Goal: Task Accomplishment & Management: Manage account settings

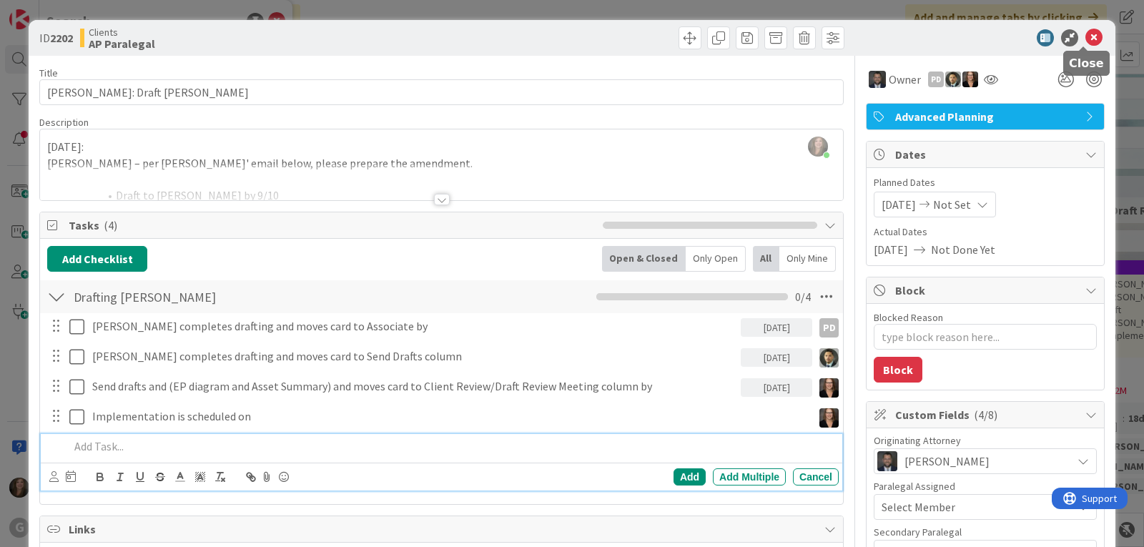
click at [1086, 36] on icon at bounding box center [1094, 37] width 17 height 17
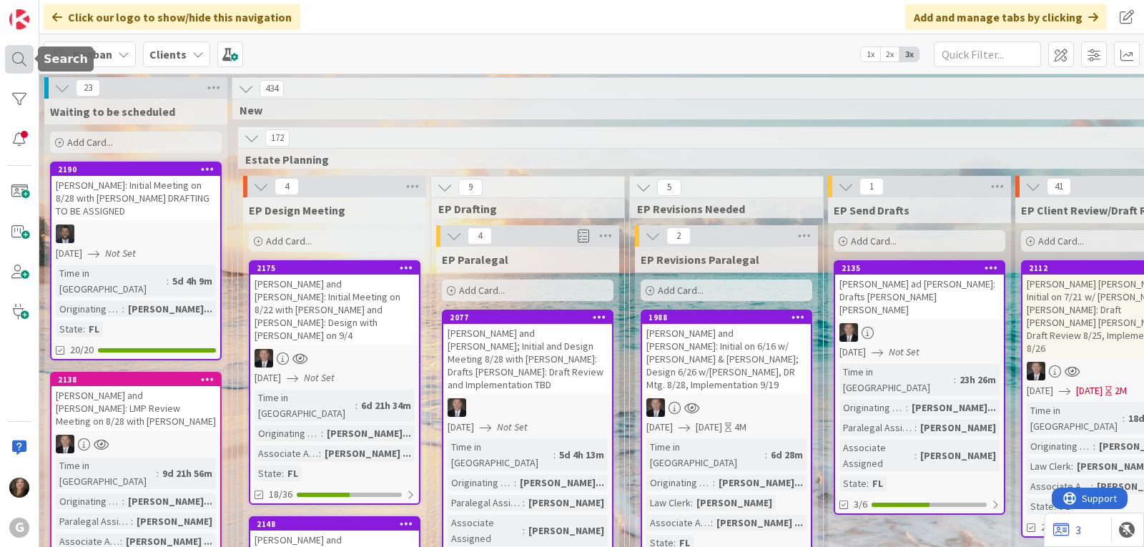
click at [14, 52] on div at bounding box center [19, 59] width 29 height 29
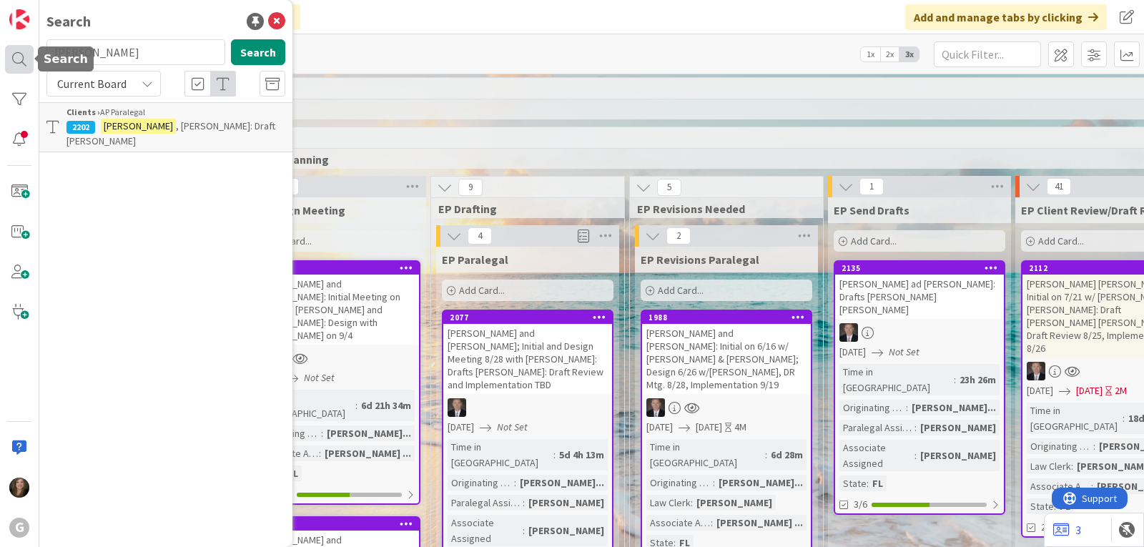
drag, startPoint x: 104, startPoint y: 56, endPoint x: 25, endPoint y: 51, distance: 79.5
click at [25, 51] on div "G Search [PERSON_NAME] Search Current Board Clients › AP Paralegal 2202 [PERSON…" at bounding box center [19, 273] width 39 height 547
type input "[PERSON_NAME]"
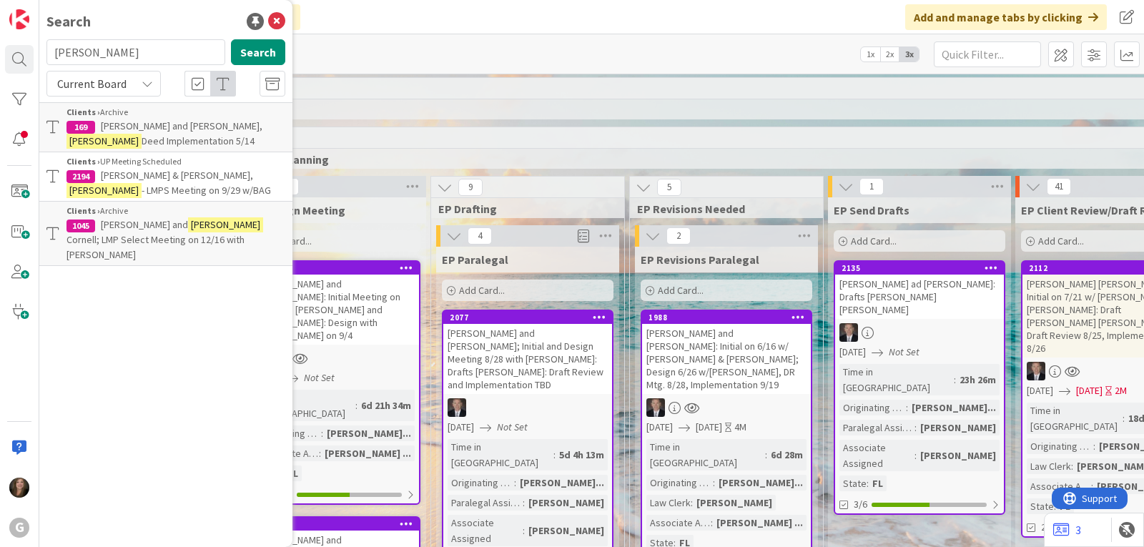
click at [144, 184] on span "- LMPS Meeting on 9/29 w/BAG" at bounding box center [206, 190] width 129 height 13
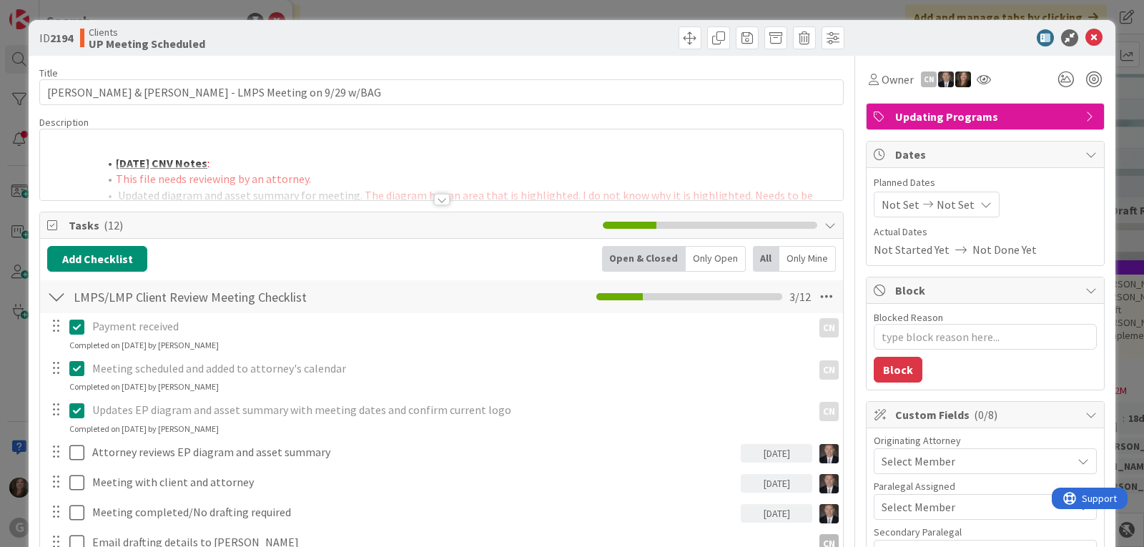
type textarea "x"
click at [111, 132] on div "[PERSON_NAME] just joined [DATE] CNV Notes : This file needs reviewing by an at…" at bounding box center [441, 164] width 803 height 71
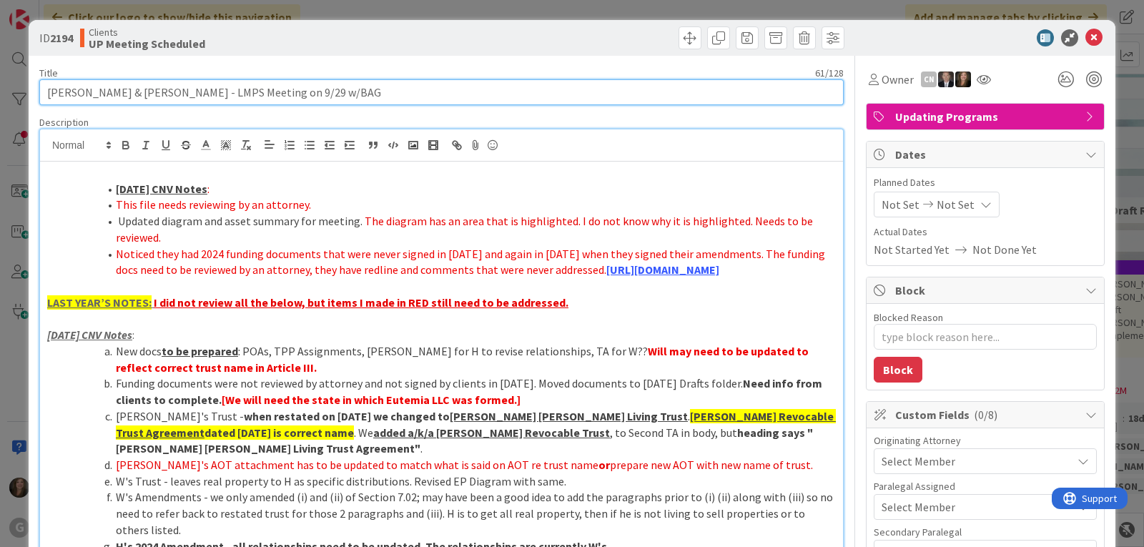
click at [389, 87] on input "[PERSON_NAME] & [PERSON_NAME] - LMPS Meeting on 9/29 w/BAG" at bounding box center [441, 92] width 805 height 26
type input "[PERSON_NAME] & [PERSON_NAME] - LMPS Meeting on 9/29 w/BAG:"
type textarea "x"
type input "[PERSON_NAME] & [PERSON_NAME] - LMPS Meeting on 9/29 w/BAG: Pa"
type textarea "x"
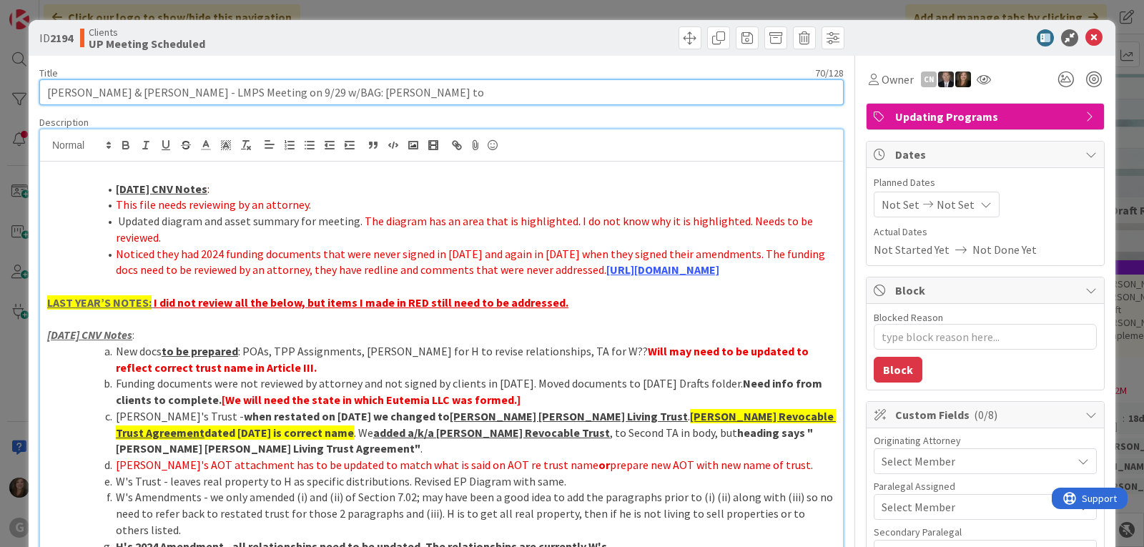
type input "[PERSON_NAME] & [PERSON_NAME] - LMPS Meeting on 9/29 w/BAG: [PERSON_NAME] to"
type textarea "x"
type input "[PERSON_NAME] & [PERSON_NAME] - LMPS Meeting on 9/29 w/BAG: [PERSON_NAME] to r"
type textarea "x"
type input "[PERSON_NAME] & [PERSON_NAME] - LMPS Meeting on 9/29 w/BAG: [PERSON_NAME] to"
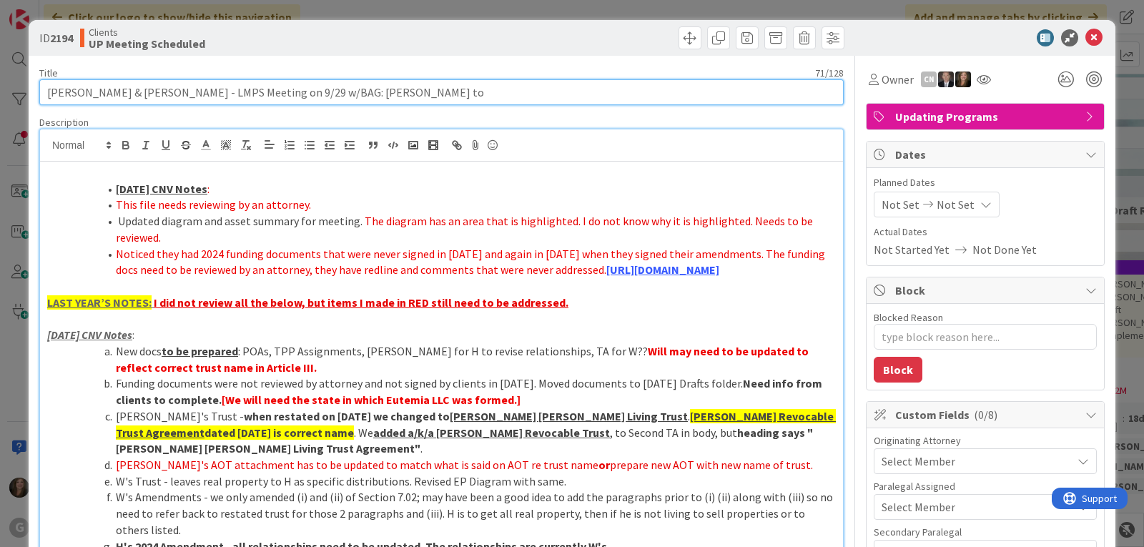
type textarea "x"
type input "[PERSON_NAME] & [PERSON_NAME] - LMPS Meeting on 9/29 w/BAG: [PERSON_NAME] to R"
type textarea "x"
type input "[PERSON_NAME] & [PERSON_NAME] - LMPS Meeting on 9/29 w/BAG: [PERSON_NAME] to Rev"
type textarea "x"
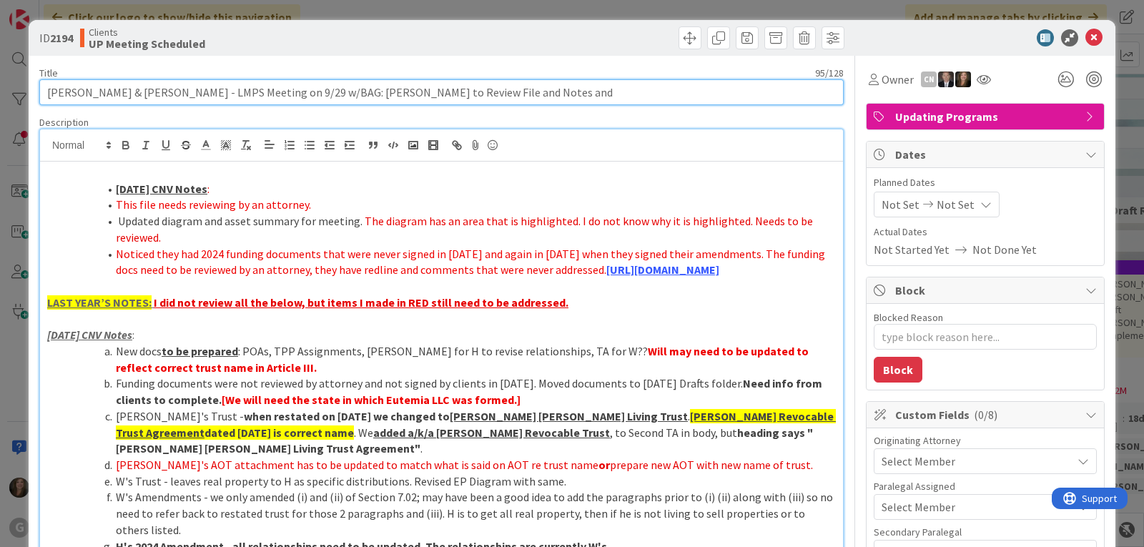
type input "[PERSON_NAME] & [PERSON_NAME] - LMPS Meeting on 9/29 w/BAG: [PERSON_NAME] to Re…"
type textarea "x"
type input "[PERSON_NAME] & [PERSON_NAME] - LMPS Meeting on 9/29 w/BAG: [PERSON_NAME] to Re…"
type textarea "x"
type input "[PERSON_NAME] & [PERSON_NAME] - LMPS Meeting on 9/29 w/BAG: [PERSON_NAME] to Re…"
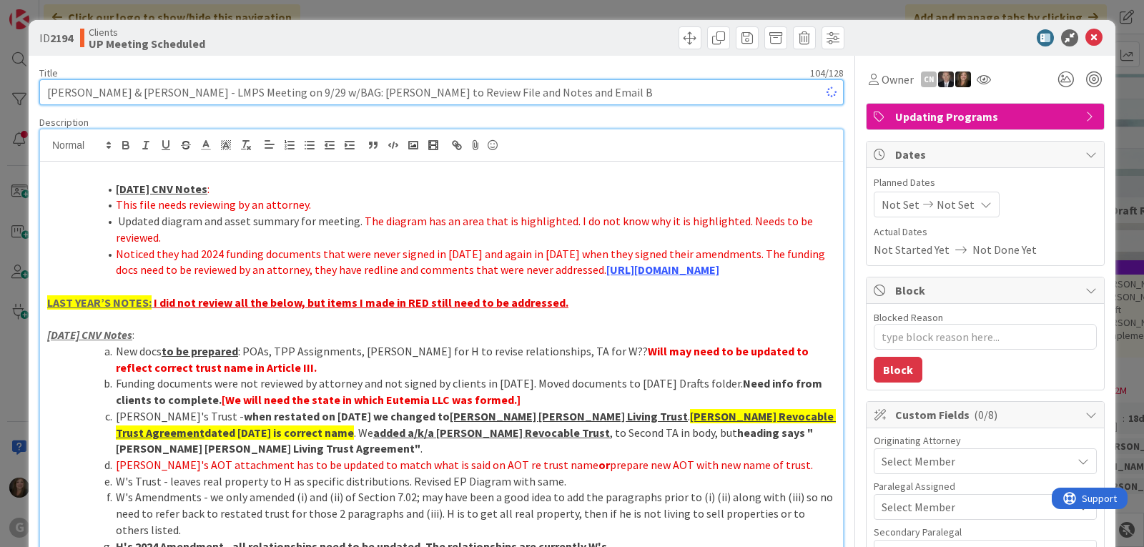
type textarea "x"
type input "[PERSON_NAME] & [PERSON_NAME] - LMPS Meeting on 9/29 w/BAG: [PERSON_NAME] to Re…"
type textarea "x"
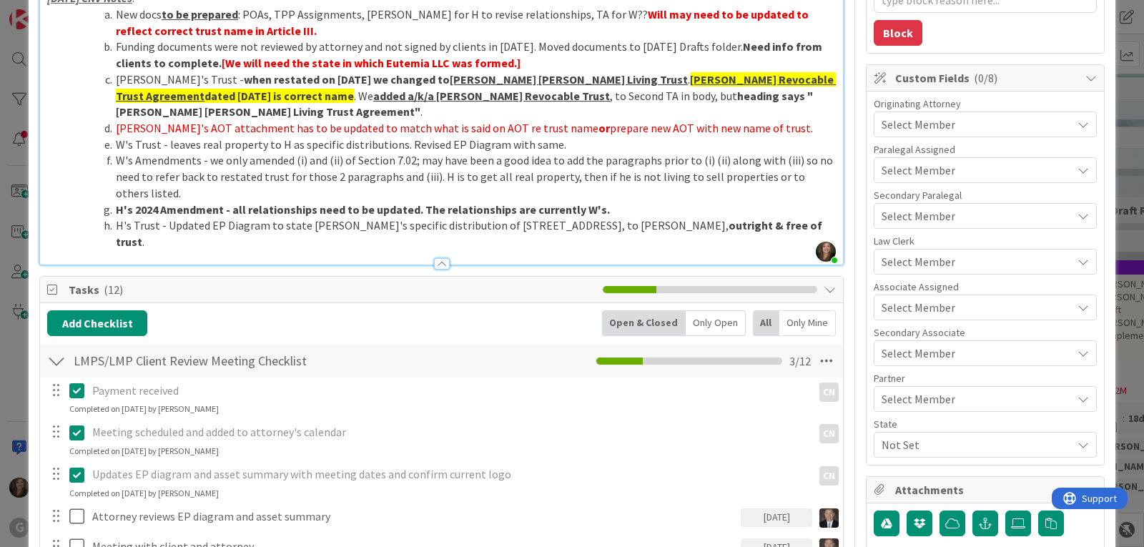
scroll to position [358, 0]
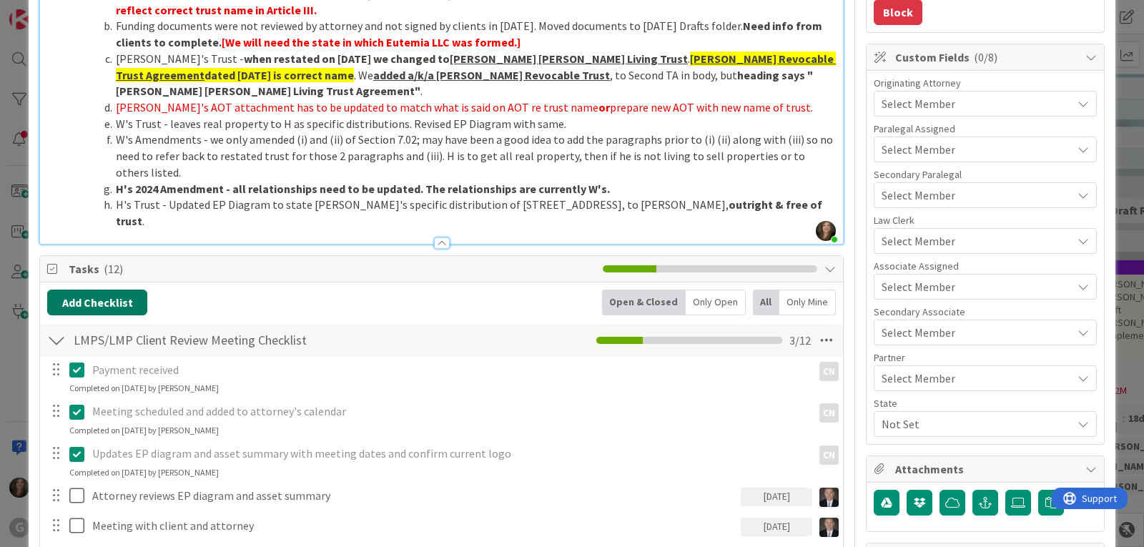
type input "[PERSON_NAME] & [PERSON_NAME] - LMPS Meeting on 9/29 w/BAG: [PERSON_NAME] to Re…"
click at [108, 307] on button "Add Checklist" at bounding box center [97, 303] width 100 height 26
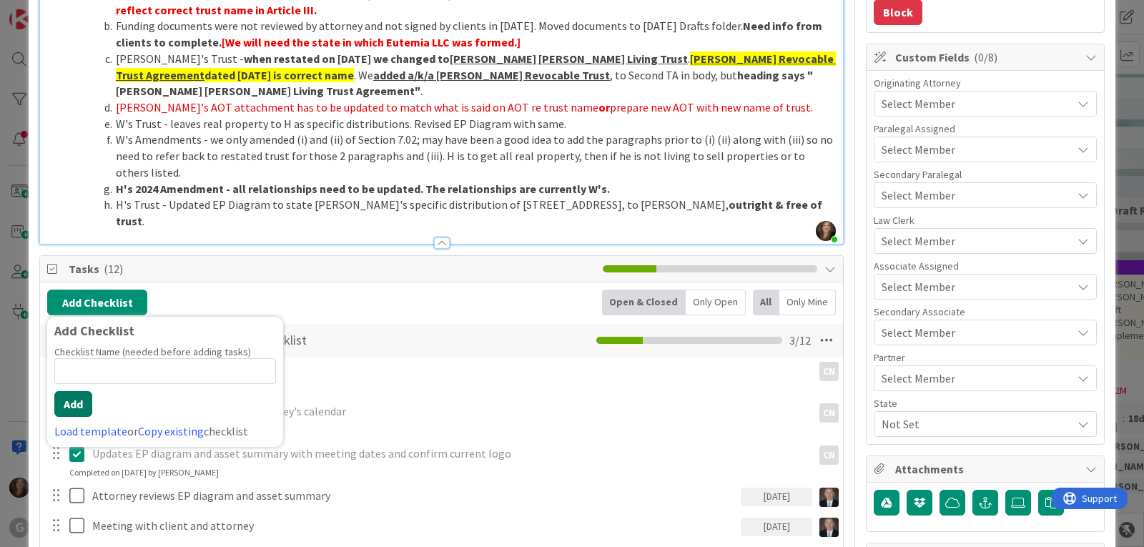
click at [76, 400] on button "Add" at bounding box center [73, 404] width 38 height 26
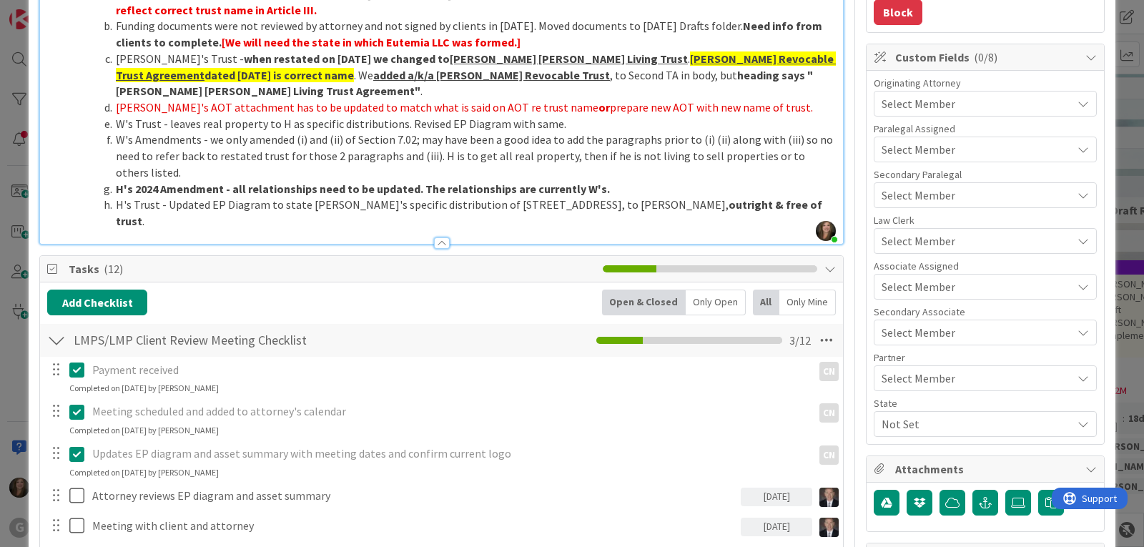
type textarea "x"
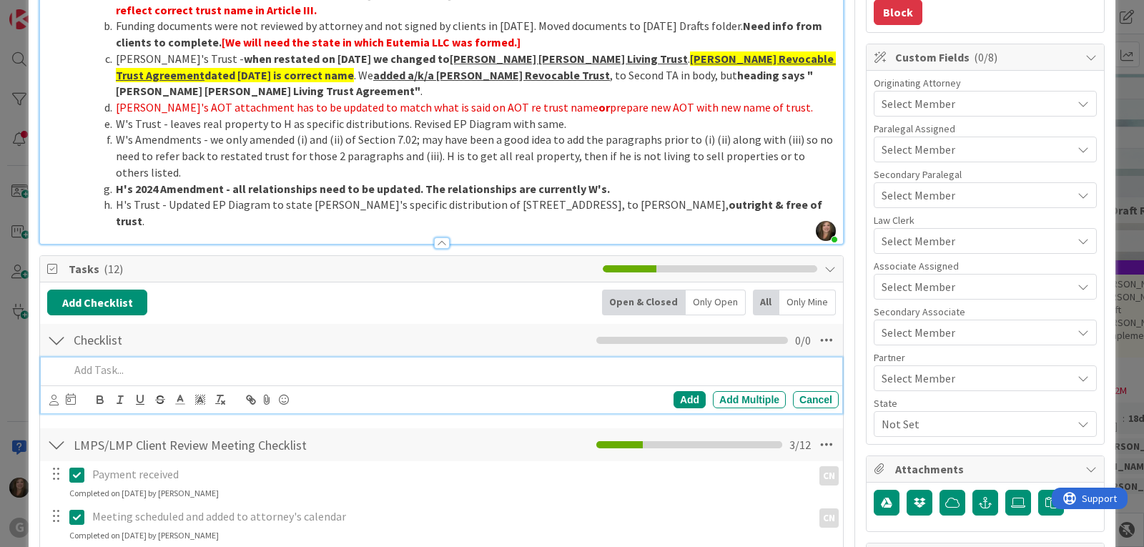
click at [112, 373] on p at bounding box center [451, 370] width 764 height 16
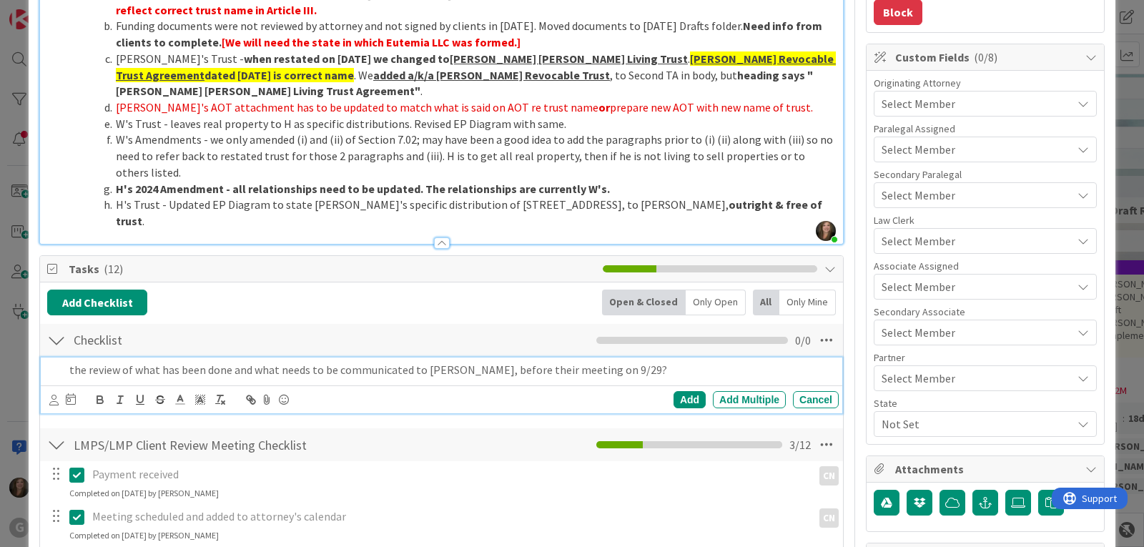
click at [92, 373] on p "the review of what has been done and what needs to be communicated to [PERSON_N…" at bounding box center [451, 370] width 764 height 16
drag, startPoint x: 136, startPoint y: 372, endPoint x: 191, endPoint y: 357, distance: 57.1
click at [136, 372] on p "[PERSON_NAME] to eview of what has been done and what needs to be communicated …" at bounding box center [451, 370] width 764 height 16
click at [340, 373] on p "[PERSON_NAME] to review what has been done and what needs to be communicated to…" at bounding box center [451, 370] width 764 height 16
click at [376, 368] on p "[PERSON_NAME] to review what has been done and what needs to be done and email …" at bounding box center [451, 370] width 764 height 16
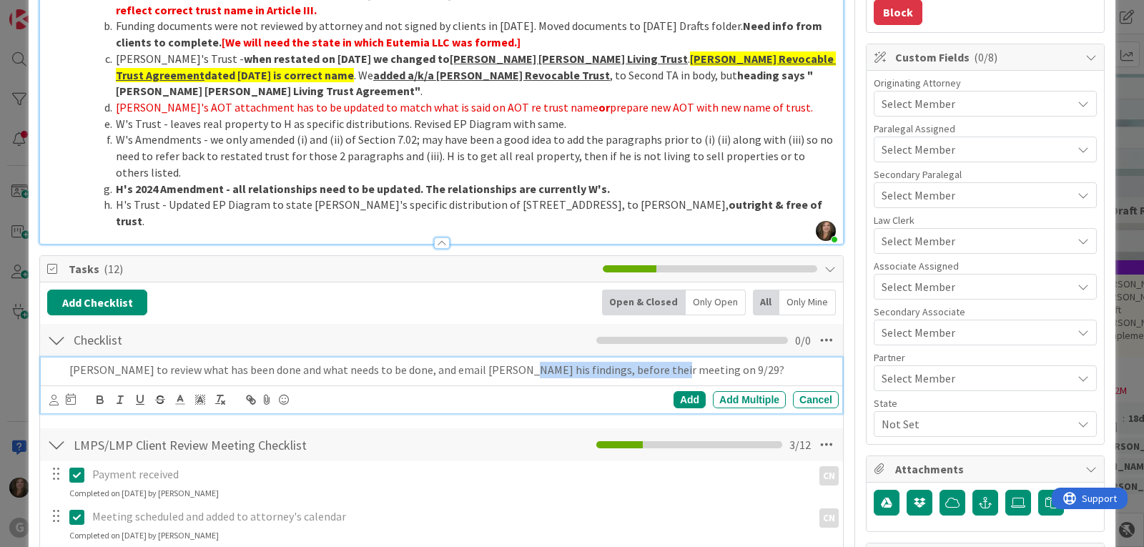
drag, startPoint x: 659, startPoint y: 363, endPoint x: 500, endPoint y: 369, distance: 158.9
click at [500, 369] on p "[PERSON_NAME] to review what has been done and what needs to be done, and email…" at bounding box center [451, 370] width 764 height 16
click at [54, 404] on icon at bounding box center [53, 400] width 9 height 11
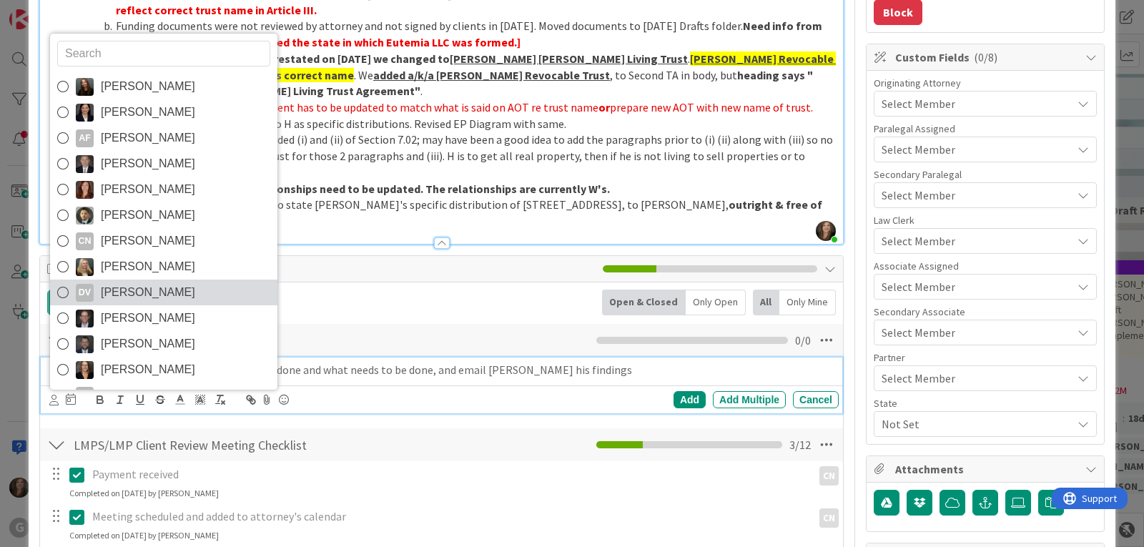
scroll to position [76, 0]
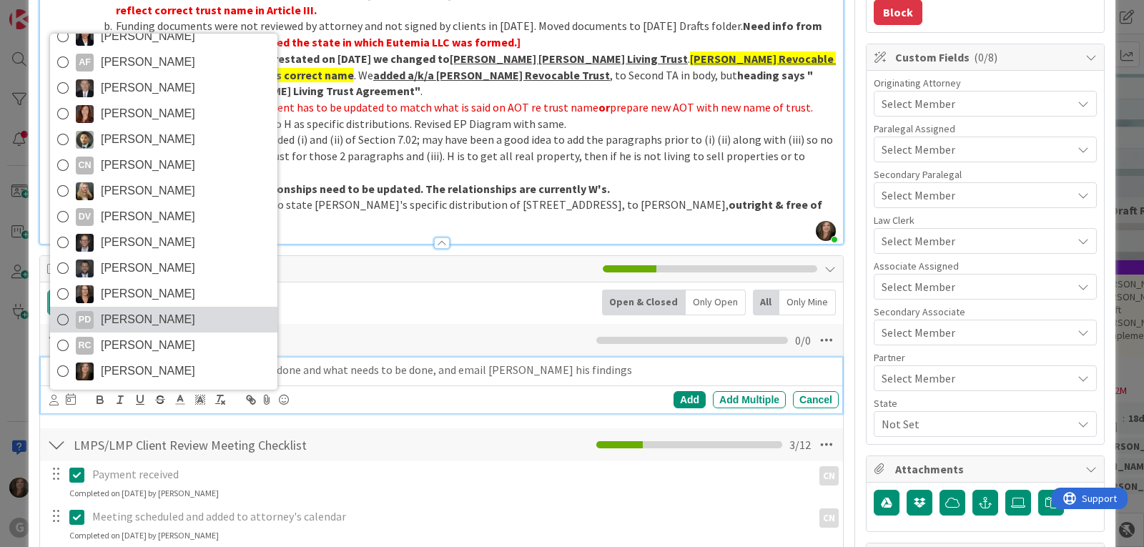
click at [149, 316] on span "[PERSON_NAME]" at bounding box center [148, 319] width 94 height 21
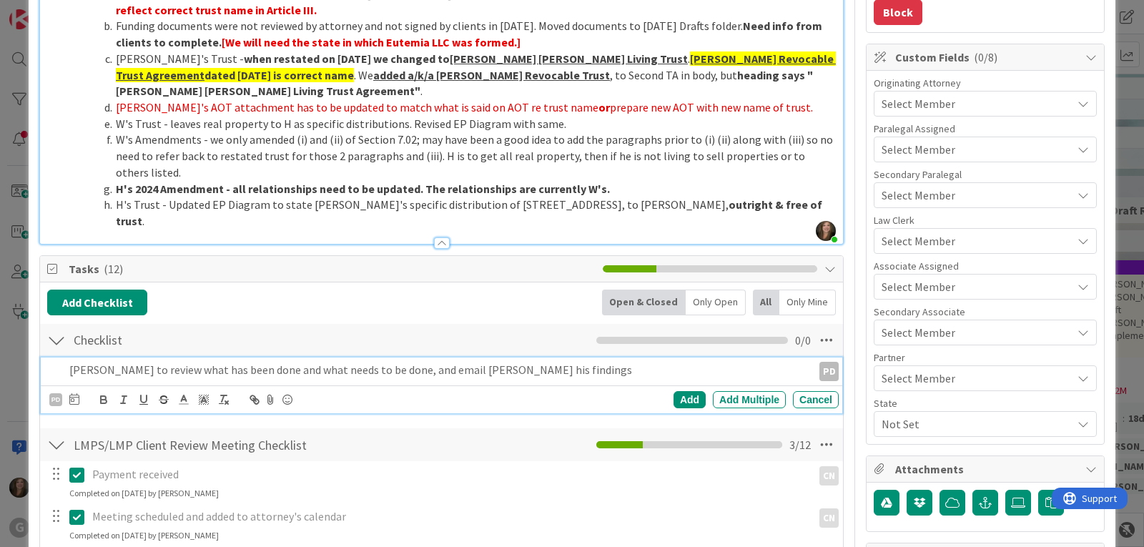
click at [72, 406] on div at bounding box center [74, 399] width 10 height 17
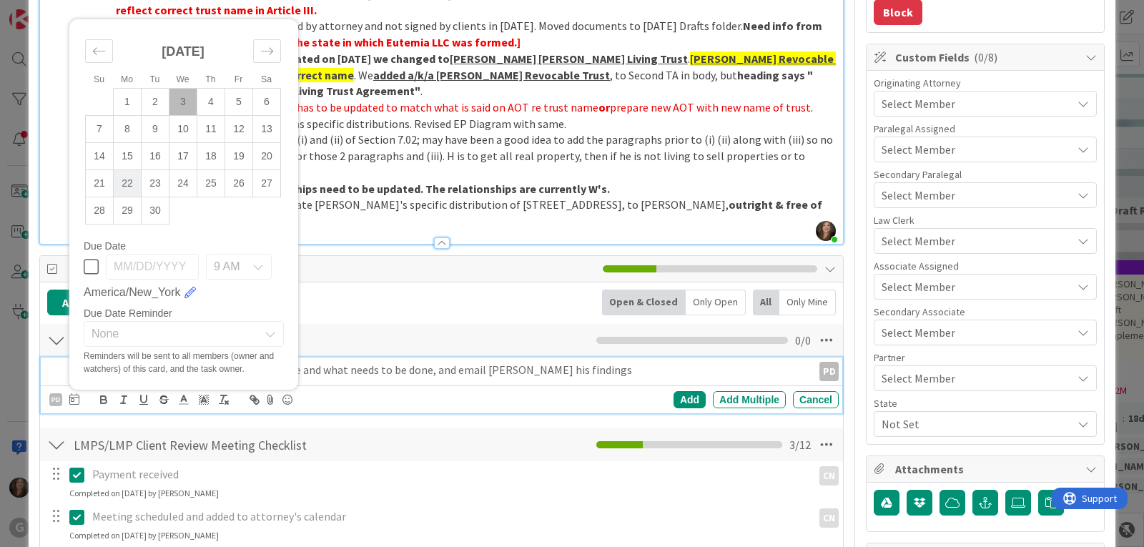
click at [125, 184] on td "22" at bounding box center [128, 183] width 28 height 27
click at [676, 397] on div "Add" at bounding box center [690, 399] width 32 height 17
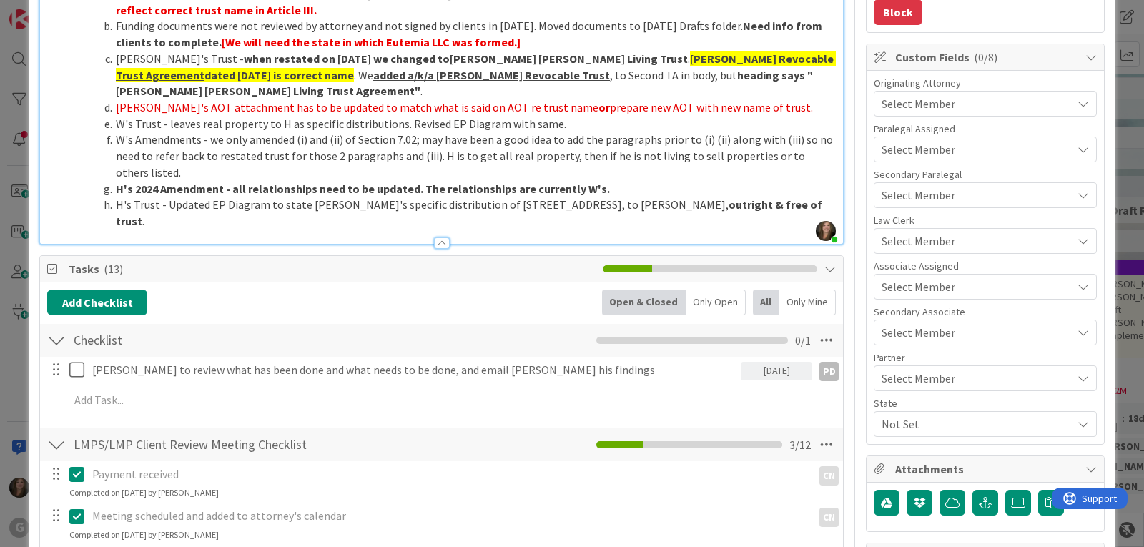
scroll to position [286, 0]
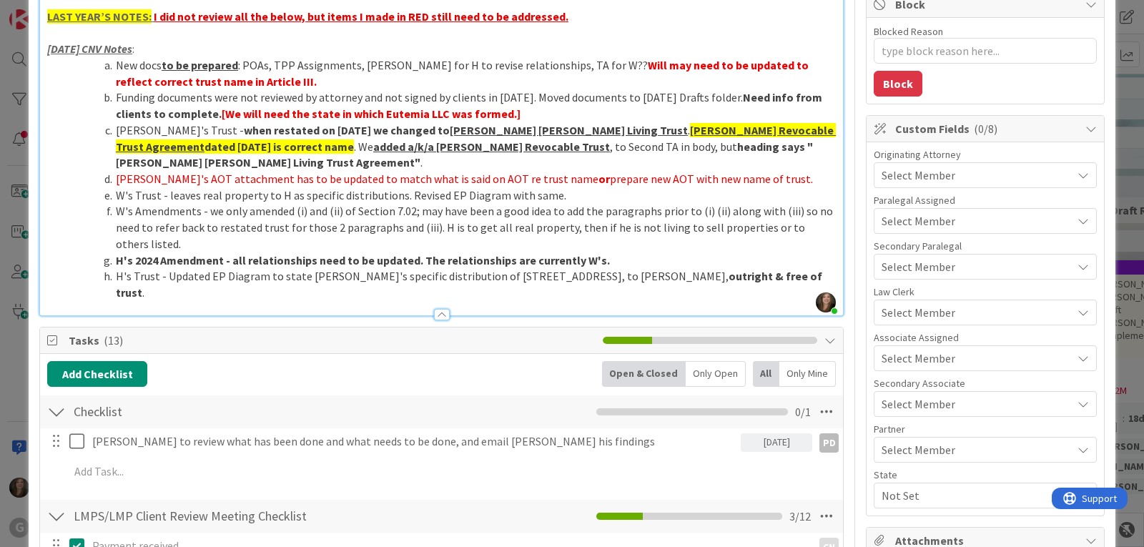
click at [900, 169] on span "Select Member" at bounding box center [919, 175] width 74 height 17
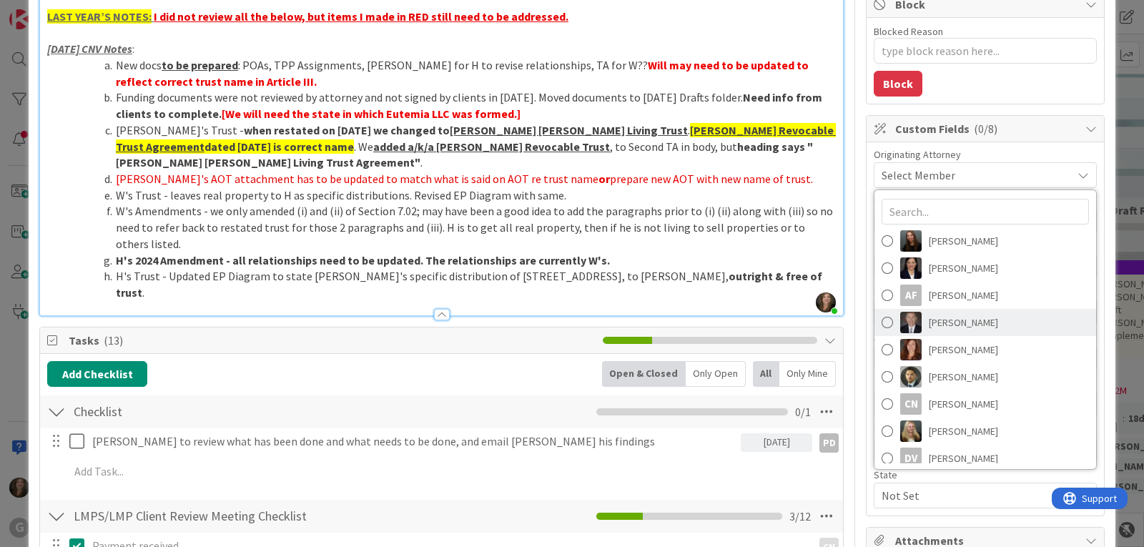
click at [947, 318] on span "[PERSON_NAME]" at bounding box center [963, 322] width 69 height 21
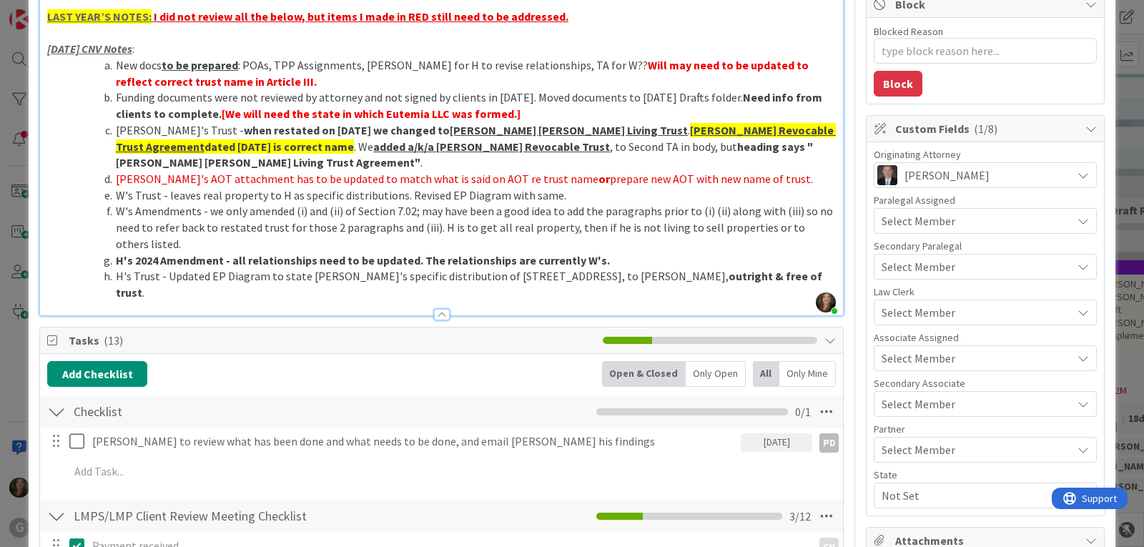
click at [891, 493] on span "Not Set" at bounding box center [977, 495] width 190 height 17
click at [897, 436] on link "FL" at bounding box center [982, 436] width 227 height 26
click at [904, 313] on span "Select Member" at bounding box center [919, 312] width 74 height 17
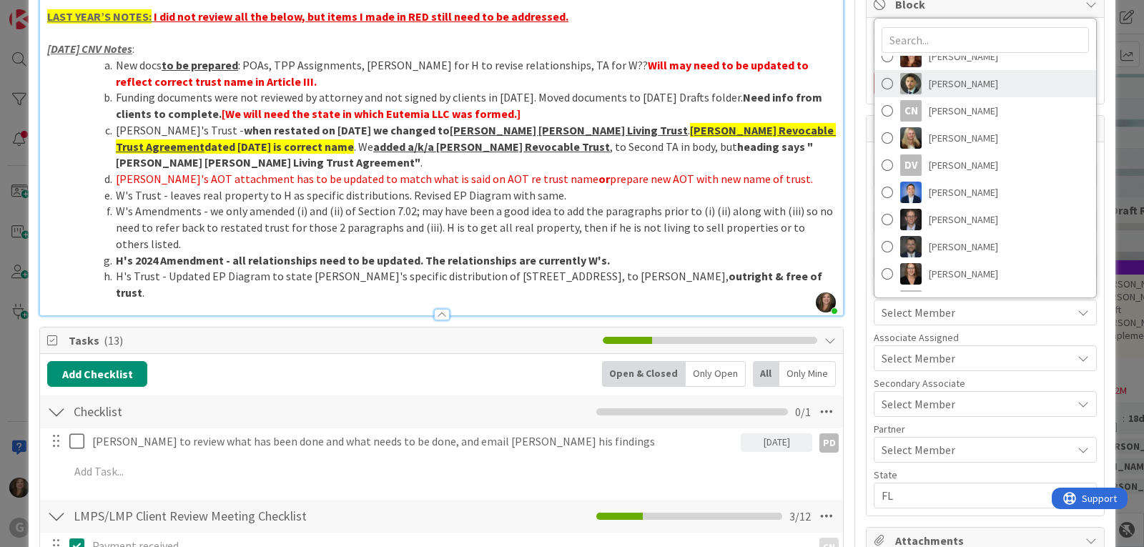
scroll to position [199, 0]
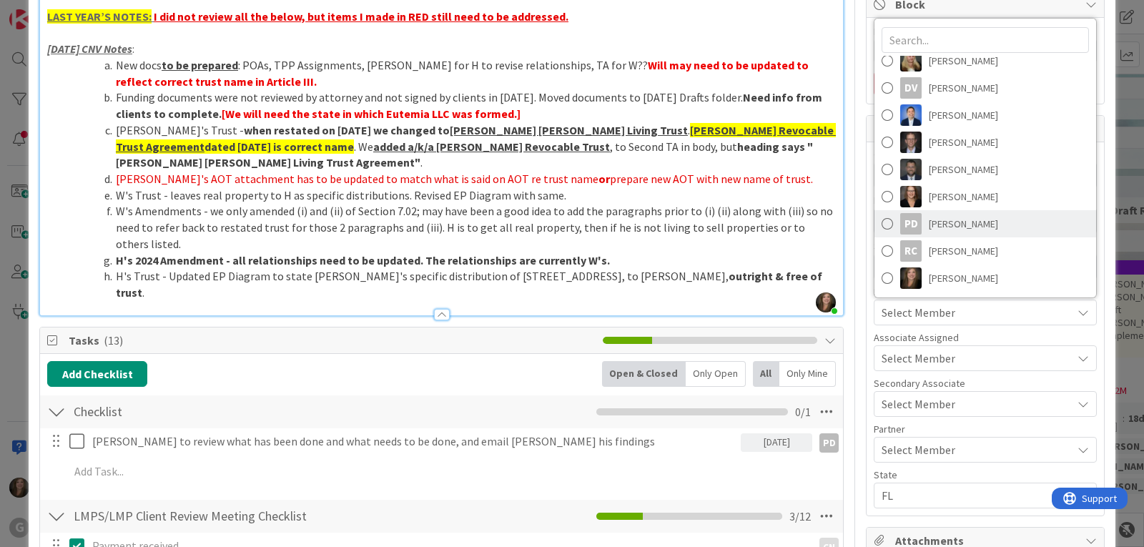
click at [911, 222] on div "PD" at bounding box center [911, 223] width 21 height 21
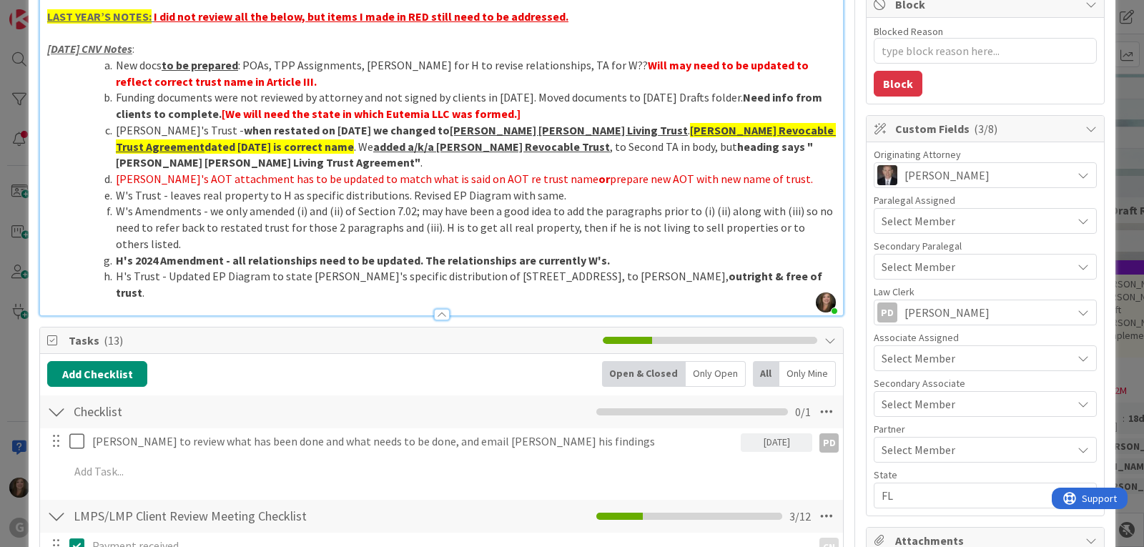
scroll to position [0, 0]
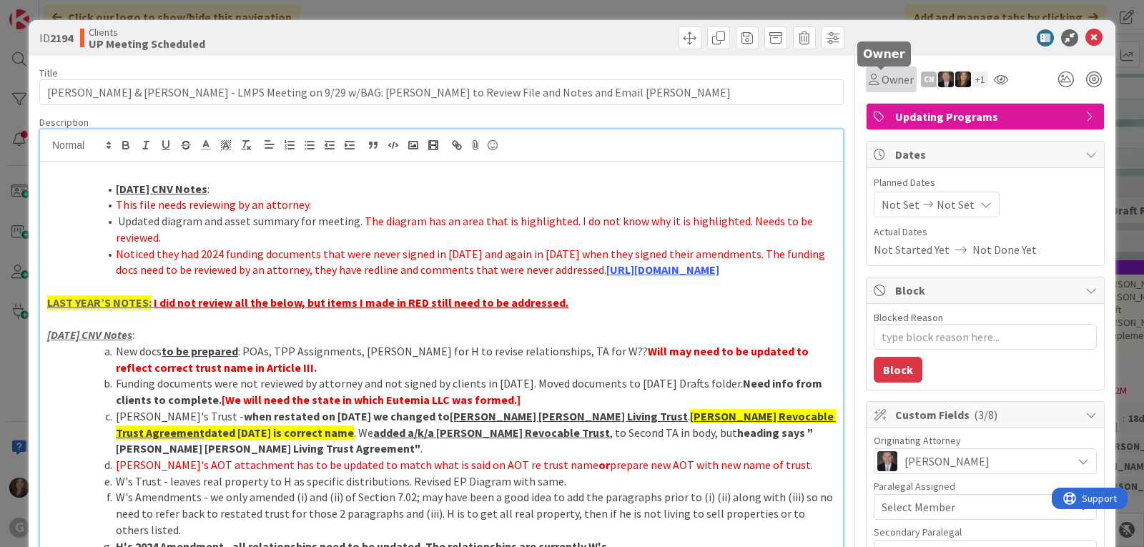
click at [882, 76] on span "Owner" at bounding box center [898, 79] width 32 height 17
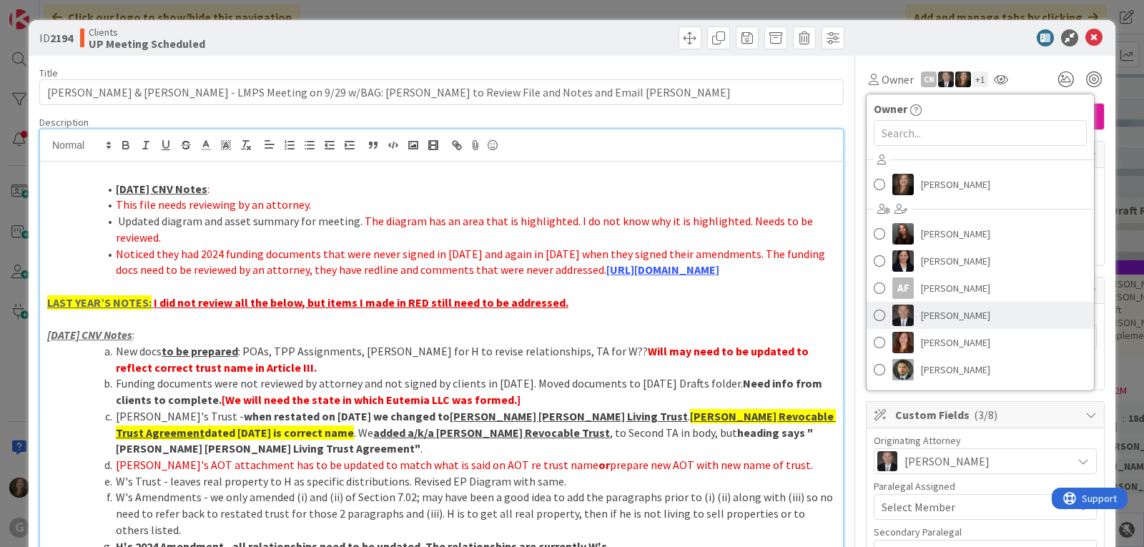
click at [902, 318] on img at bounding box center [903, 315] width 21 height 21
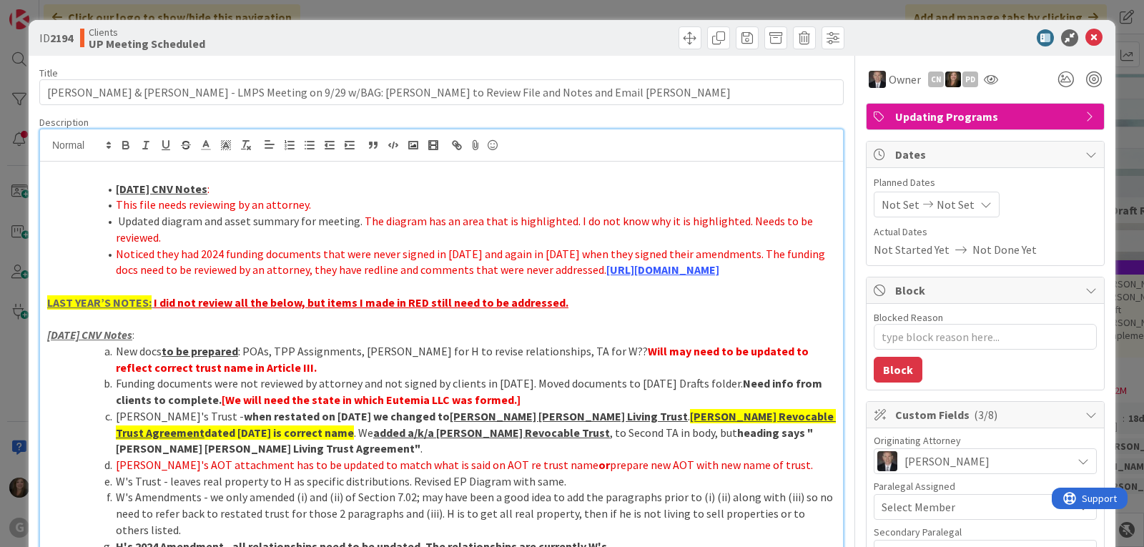
type textarea "x"
click at [882, 202] on span "Not Set" at bounding box center [901, 204] width 38 height 17
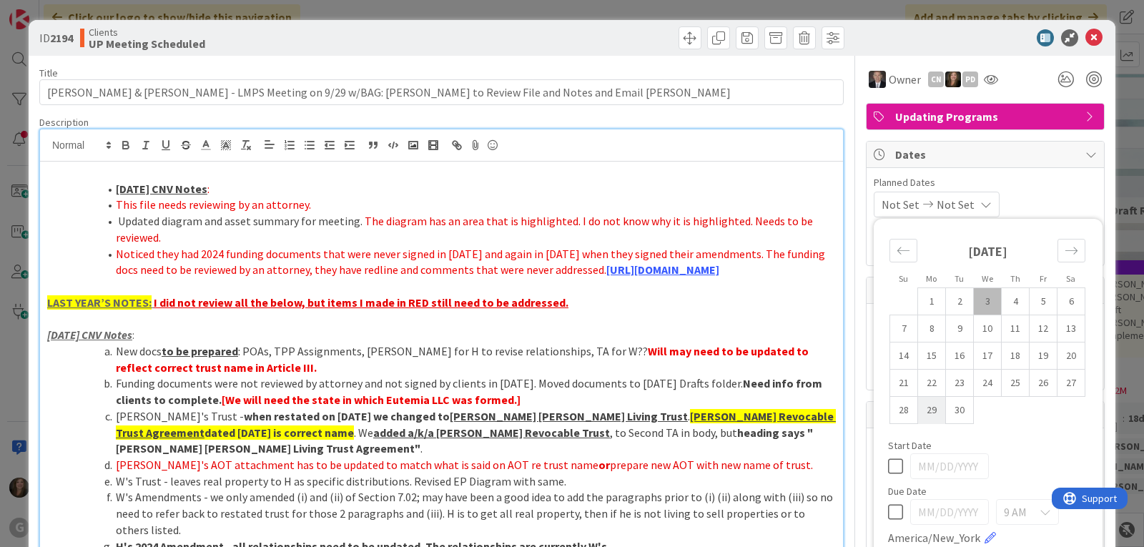
click at [918, 409] on td "29" at bounding box center [932, 410] width 28 height 27
type input "[DATE]"
click at [1022, 195] on div "[DATE] Not Set Su Mo Tu We Th Fr Sa [DATE] 1 2 3 4 5 6 7 8 9 10 11 12 13 14 15 …" at bounding box center [985, 205] width 223 height 26
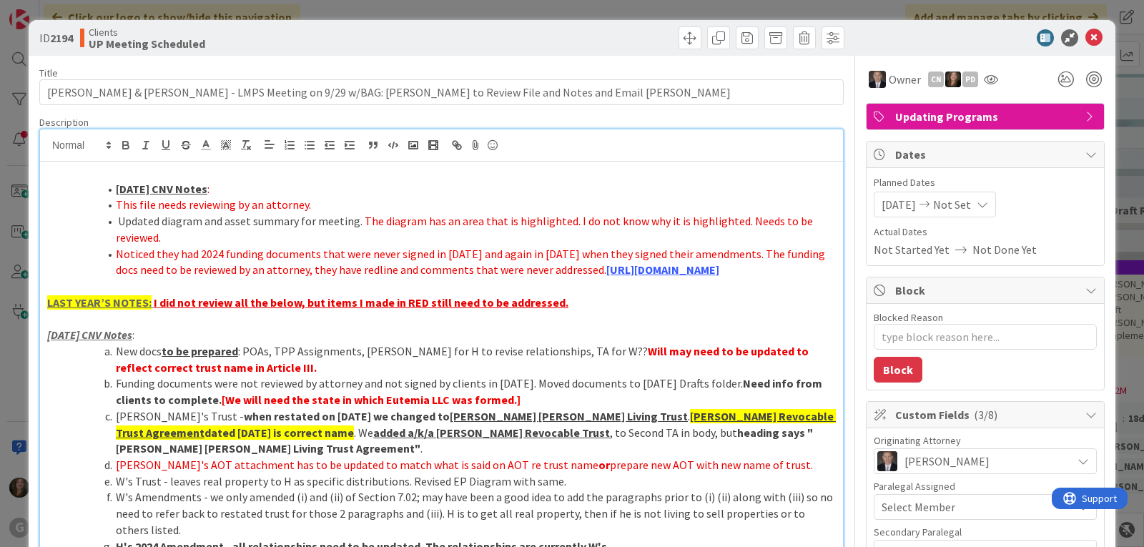
type textarea "x"
click at [1086, 32] on icon at bounding box center [1094, 37] width 17 height 17
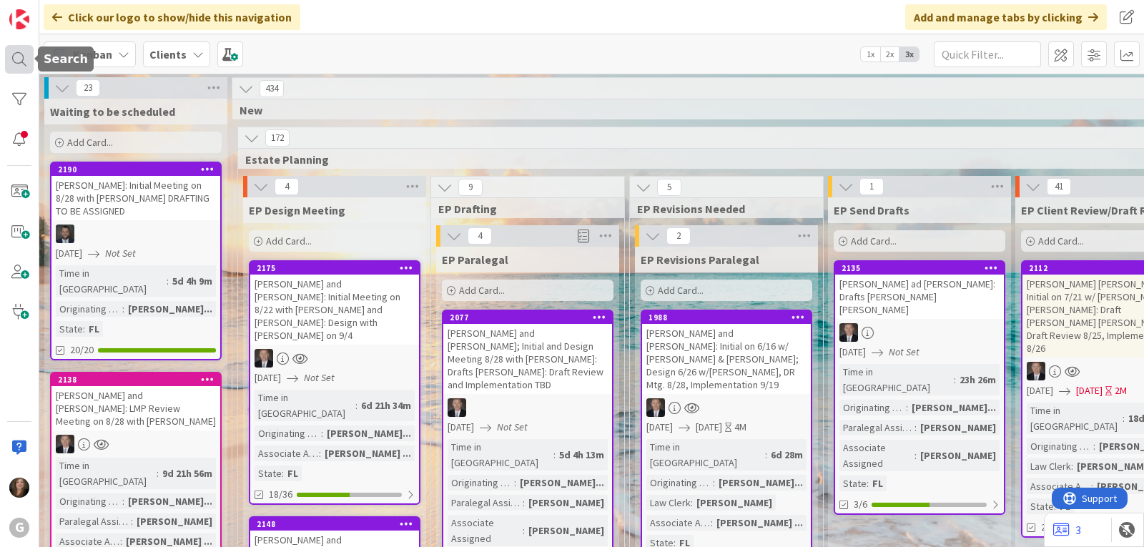
click at [16, 58] on div at bounding box center [19, 59] width 29 height 29
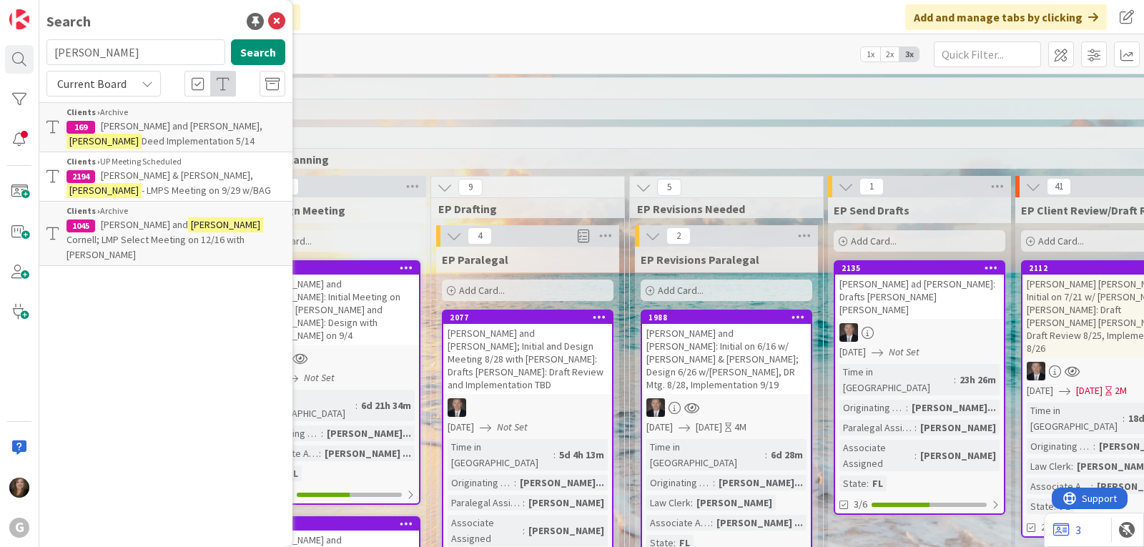
drag, startPoint x: 133, startPoint y: 56, endPoint x: 48, endPoint y: 51, distance: 85.3
click at [48, 51] on input "[PERSON_NAME]" at bounding box center [135, 52] width 179 height 26
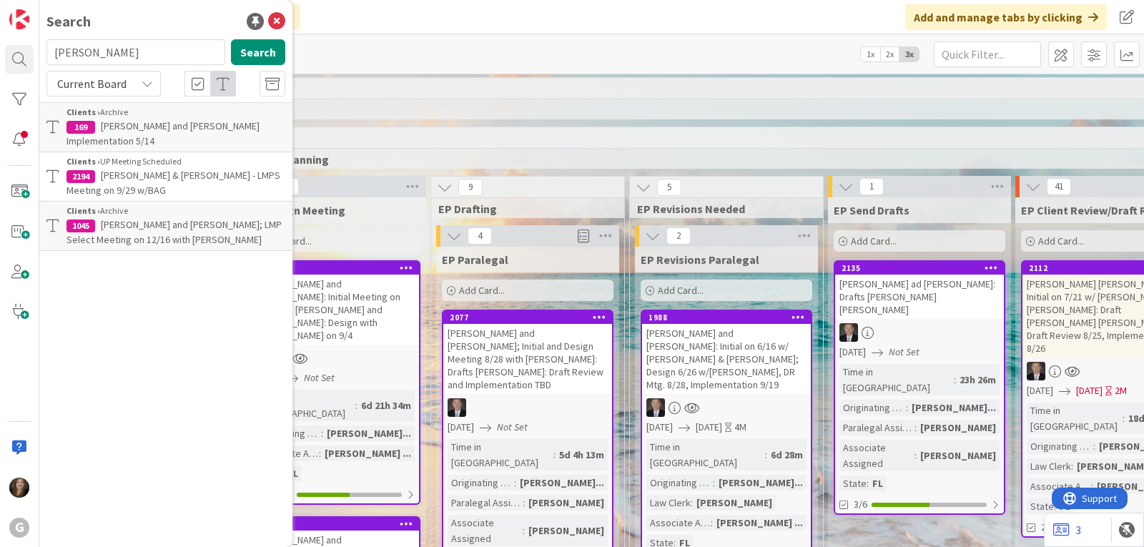
type input "[PERSON_NAME]"
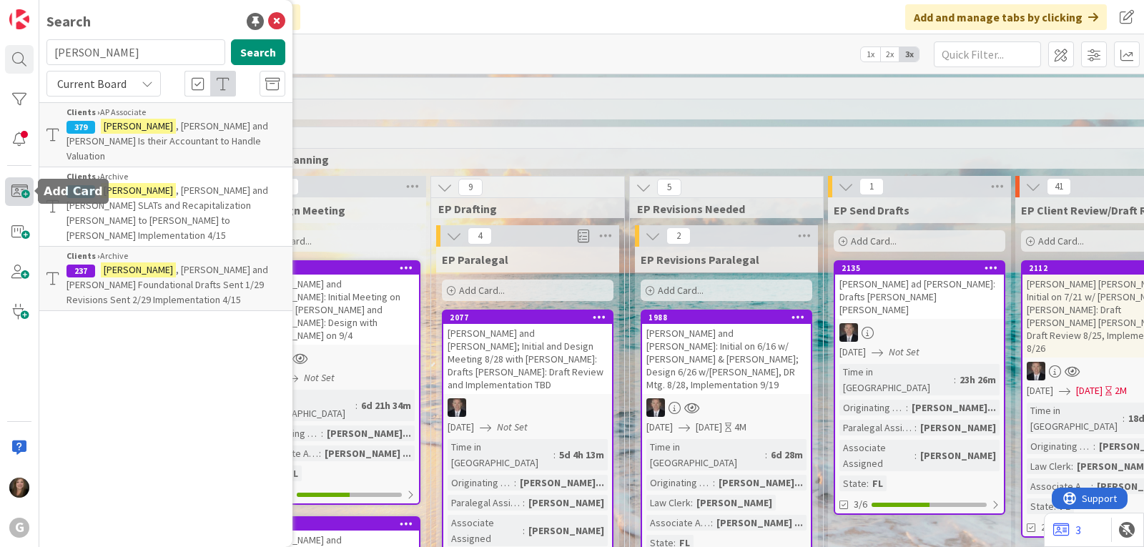
click at [10, 193] on span at bounding box center [19, 191] width 29 height 29
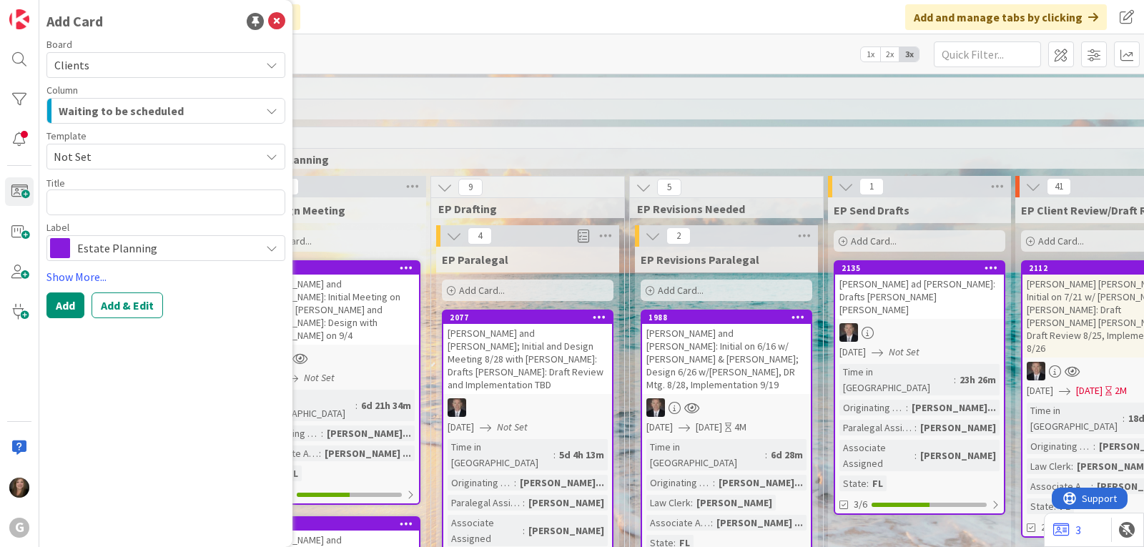
click at [270, 157] on icon at bounding box center [271, 156] width 11 height 11
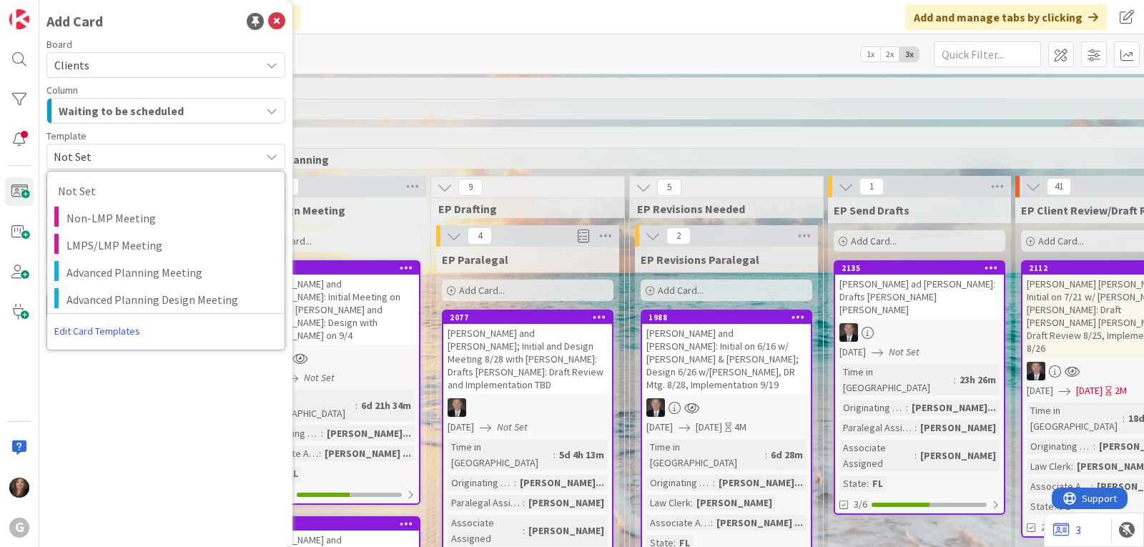
click at [241, 135] on div "Template" at bounding box center [165, 136] width 239 height 10
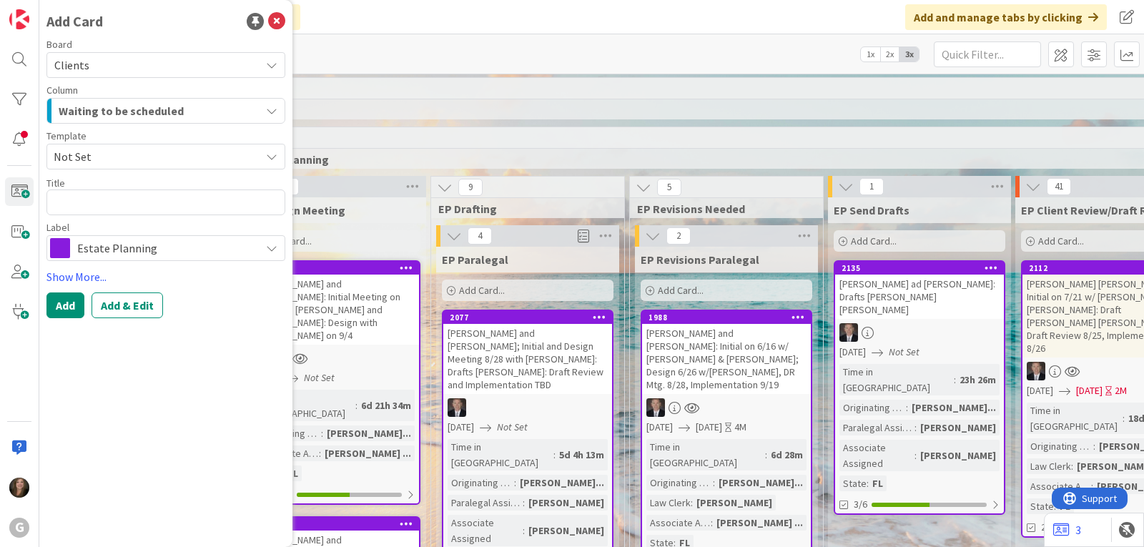
click at [252, 114] on div "Waiting to be scheduled" at bounding box center [157, 110] width 205 height 23
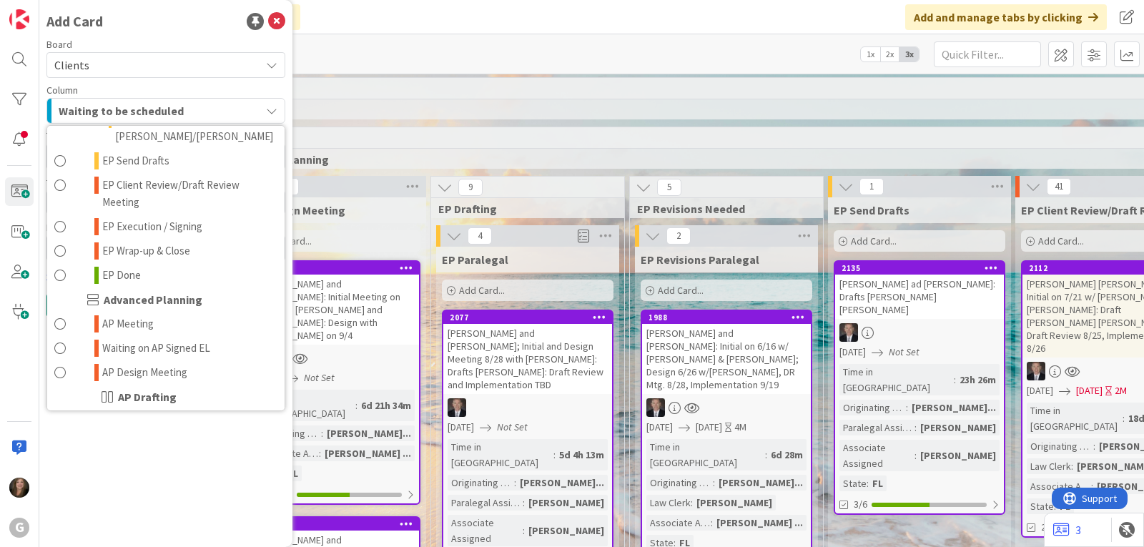
scroll to position [429, 0]
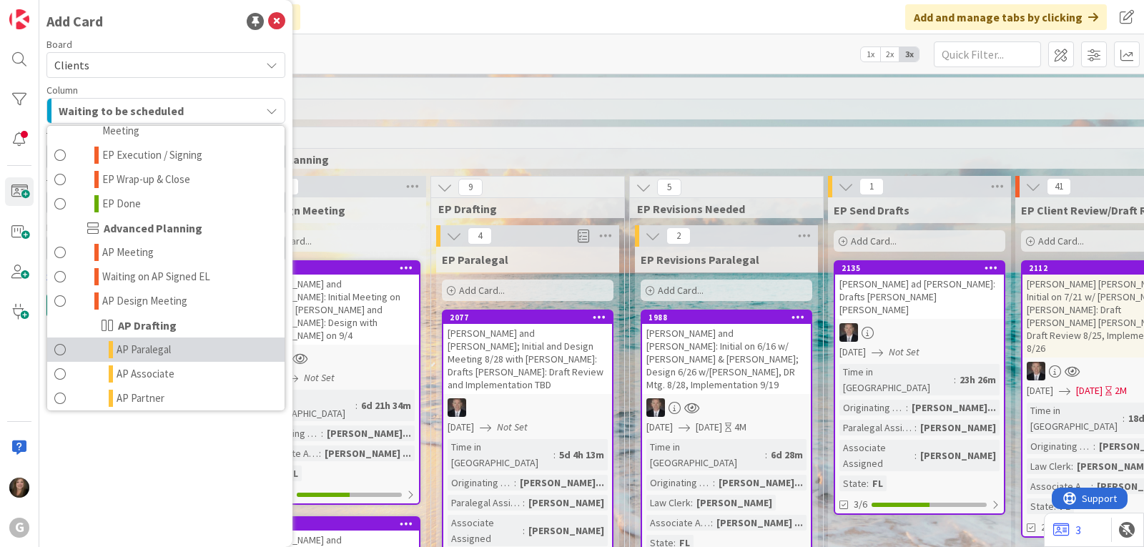
click at [163, 341] on span "AP Paralegal" at bounding box center [144, 349] width 54 height 17
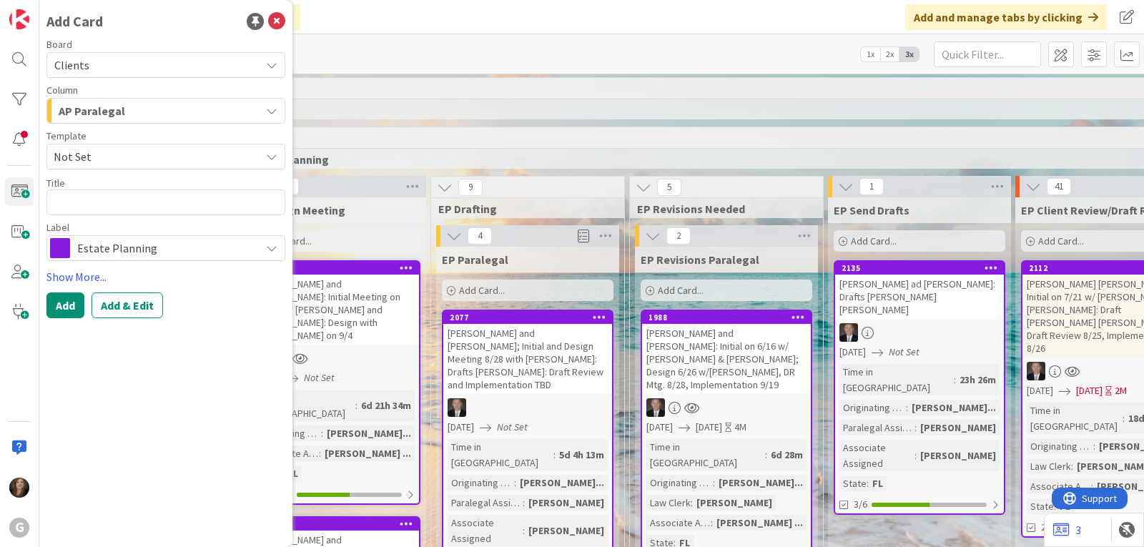
click at [170, 251] on span "Estate Planning" at bounding box center [165, 248] width 176 height 20
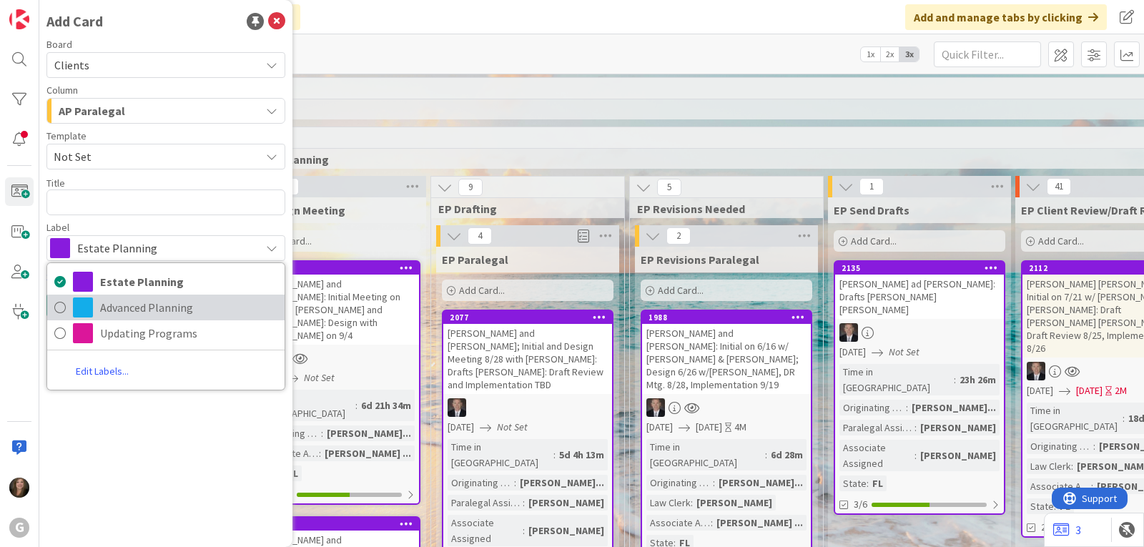
click at [164, 310] on span "Advanced Planning" at bounding box center [188, 307] width 177 height 21
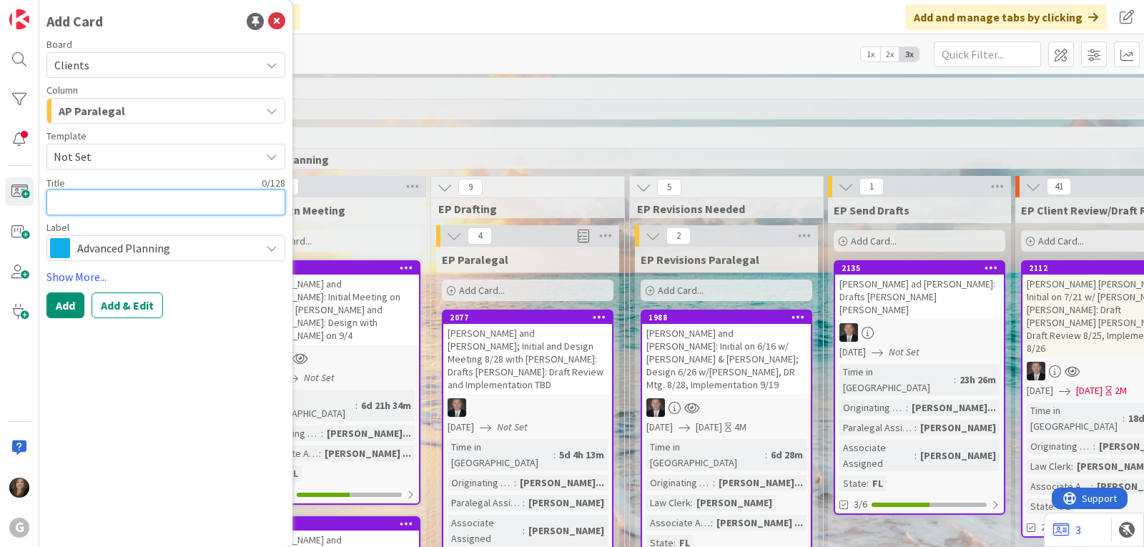
click at [115, 200] on textarea at bounding box center [165, 203] width 239 height 26
type textarea "x"
type textarea "M"
type textarea "x"
type textarea "Mu"
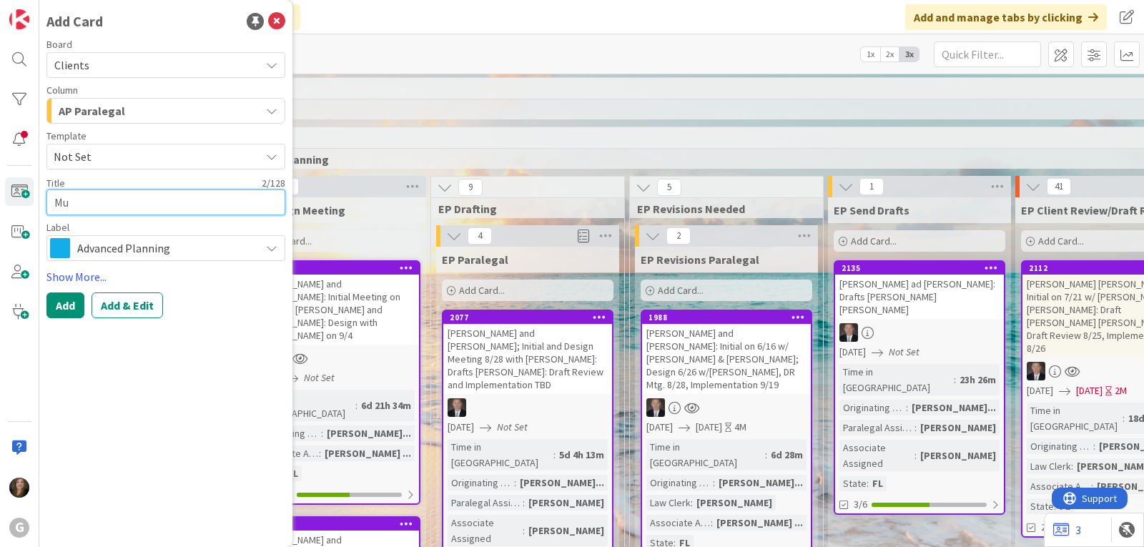
type textarea "x"
type textarea "Mur"
type textarea "x"
type textarea "[PERSON_NAME]"
type textarea "x"
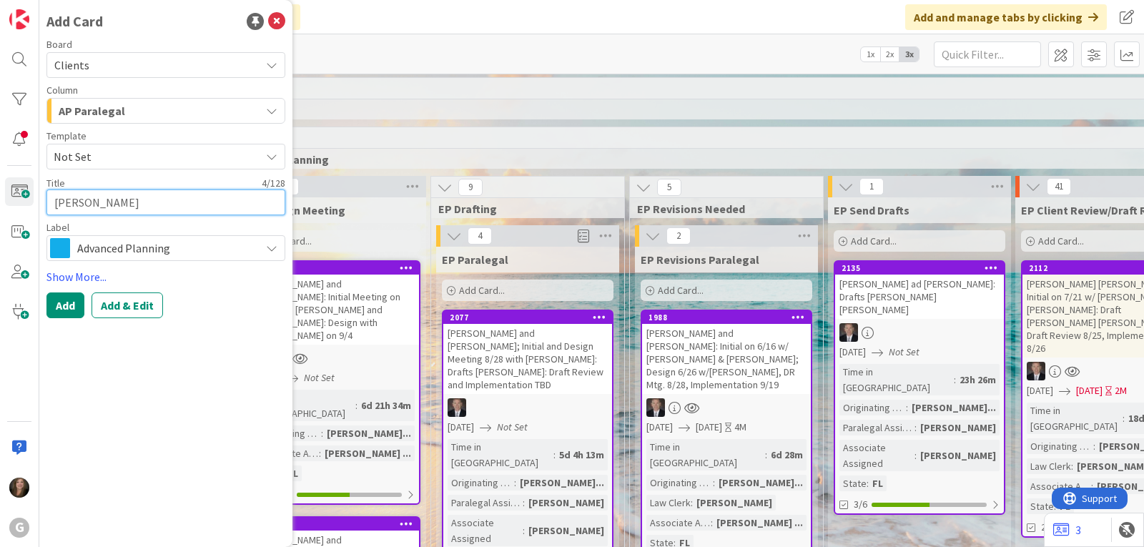
type textarea "Murre"
type textarea "x"
type textarea "[PERSON_NAME]"
type textarea "x"
type textarea "[PERSON_NAME]"
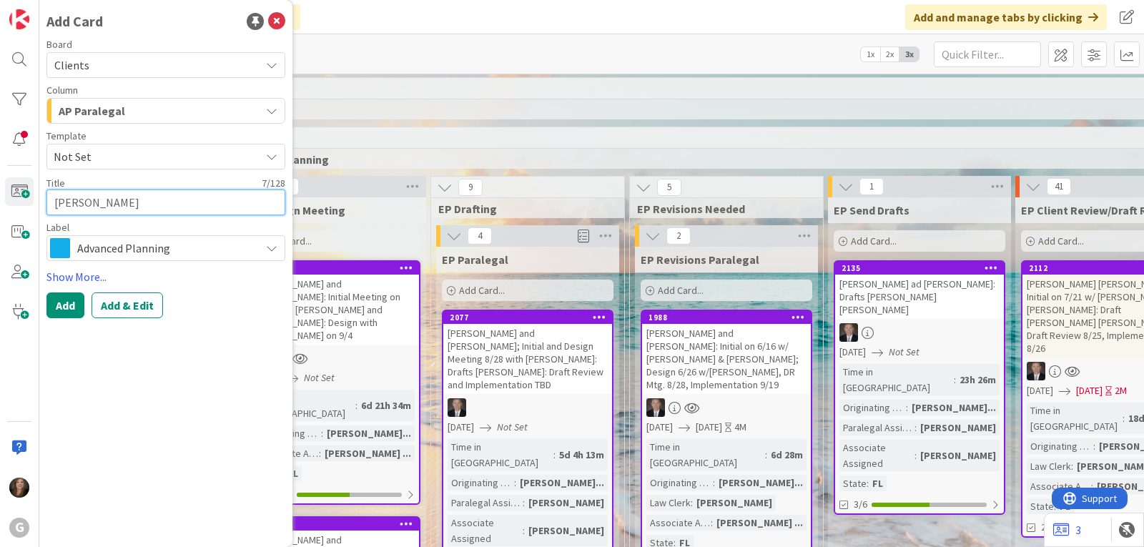
type textarea "x"
type textarea "[PERSON_NAME],"
type textarea "x"
type textarea "[PERSON_NAME],"
type textarea "x"
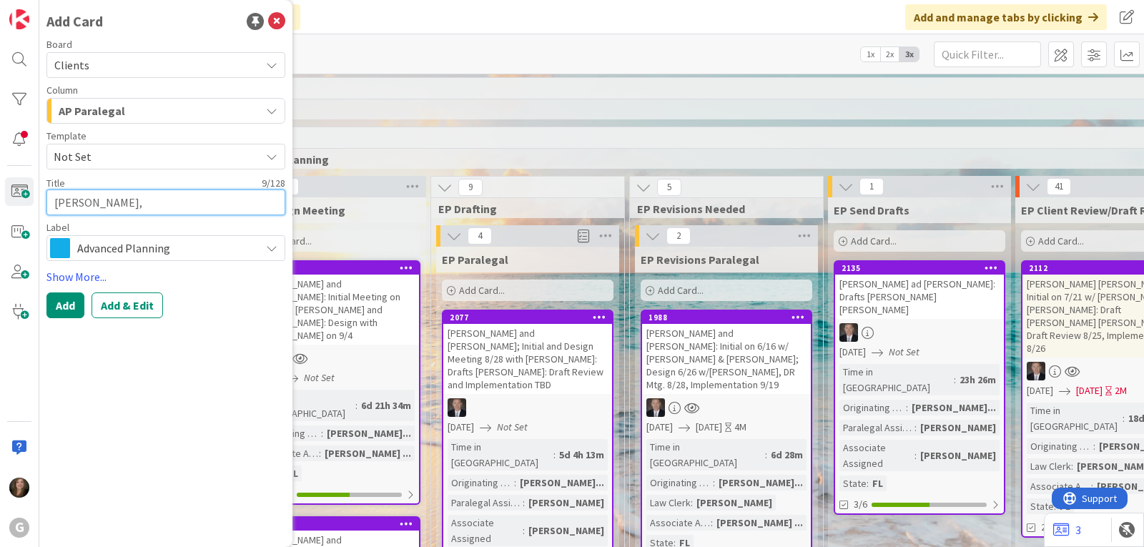
type textarea "[PERSON_NAME]"
type textarea "x"
type textarea "[PERSON_NAME], How"
type textarea "x"
type textarea "[PERSON_NAME], Howa"
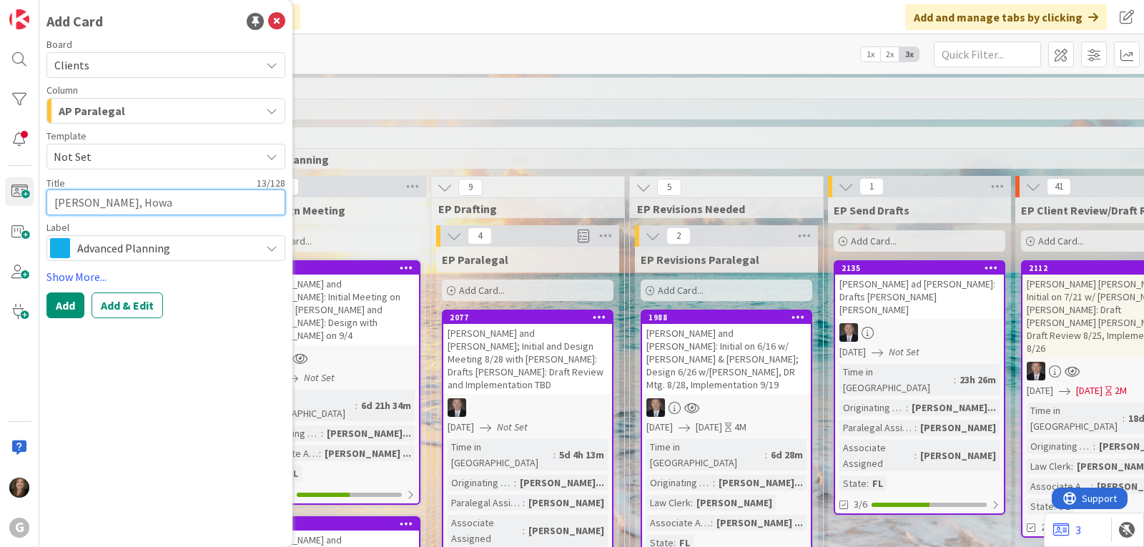
type textarea "x"
type textarea "[PERSON_NAME]"
type textarea "x"
type textarea "[PERSON_NAME]"
type textarea "x"
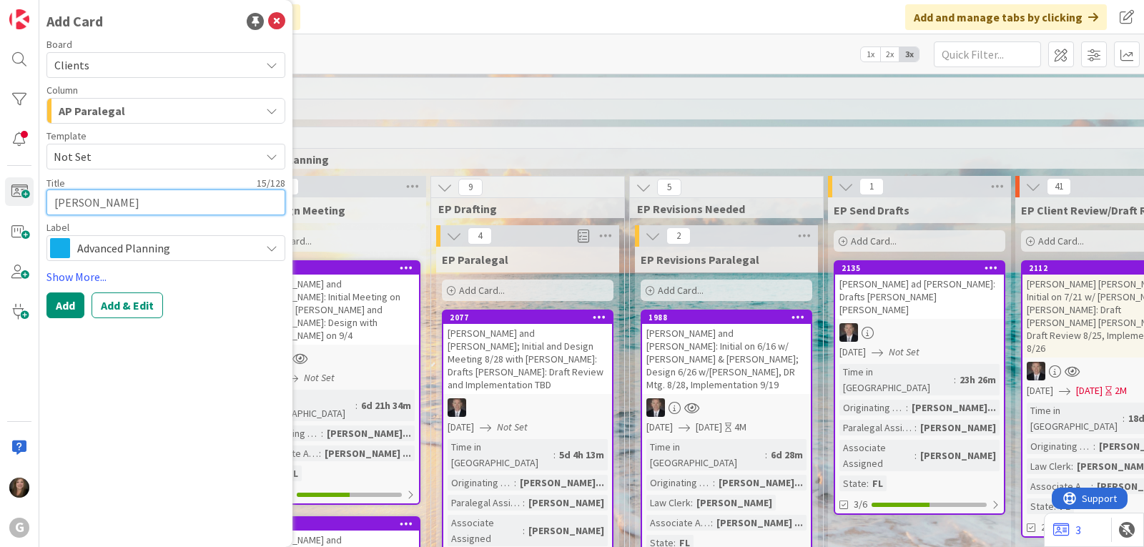
type textarea "[PERSON_NAME]"
type textarea "x"
type textarea "[PERSON_NAME]"
type textarea "x"
type textarea "[PERSON_NAME] and"
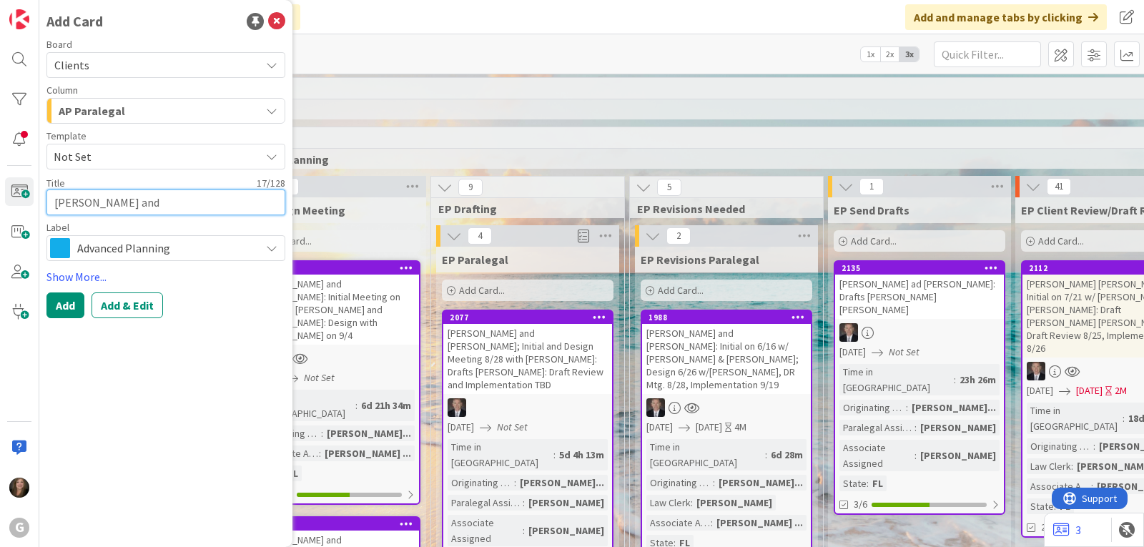
type textarea "x"
type textarea "[PERSON_NAME] and"
type textarea "x"
type textarea "[PERSON_NAME] and S"
type textarea "x"
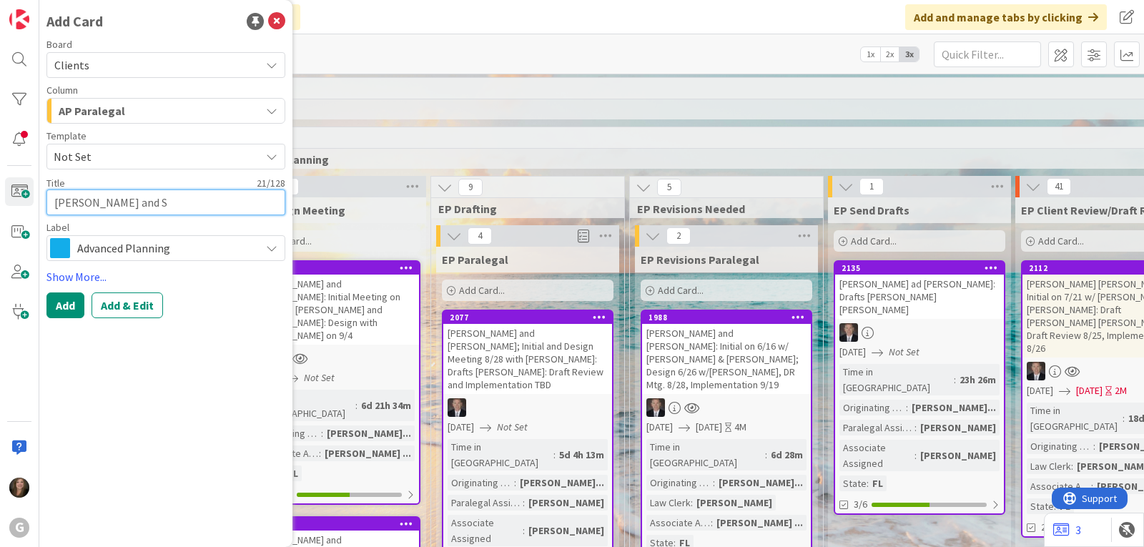
type textarea "[PERSON_NAME] and St"
type textarea "x"
type textarea "[PERSON_NAME] and Sta"
type textarea "x"
type textarea "[PERSON_NAME] and Stac"
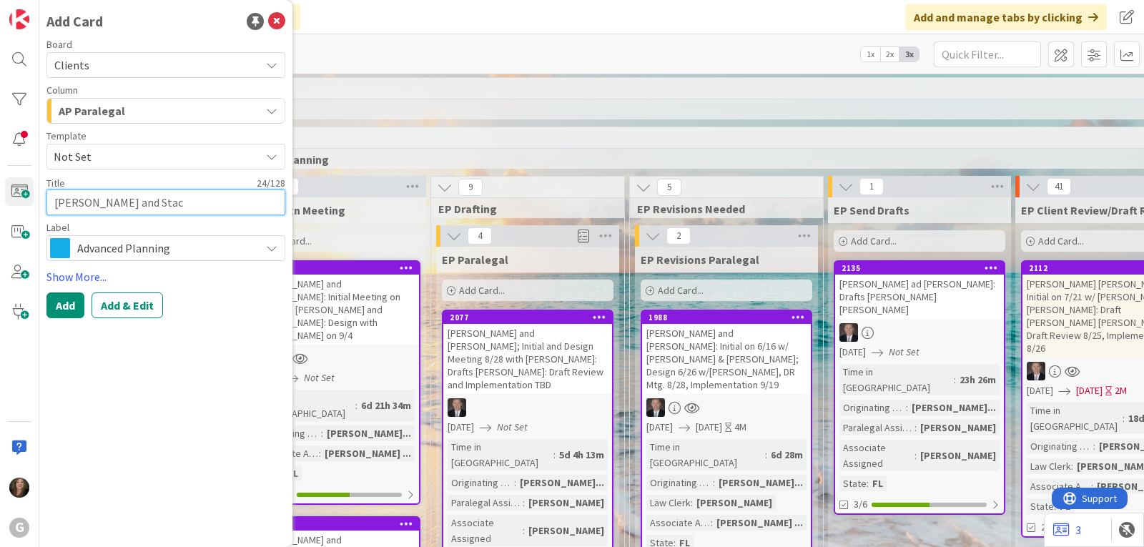
type textarea "x"
type textarea "[PERSON_NAME] and [PERSON_NAME]"
type textarea "x"
type textarea "[PERSON_NAME] and [PERSON_NAME]"
type textarea "x"
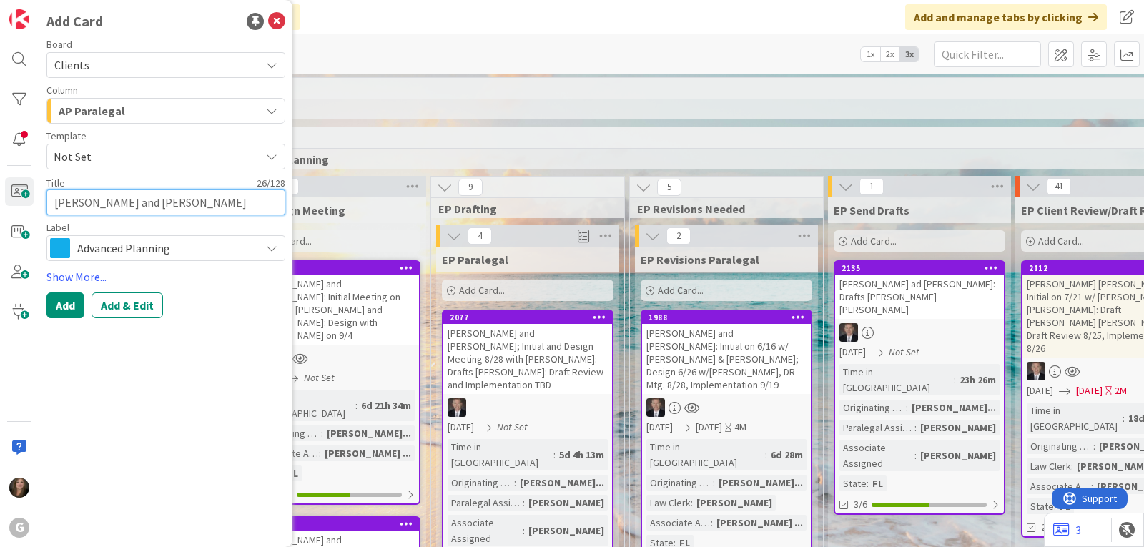
type textarea "[PERSON_NAME] and [PERSON_NAME]:"
type textarea "x"
type textarea "[PERSON_NAME] and [PERSON_NAME]:"
type textarea "x"
type textarea "[PERSON_NAME] and [PERSON_NAME]: D"
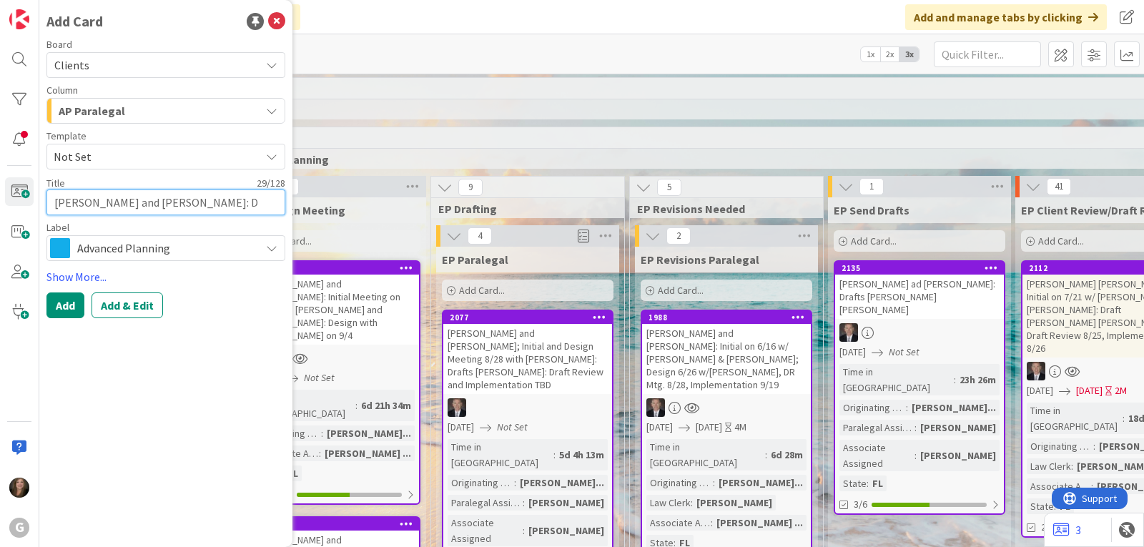
type textarea "x"
type textarea "[PERSON_NAME] and [PERSON_NAME]: Dr"
type textarea "x"
type textarea "[PERSON_NAME] and [PERSON_NAME]: Dra"
type textarea "x"
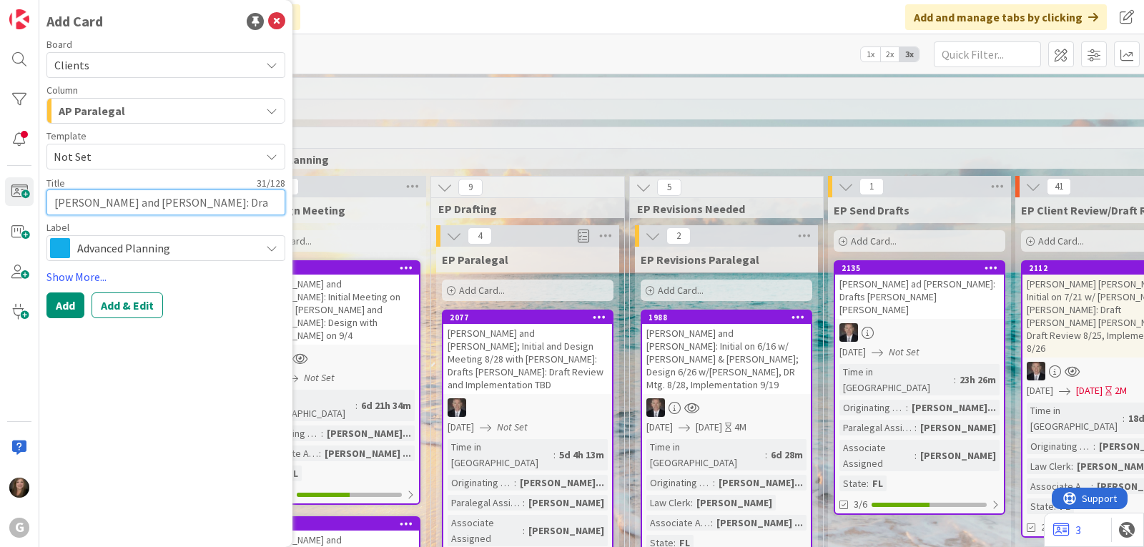
type textarea "[PERSON_NAME] and [PERSON_NAME]: Draf"
type textarea "x"
type textarea "[PERSON_NAME] and [PERSON_NAME]: Draft"
type textarea "x"
type textarea "[PERSON_NAME] and [PERSON_NAME]: Drafts"
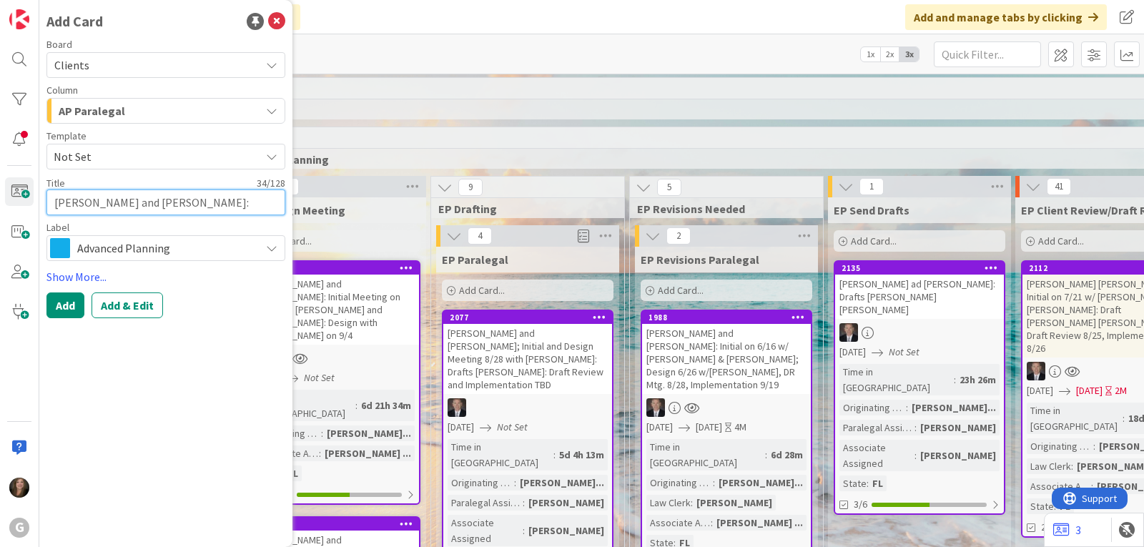
type textarea "x"
type textarea "[PERSON_NAME] and [PERSON_NAME]: Drafts"
type textarea "x"
type textarea "[PERSON_NAME] and [PERSON_NAME]: Drafts P"
type textarea "x"
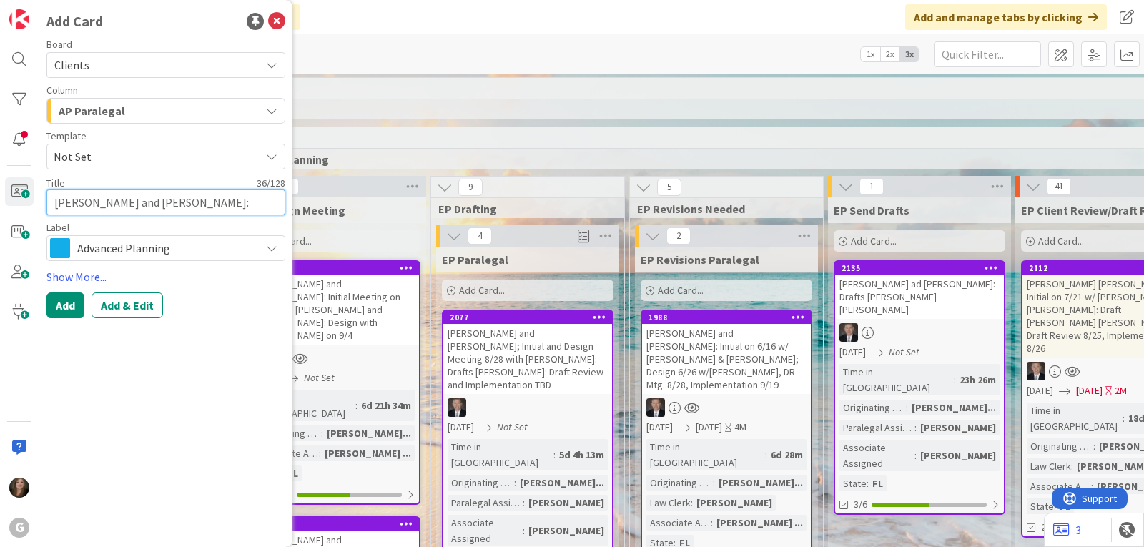
type textarea "[PERSON_NAME] and [PERSON_NAME]: Drafts Pa"
type textarea "x"
type textarea "[PERSON_NAME] and [PERSON_NAME]: Drafts Pau"
type textarea "x"
type textarea "[PERSON_NAME] and [PERSON_NAME]: Drafts [PERSON_NAME]"
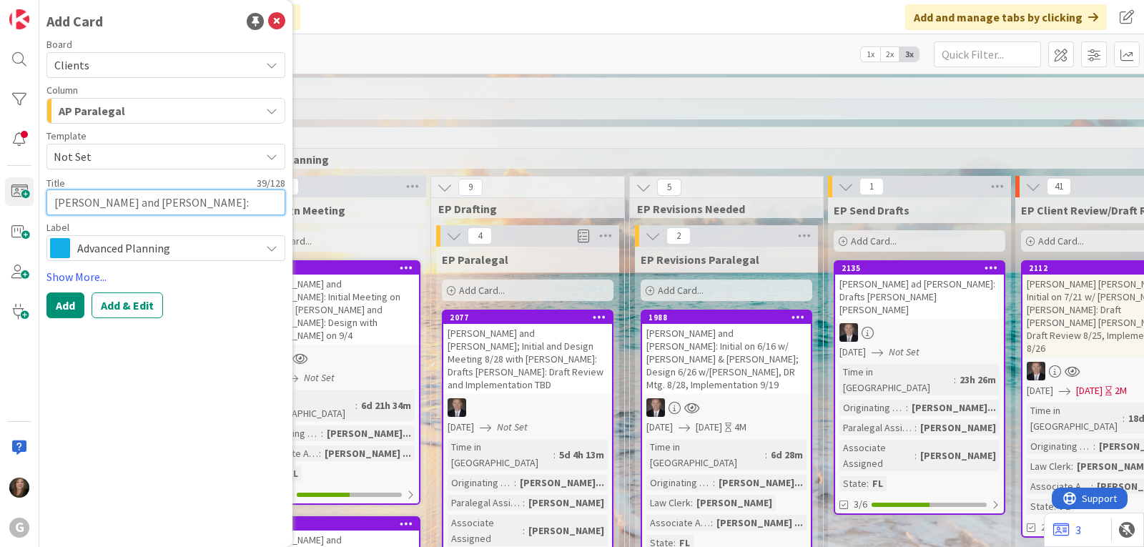
type textarea "x"
type textarea "[PERSON_NAME] and [PERSON_NAME]: Drafts [PERSON_NAME]"
type textarea "x"
type textarea "[PERSON_NAME] and [PERSON_NAME]: Drafts [PERSON_NAME]"
type textarea "x"
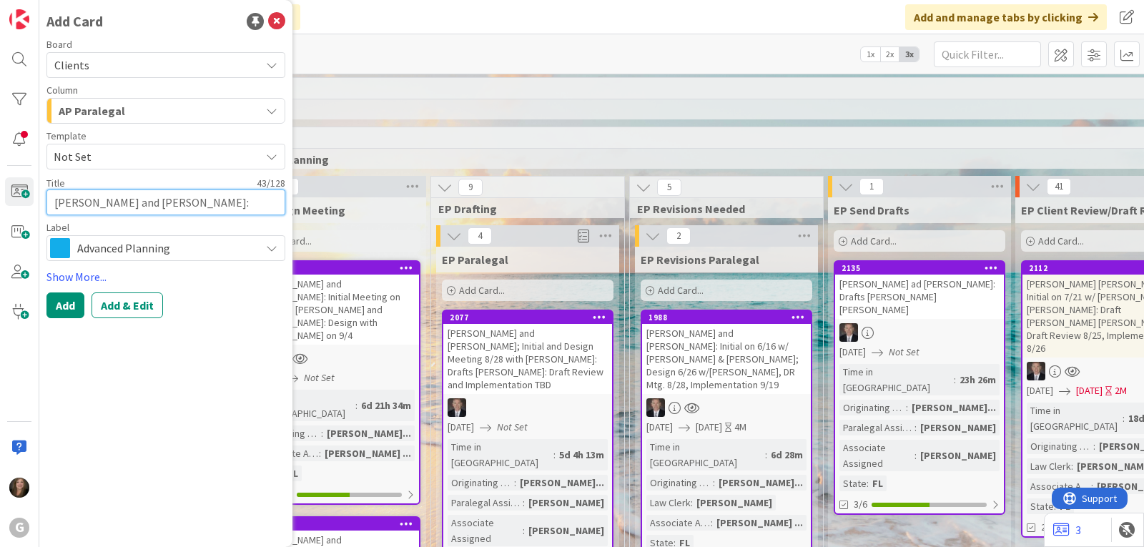
type textarea "[PERSON_NAME] and [PERSON_NAME]: Drafts [PERSON_NAME]"
type textarea "x"
type textarea "[PERSON_NAME] and [PERSON_NAME]: Drafts [PERSON_NAME]"
type textarea "x"
type textarea "[PERSON_NAME] and [PERSON_NAME]: Drafts [PERSON_NAME]"
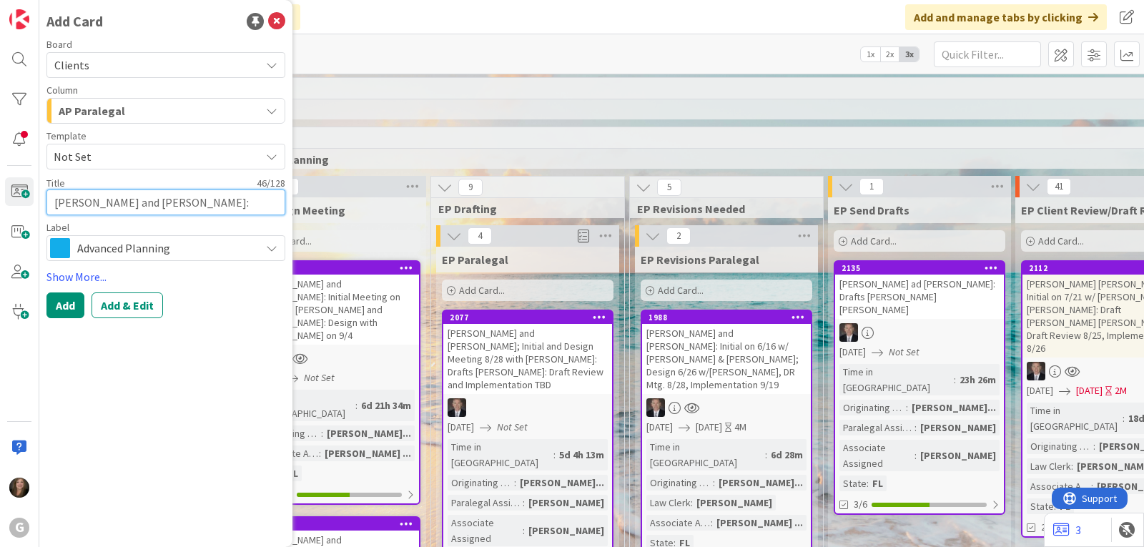
type textarea "x"
type textarea "[PERSON_NAME] and [PERSON_NAME]: Drafts [PERSON_NAME]"
type textarea "x"
type textarea "[PERSON_NAME] and [PERSON_NAME]: Drafts [PERSON_NAME]"
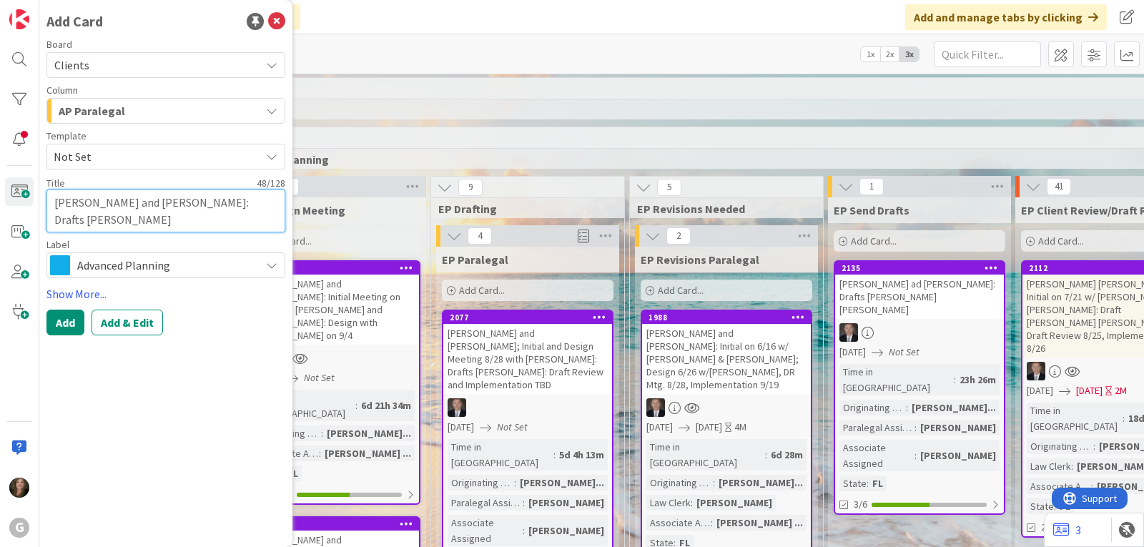
type textarea "x"
type textarea "[PERSON_NAME] and [PERSON_NAME]: Drafts [PERSON_NAME] [PERSON_NAME]"
type textarea "x"
type textarea "[PERSON_NAME] and [PERSON_NAME]: Drafts [PERSON_NAME]"
type textarea "x"
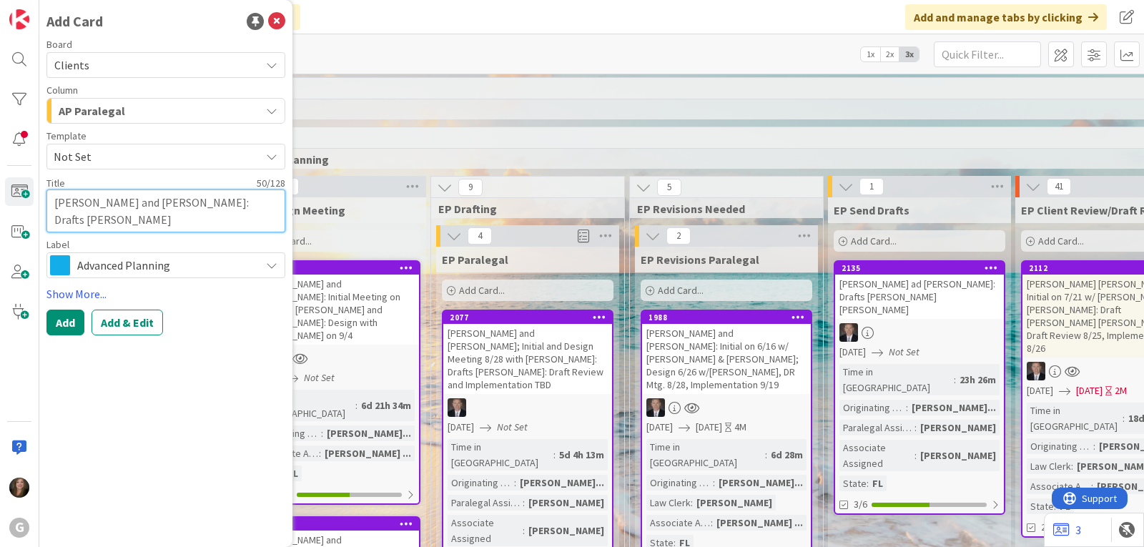
type textarea "[PERSON_NAME] and [PERSON_NAME]: Drafts [PERSON_NAME]"
type textarea "x"
type textarea "[PERSON_NAME] and [PERSON_NAME]: Drafts [PERSON_NAME]"
type textarea "x"
type textarea "[PERSON_NAME] and [PERSON_NAME]: Drafts [PERSON_NAME] [PERSON_NAME]"
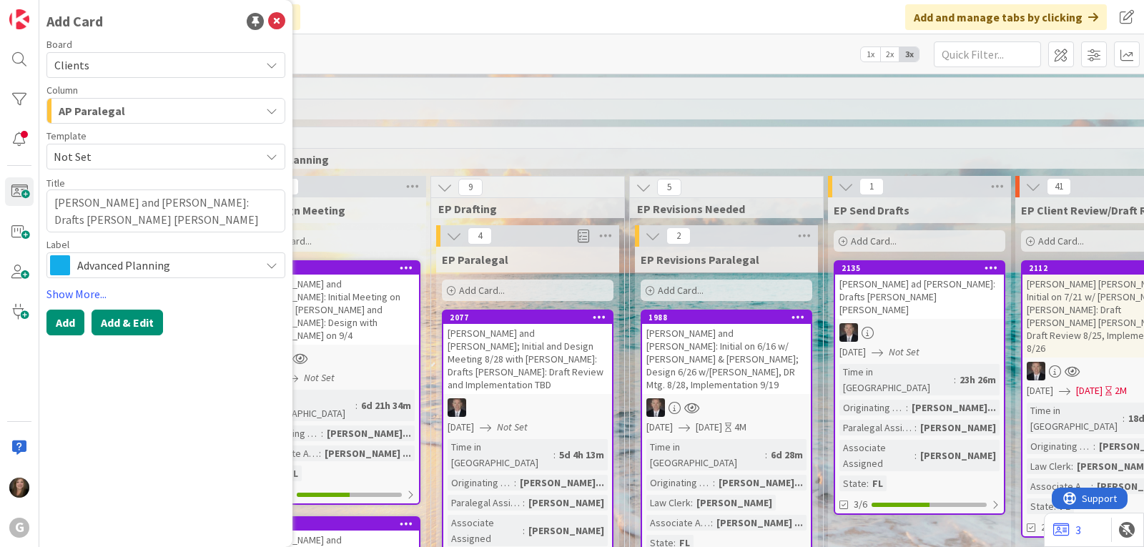
click at [141, 326] on button "Add & Edit" at bounding box center [128, 323] width 72 height 26
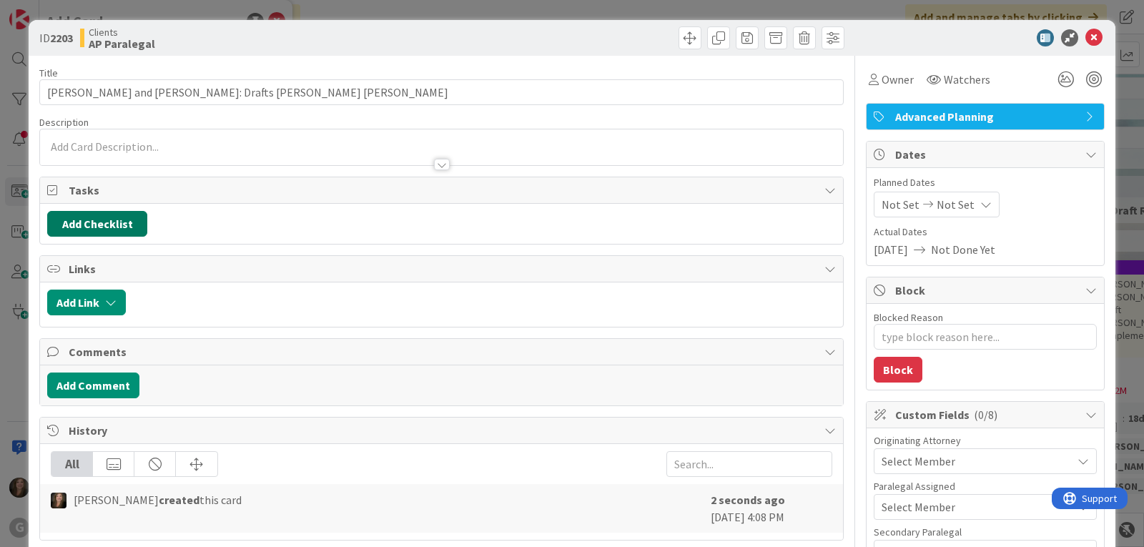
click at [130, 227] on button "Add Checklist" at bounding box center [97, 224] width 100 height 26
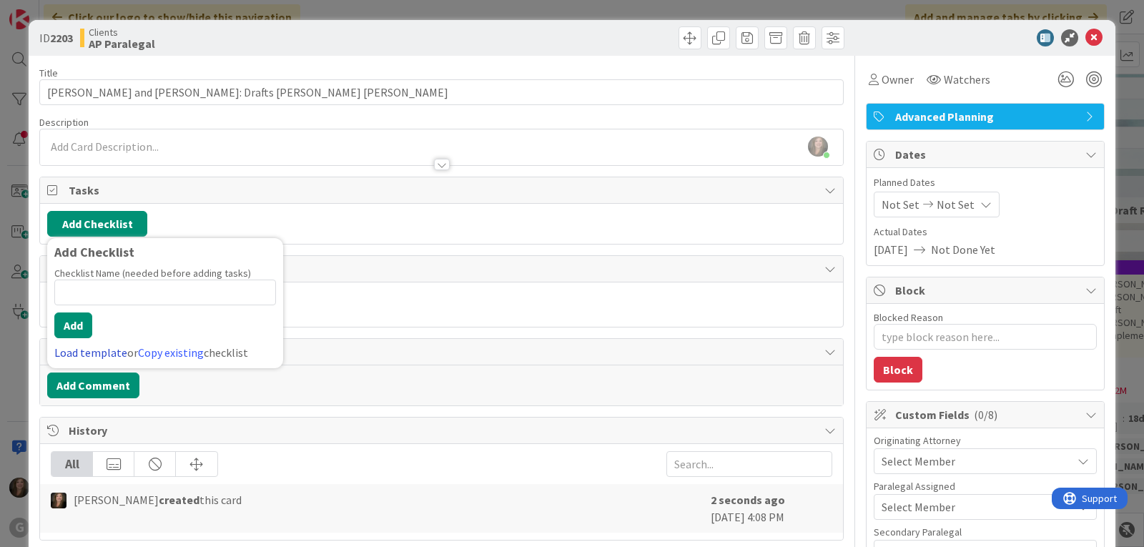
click at [74, 353] on link "Load template" at bounding box center [90, 352] width 73 height 14
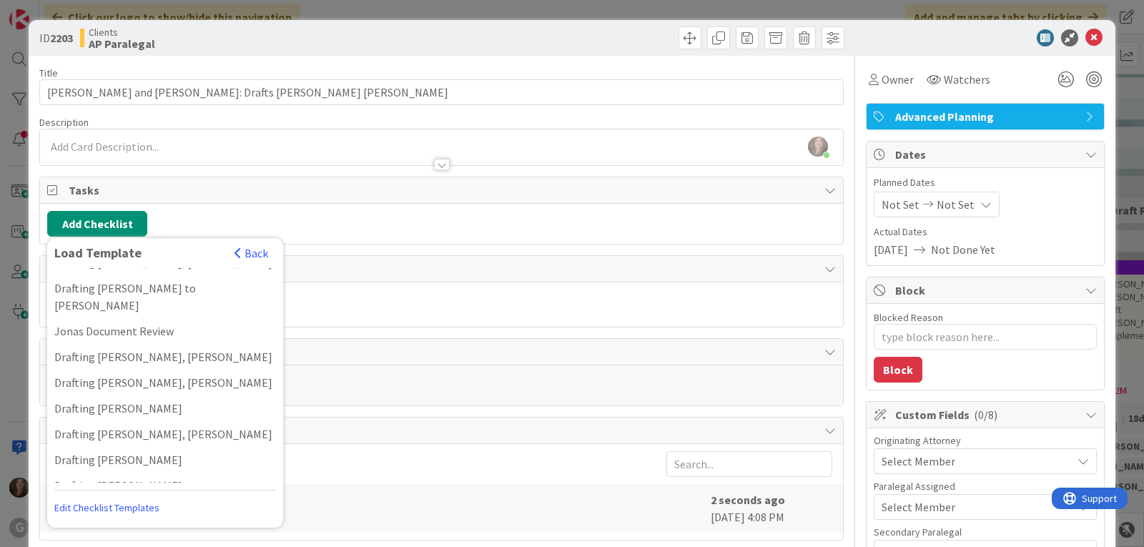
scroll to position [1073, 0]
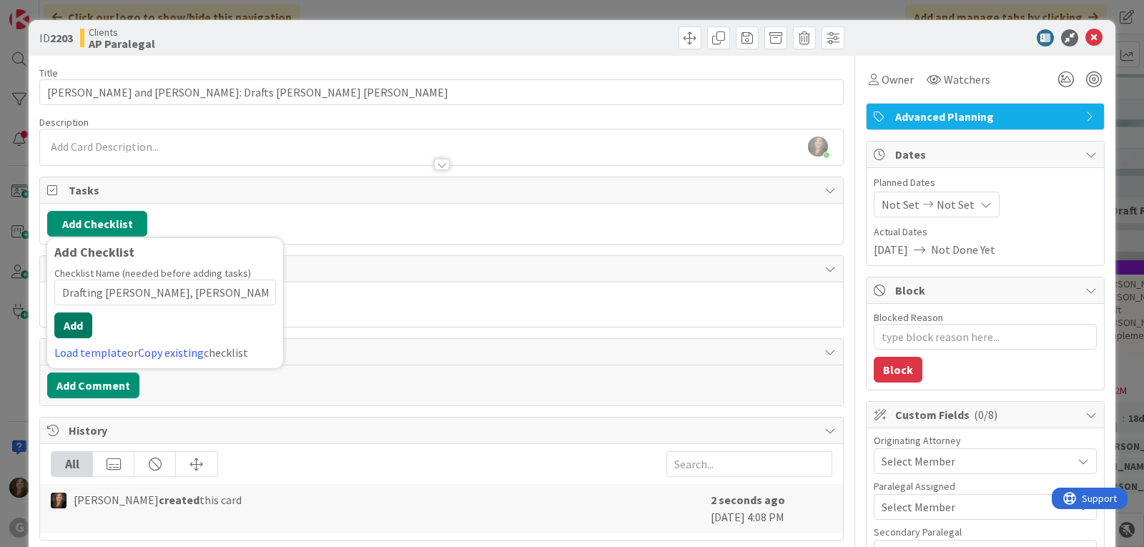
click at [73, 326] on button "Add" at bounding box center [73, 326] width 38 height 26
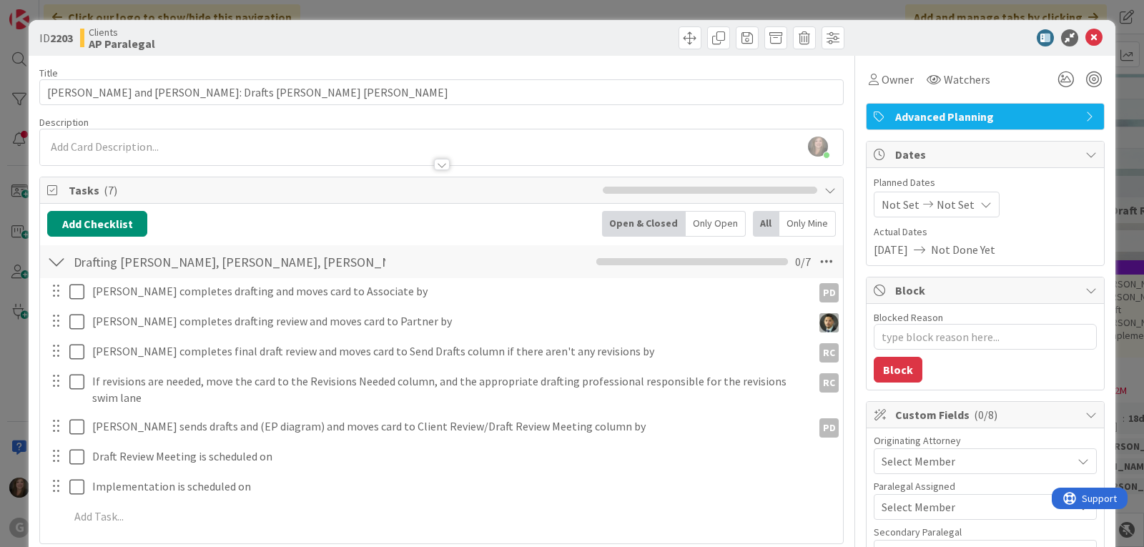
type textarea "x"
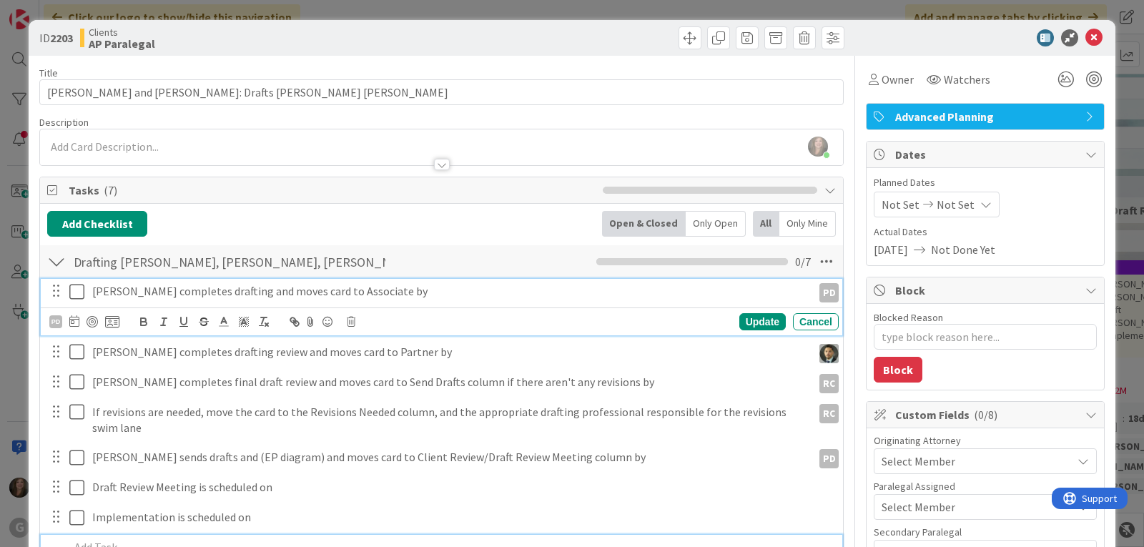
click at [123, 295] on p "[PERSON_NAME] completes drafting and moves card to Associate by" at bounding box center [449, 291] width 715 height 16
click at [75, 325] on icon at bounding box center [74, 320] width 10 height 11
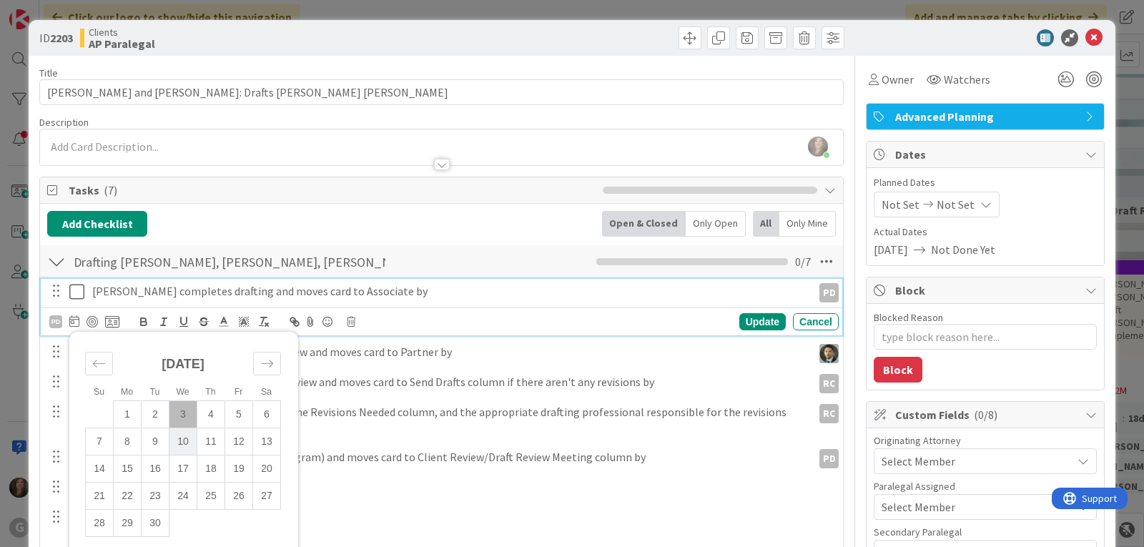
click at [187, 439] on td "10" at bounding box center [184, 441] width 28 height 27
type input "[DATE]"
type textarea "x"
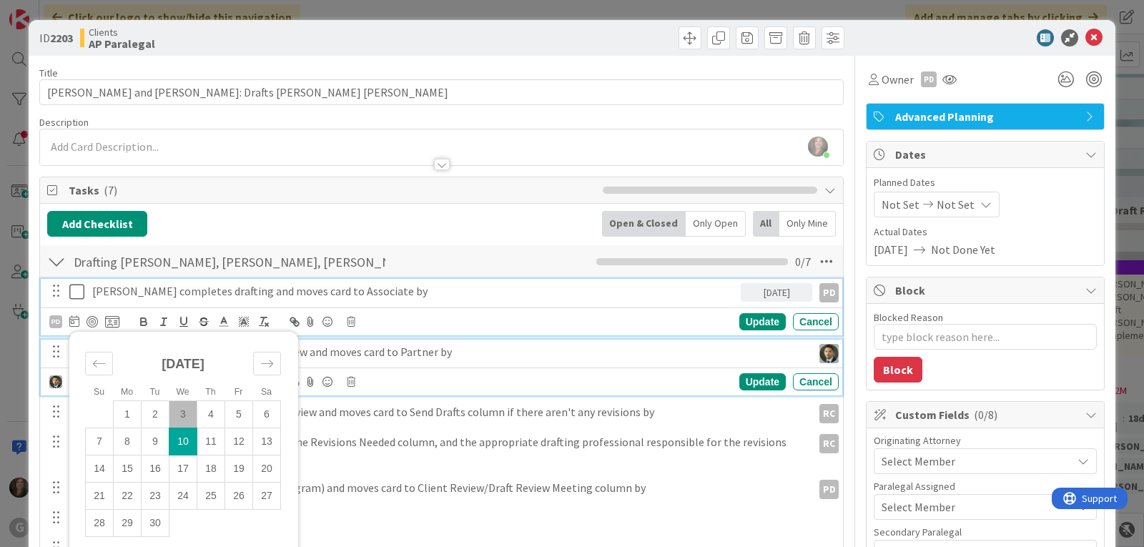
click at [390, 349] on p "[PERSON_NAME] completes drafting review and moves card to Partner by" at bounding box center [449, 352] width 715 height 16
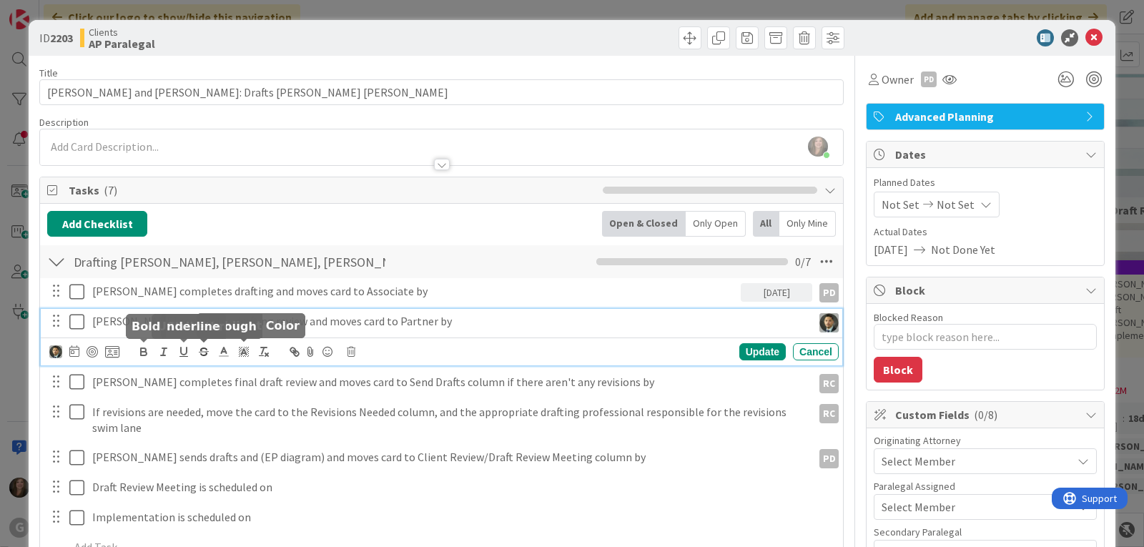
click at [71, 354] on icon at bounding box center [74, 350] width 10 height 11
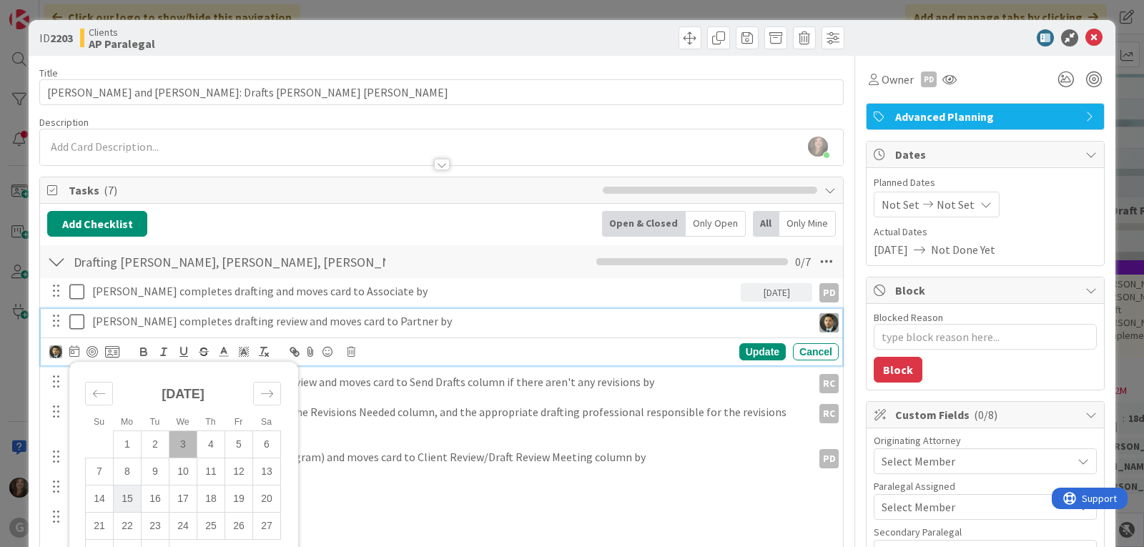
click at [130, 496] on td "15" at bounding box center [128, 498] width 28 height 27
type input "[DATE]"
type textarea "x"
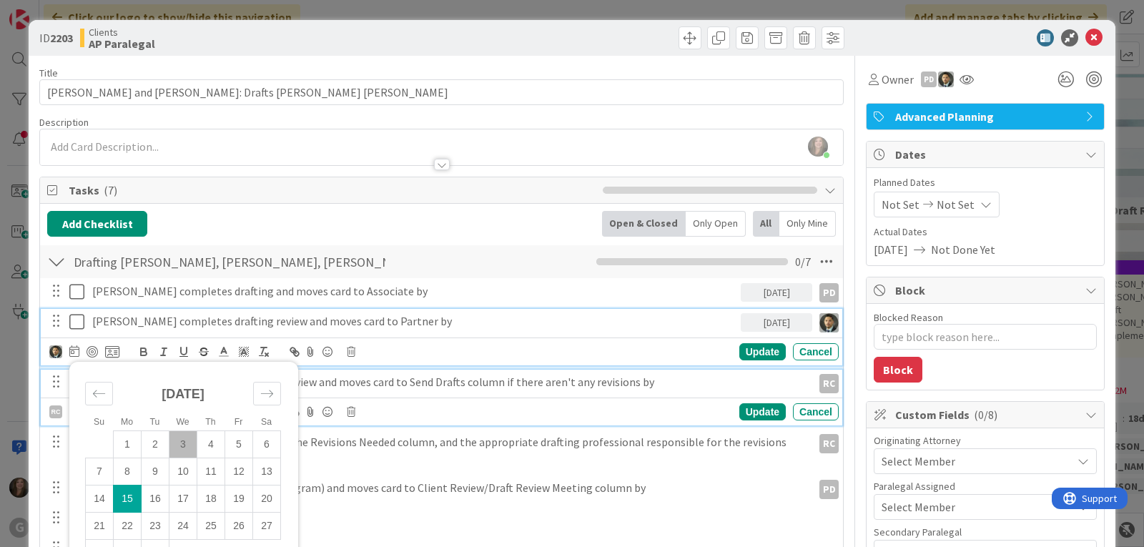
click at [413, 381] on p "[PERSON_NAME] completes final draft review and moves card to Send Drafts column…" at bounding box center [449, 382] width 715 height 16
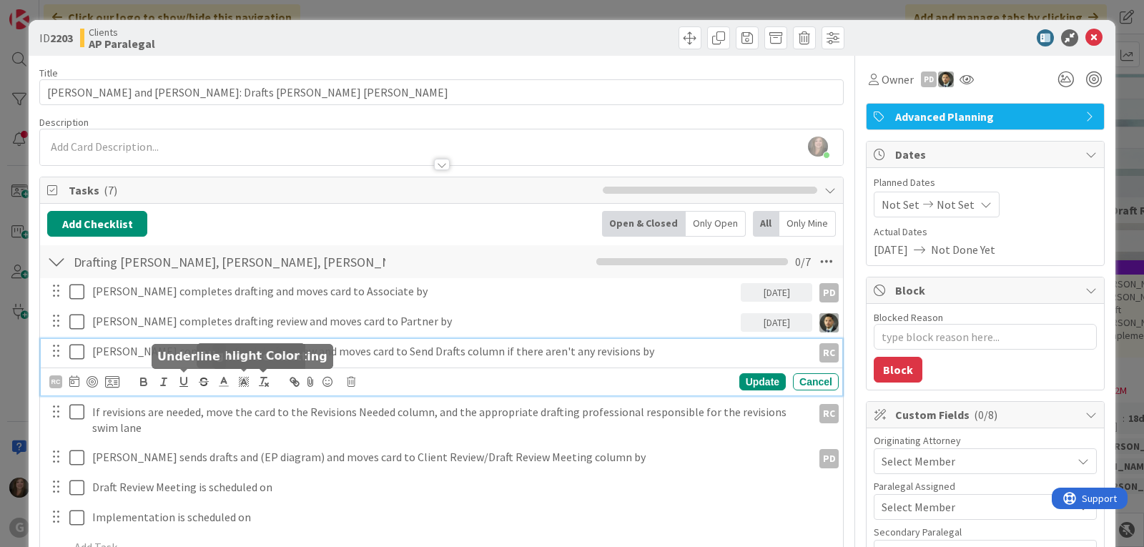
click at [72, 381] on icon at bounding box center [74, 381] width 10 height 11
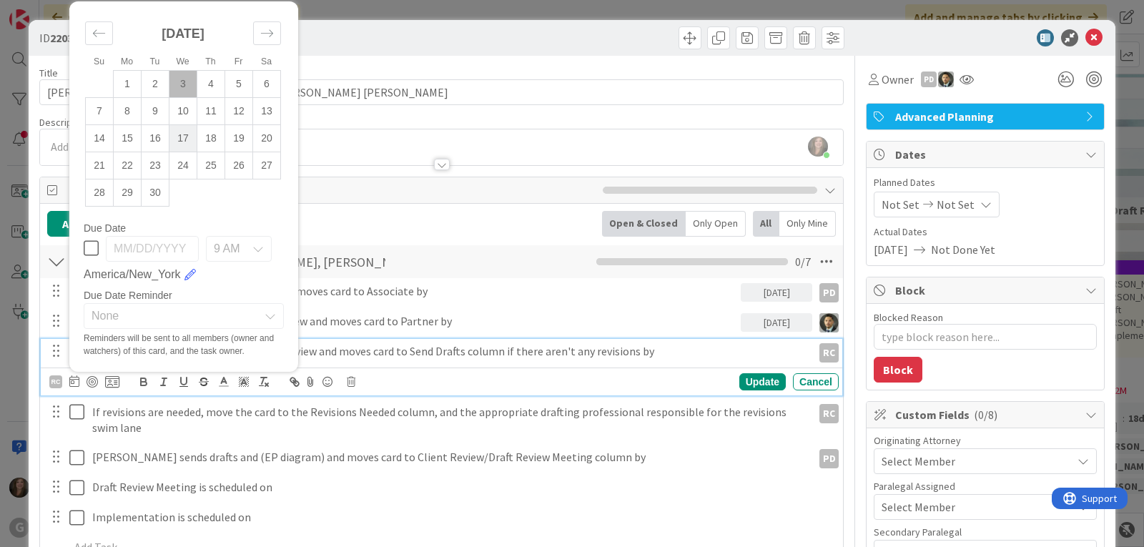
click at [182, 133] on td "17" at bounding box center [184, 137] width 28 height 27
type input "[DATE]"
type textarea "x"
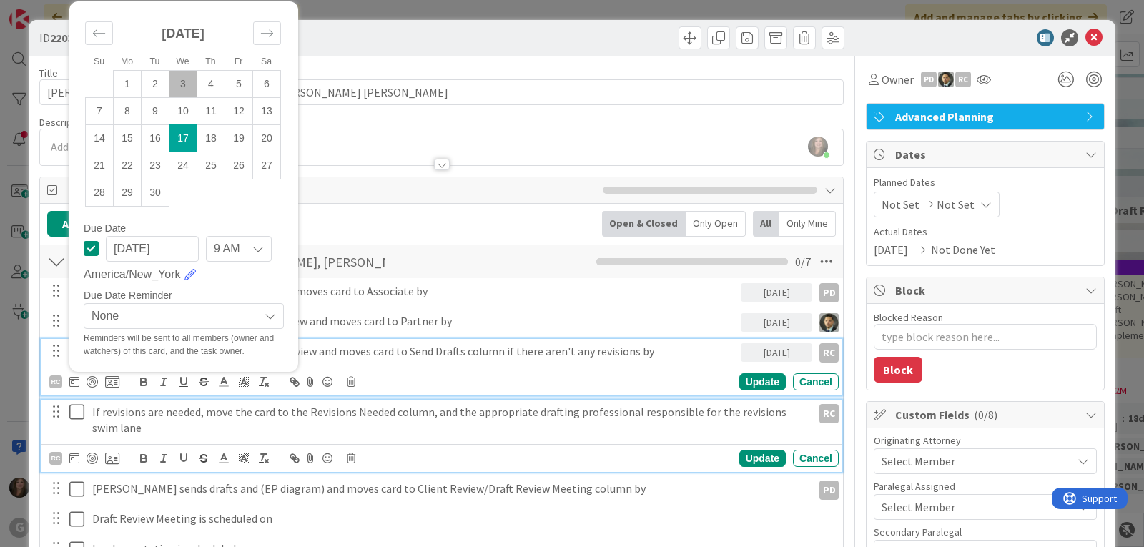
click at [212, 418] on p "If revisions are needed, move the card to the Revisions Needed column, and the …" at bounding box center [449, 420] width 715 height 32
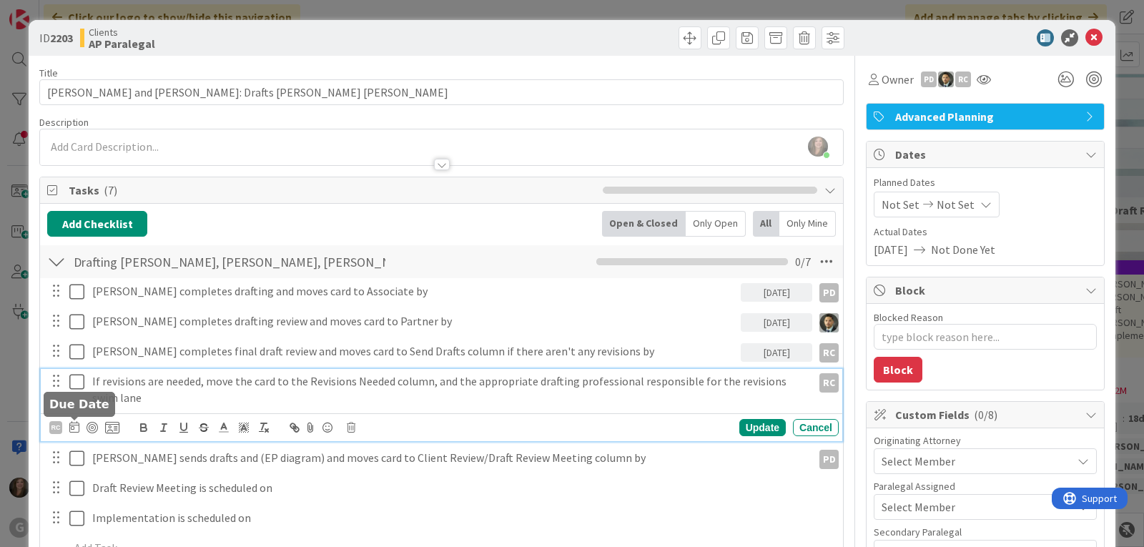
click at [75, 428] on icon at bounding box center [74, 426] width 10 height 11
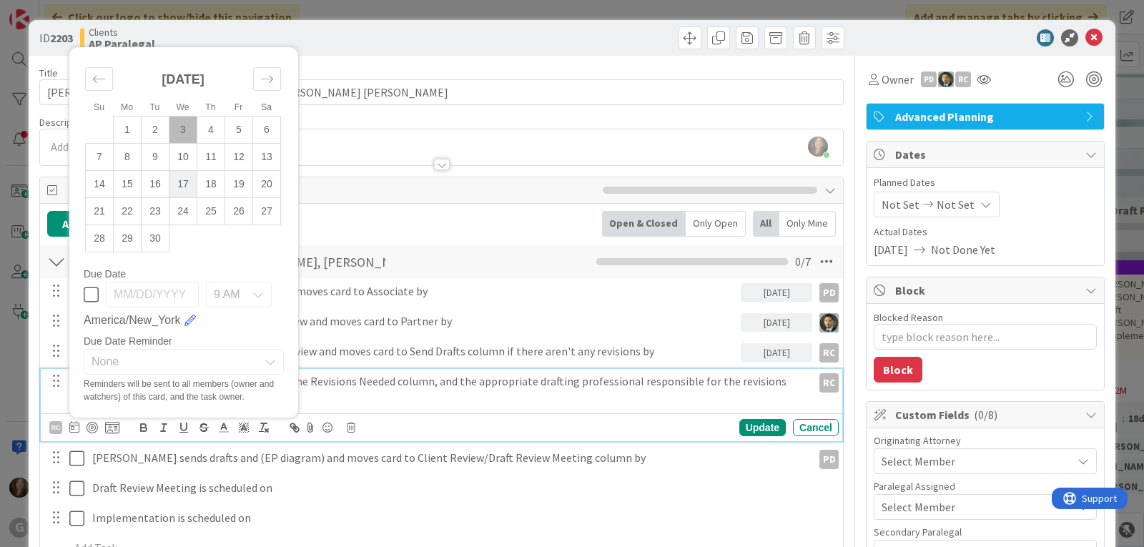
click at [190, 177] on td "17" at bounding box center [184, 184] width 28 height 27
type input "[DATE]"
type textarea "x"
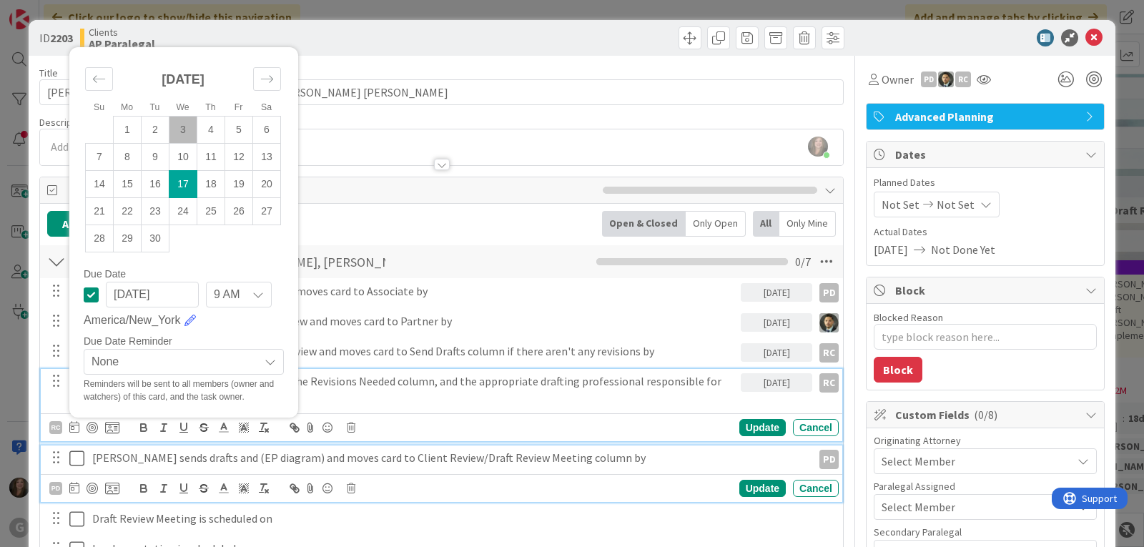
click at [211, 463] on p "[PERSON_NAME] sends drafts and (EP diagram) and moves card to Client Review/Dra…" at bounding box center [449, 458] width 715 height 16
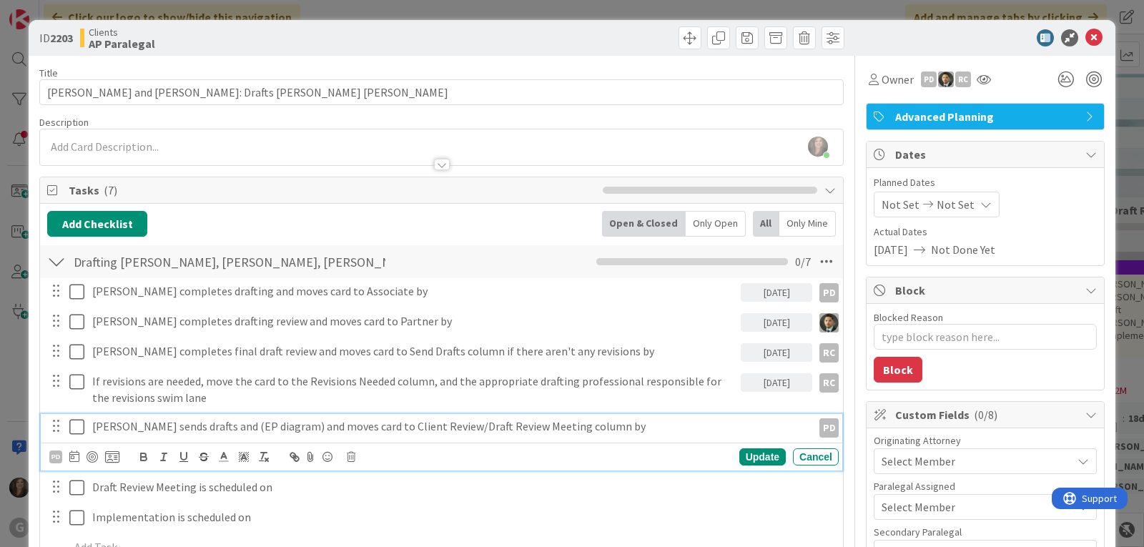
click at [72, 463] on div at bounding box center [74, 456] width 10 height 17
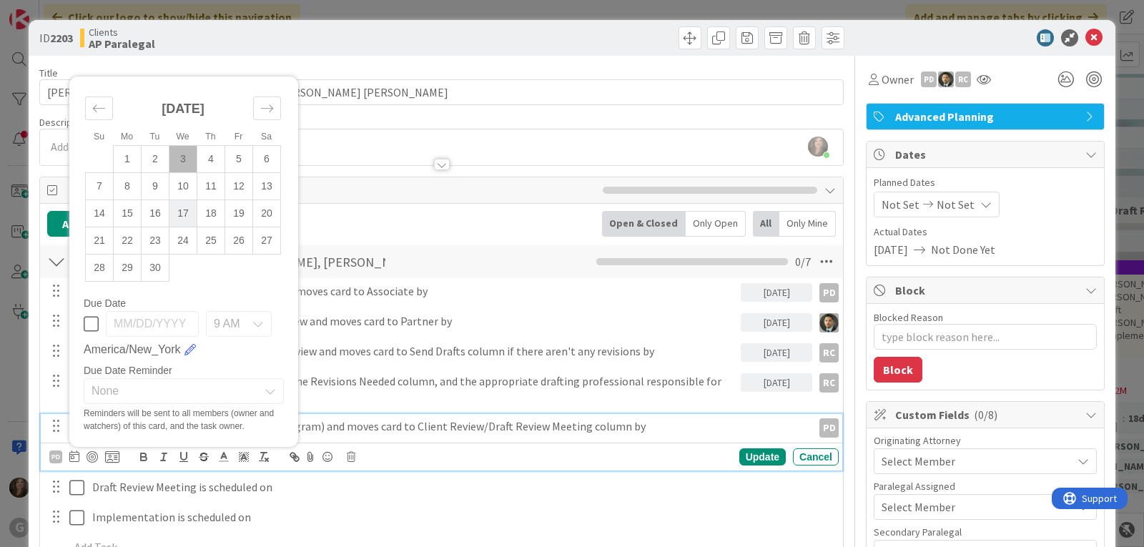
click at [184, 210] on td "17" at bounding box center [184, 213] width 28 height 27
type input "[DATE]"
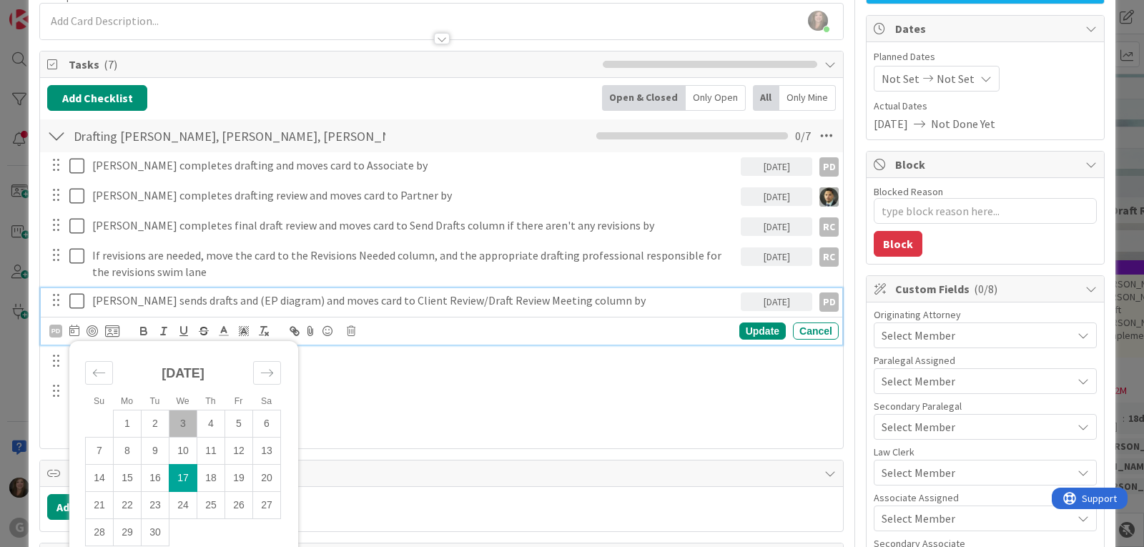
scroll to position [143, 0]
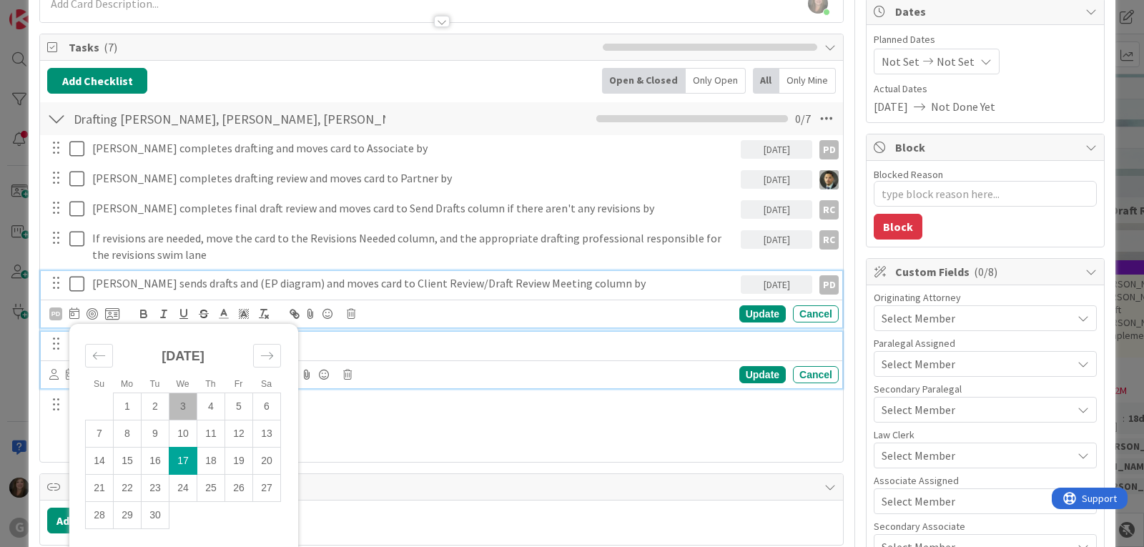
click at [382, 352] on p "Draft Review Meeting is scheduled on" at bounding box center [462, 344] width 741 height 16
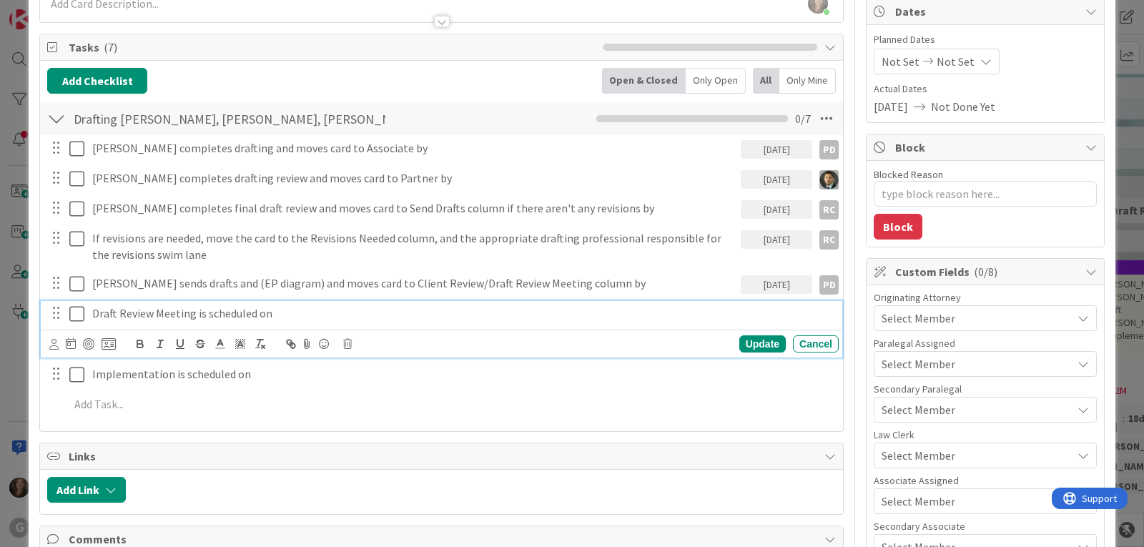
scroll to position [112, 0]
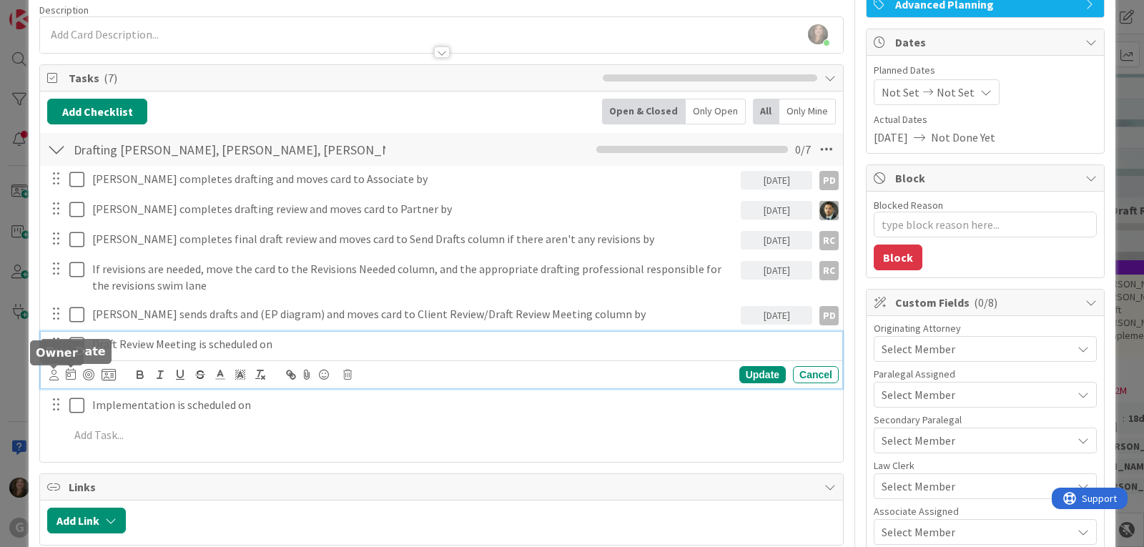
click at [52, 378] on icon at bounding box center [53, 375] width 9 height 11
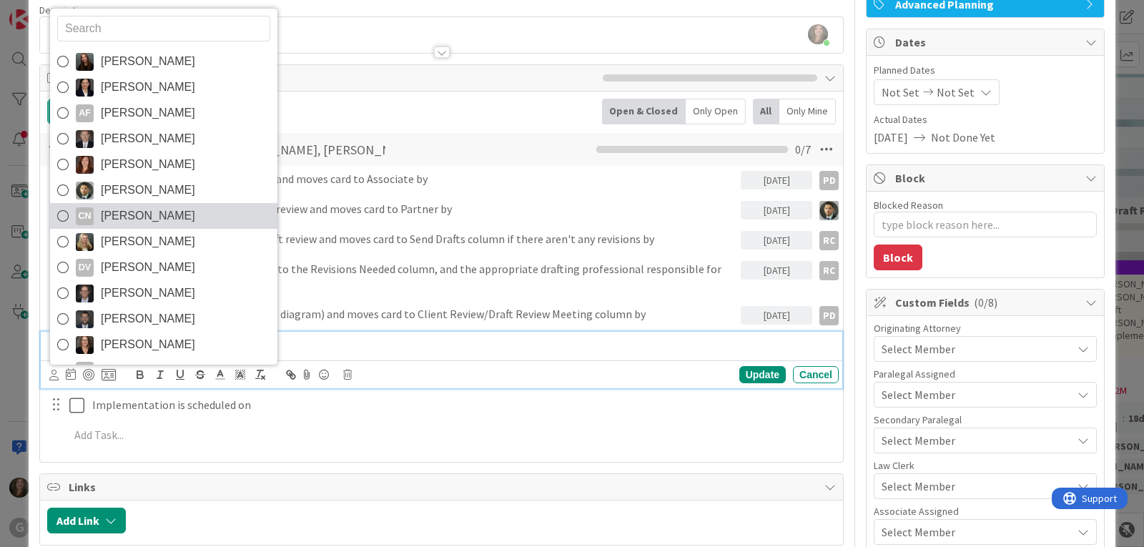
click at [139, 215] on span "[PERSON_NAME]" at bounding box center [148, 215] width 94 height 21
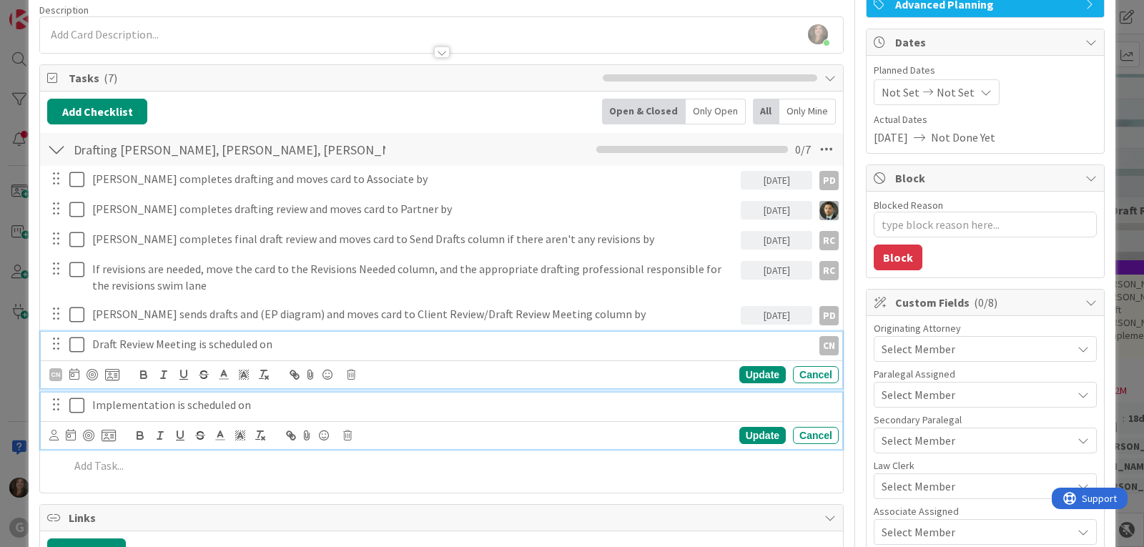
click at [119, 410] on p "Implementation is scheduled on" at bounding box center [462, 405] width 741 height 16
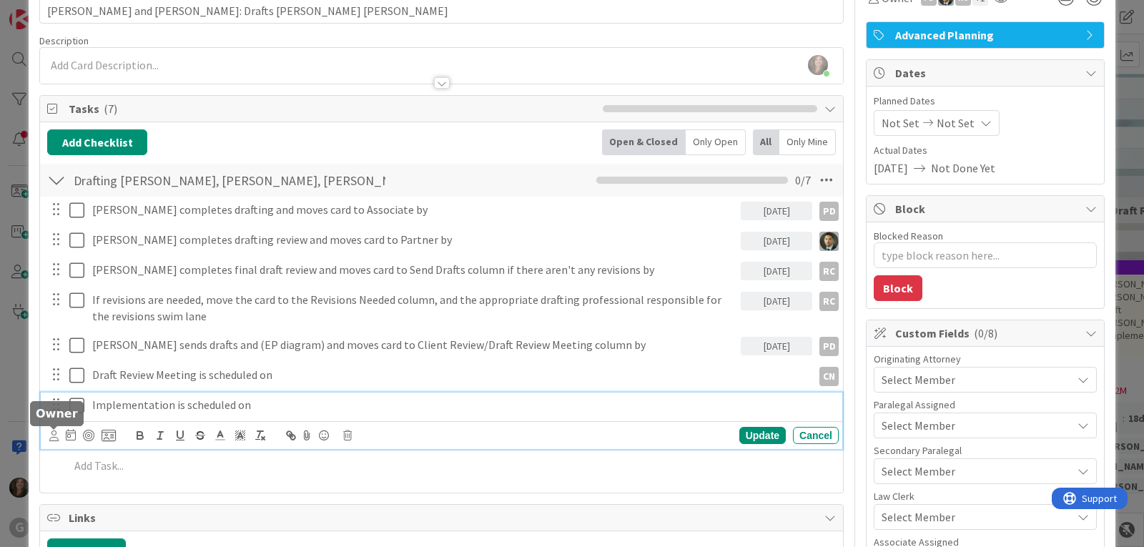
click at [51, 438] on icon at bounding box center [53, 436] width 9 height 11
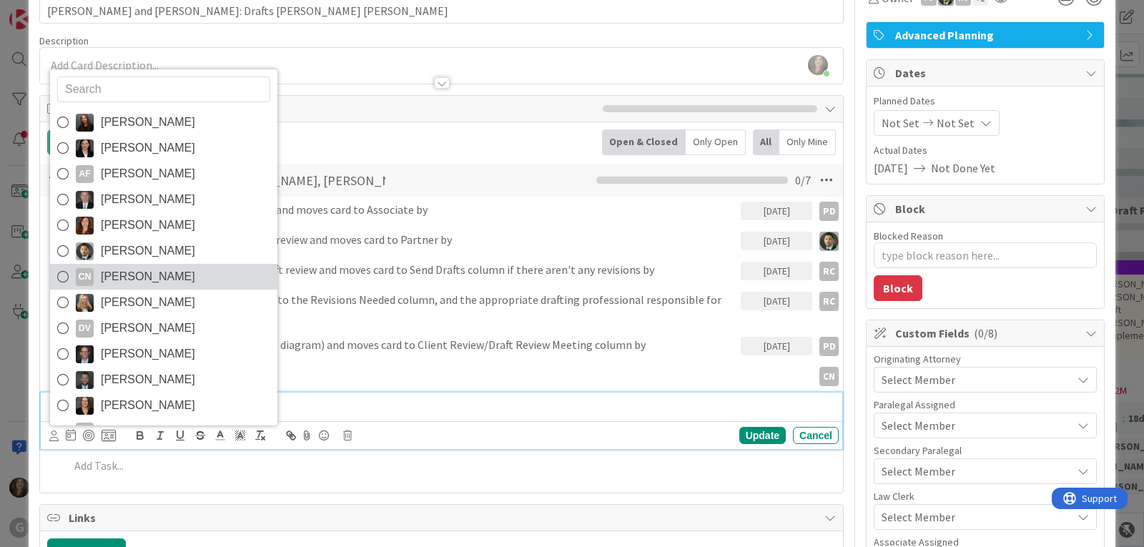
click at [136, 276] on span "[PERSON_NAME]" at bounding box center [148, 276] width 94 height 21
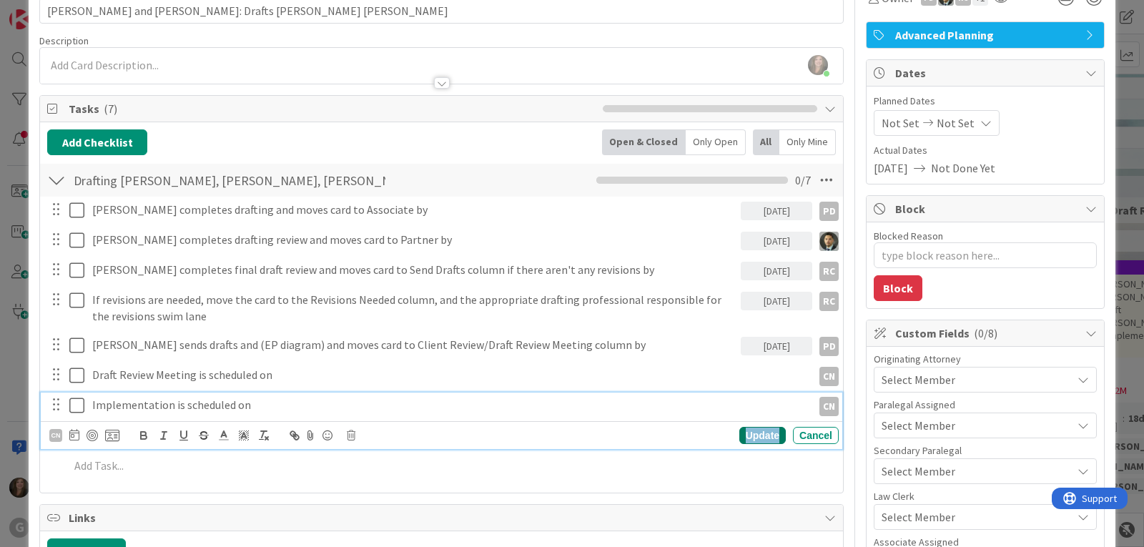
click at [753, 436] on div "Update" at bounding box center [763, 435] width 46 height 17
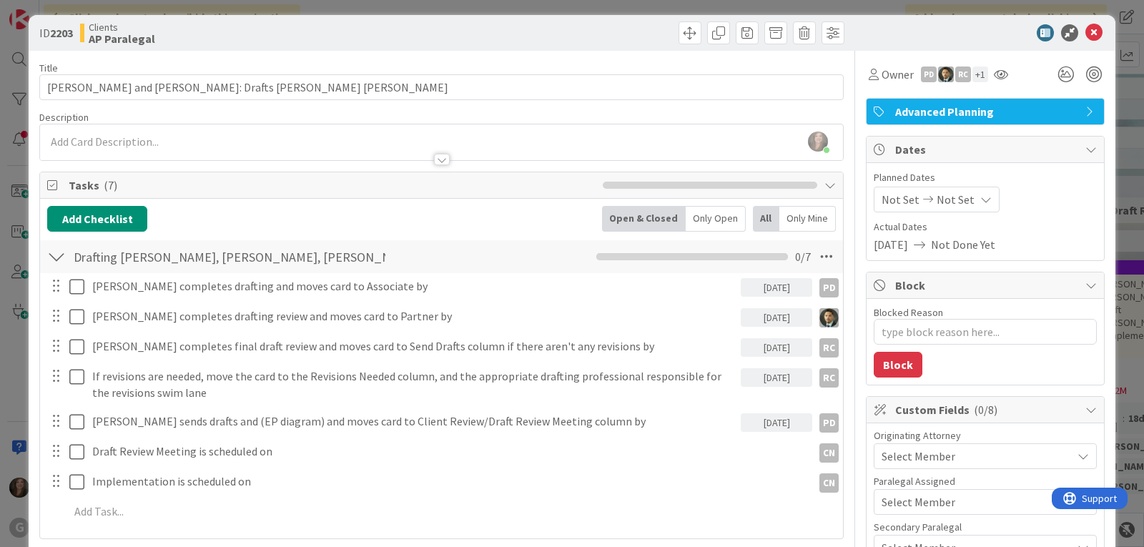
scroll to position [0, 0]
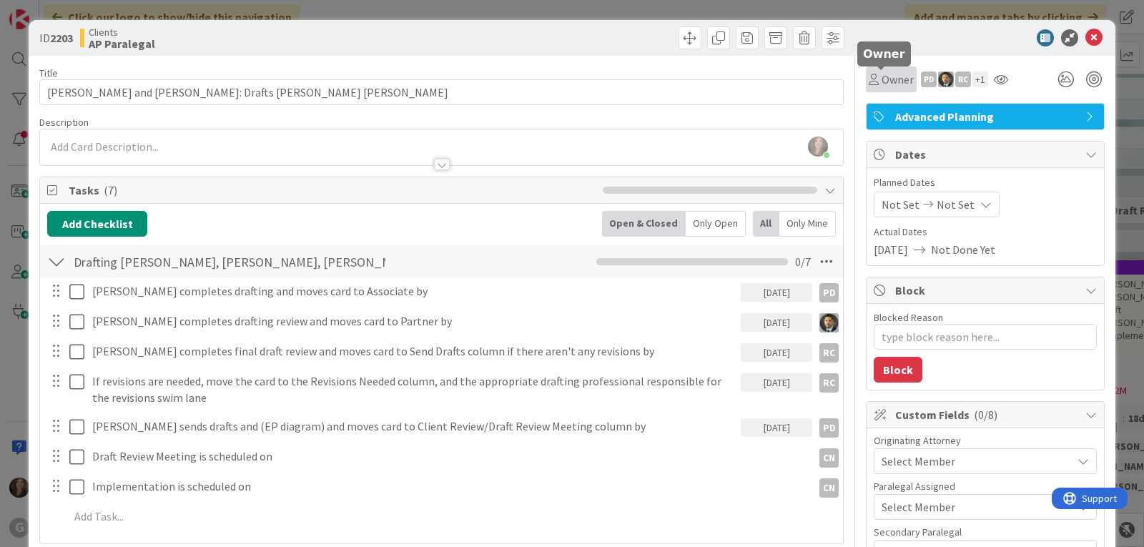
click at [882, 79] on span "Owner" at bounding box center [898, 79] width 32 height 17
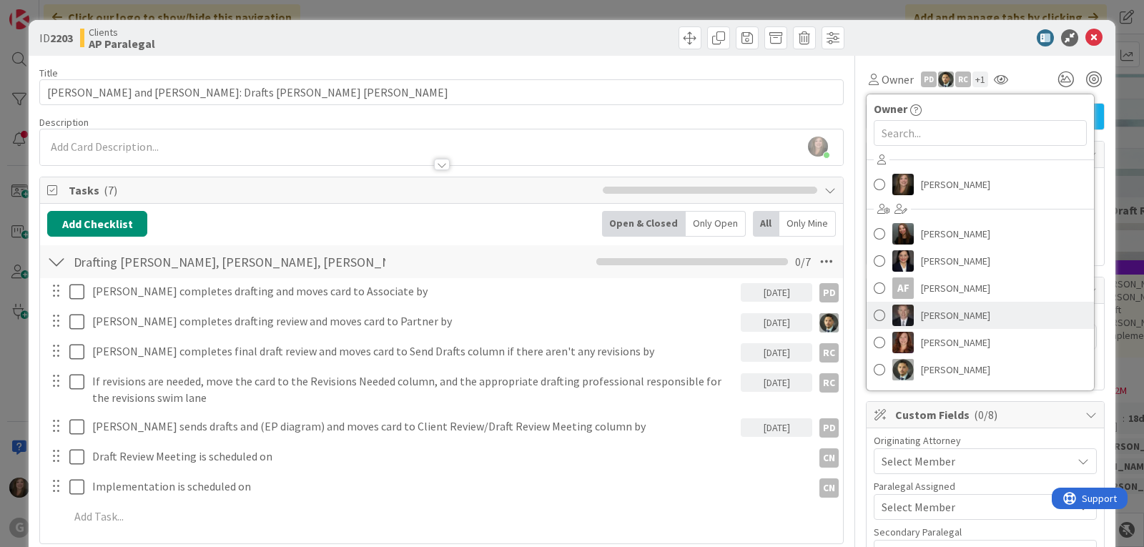
click at [893, 319] on img at bounding box center [903, 315] width 21 height 21
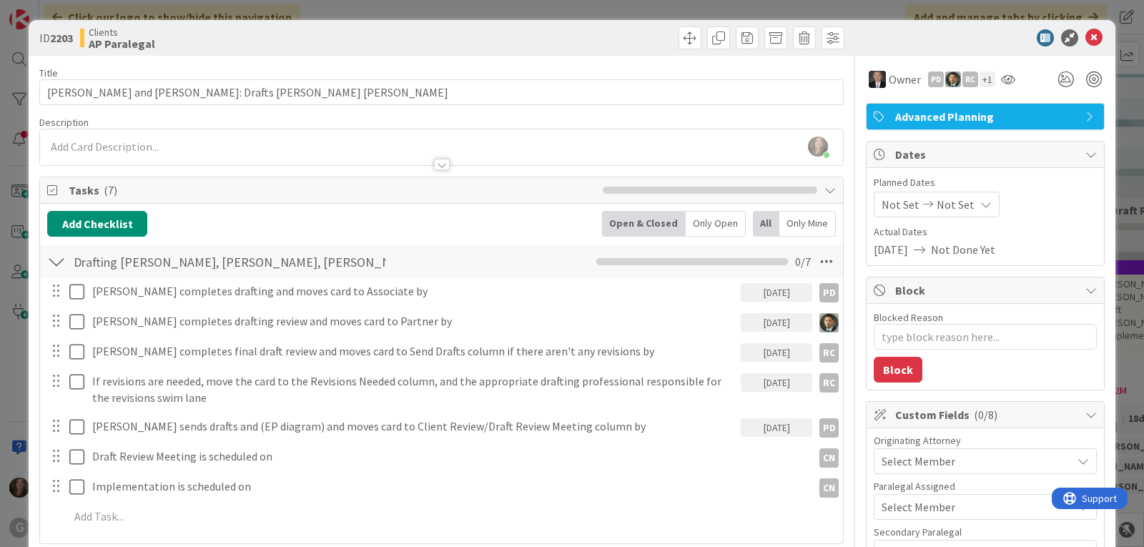
type textarea "x"
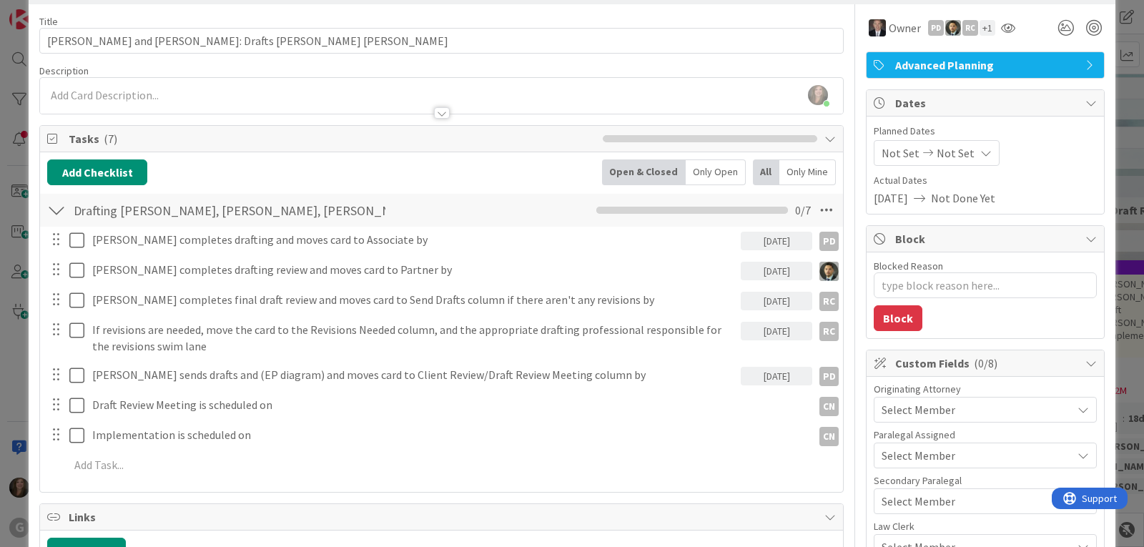
scroll to position [72, 0]
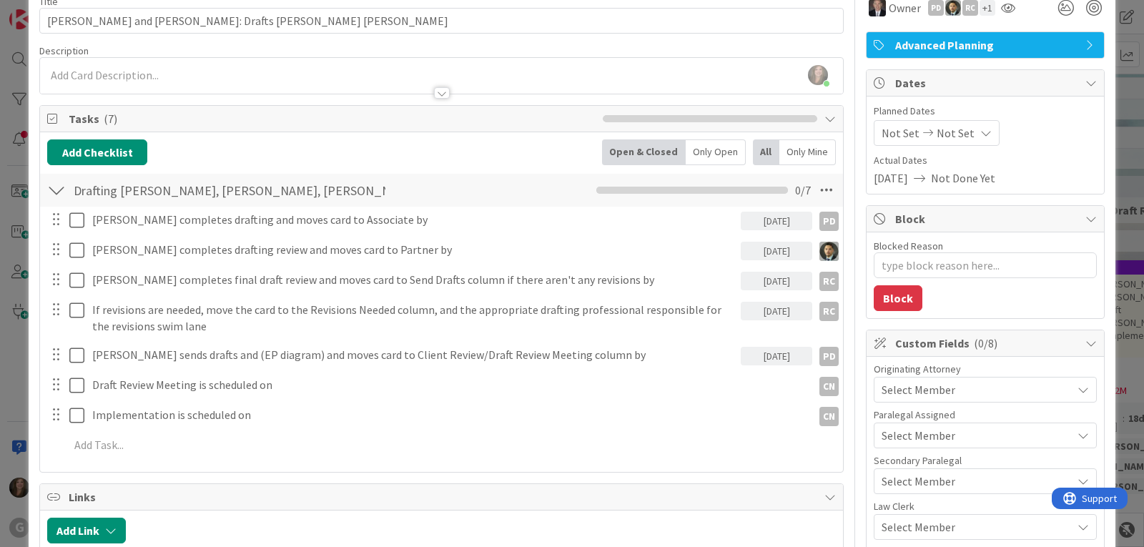
click at [882, 127] on span "Not Set" at bounding box center [901, 132] width 38 height 17
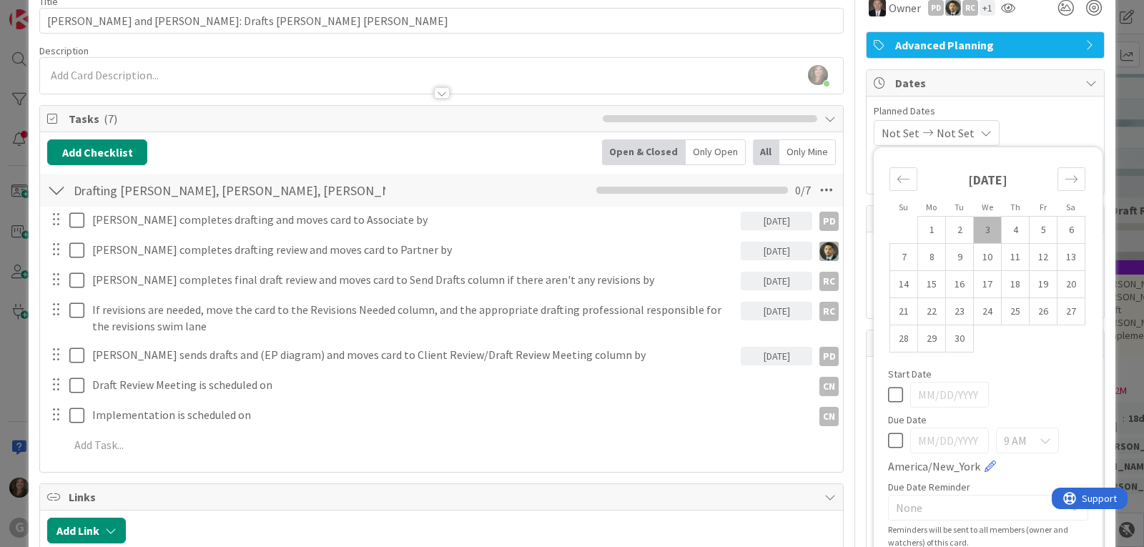
click at [981, 225] on td "3" at bounding box center [988, 230] width 28 height 27
type input "[DATE]"
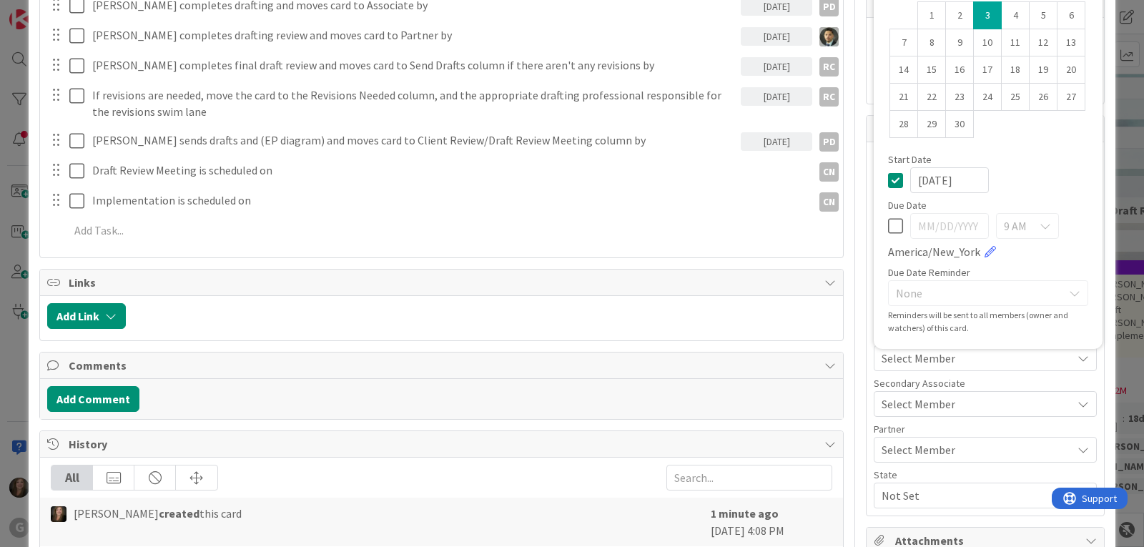
scroll to position [358, 0]
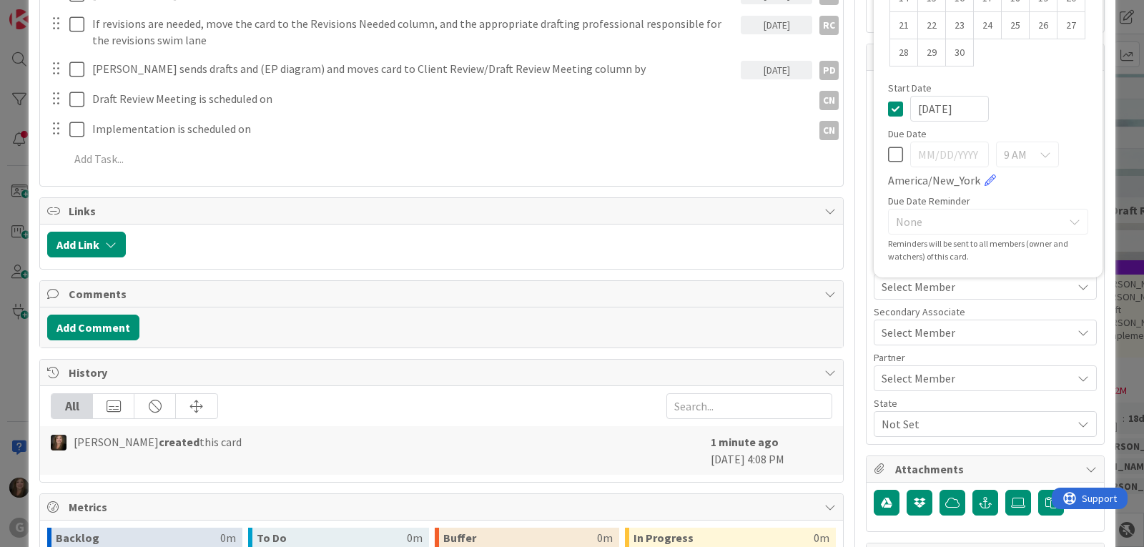
click at [901, 285] on span "Select Member" at bounding box center [919, 286] width 74 height 17
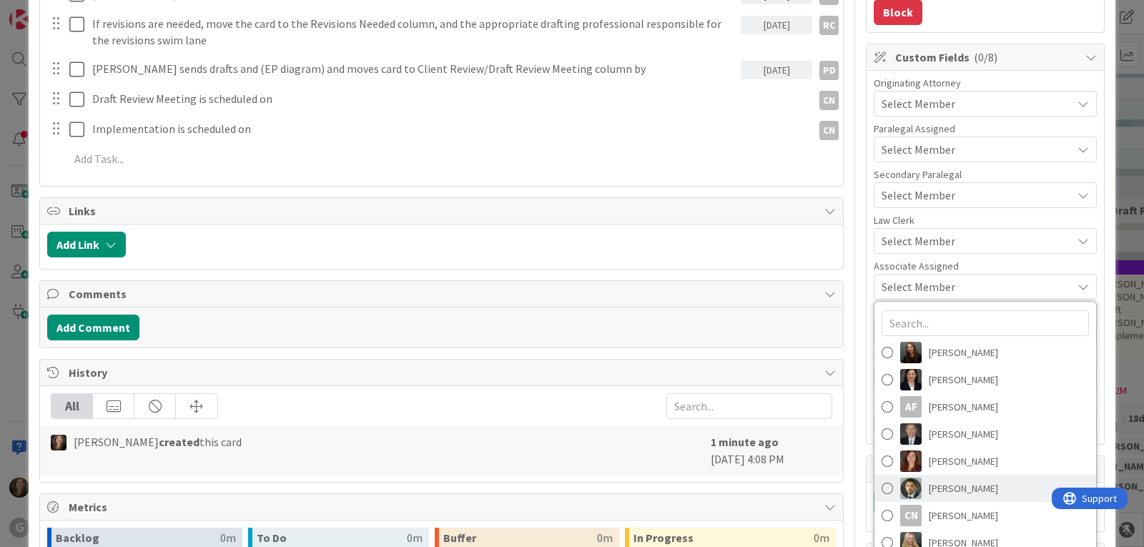
click at [932, 495] on span "[PERSON_NAME]" at bounding box center [963, 488] width 69 height 21
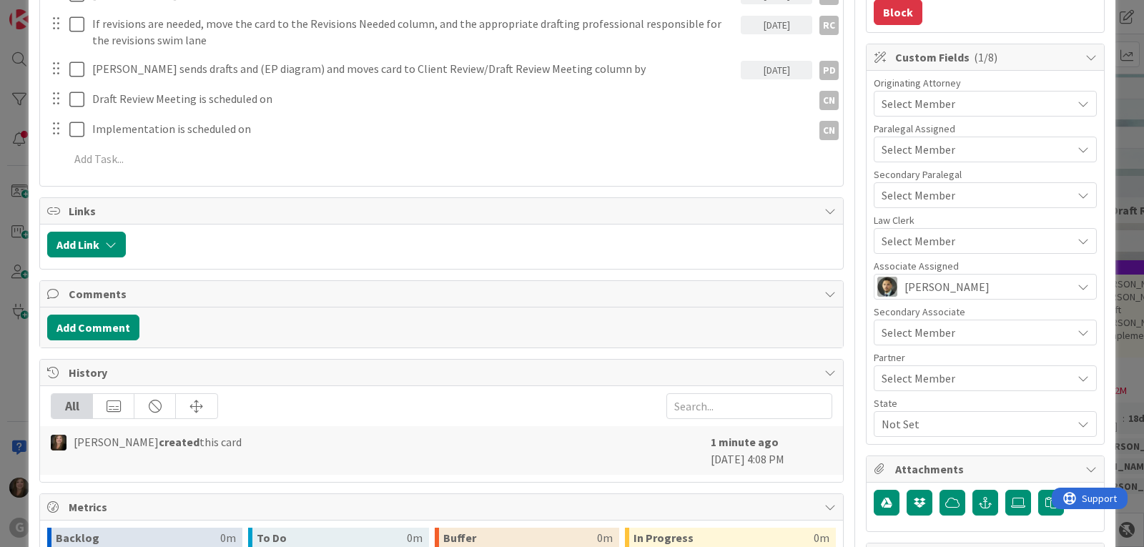
click at [903, 99] on span "Select Member" at bounding box center [919, 103] width 74 height 17
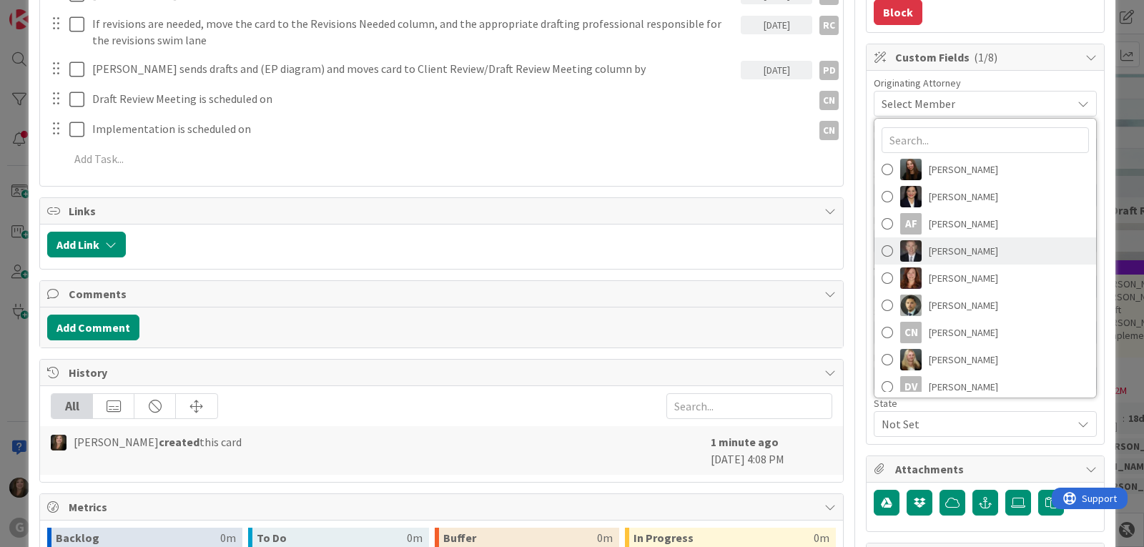
click at [909, 253] on img at bounding box center [911, 250] width 21 height 21
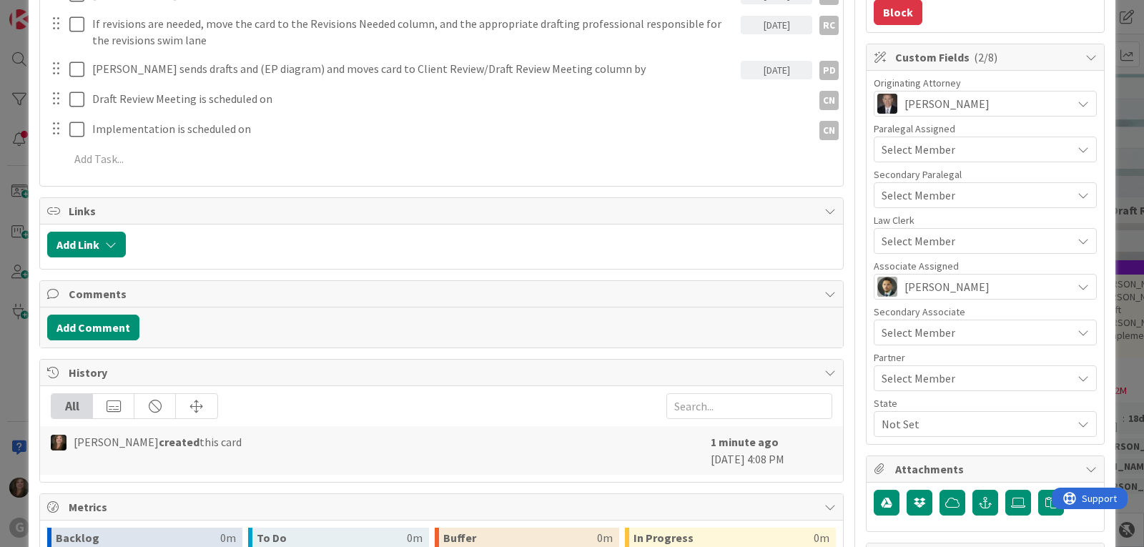
click at [905, 237] on span "Select Member" at bounding box center [919, 240] width 74 height 17
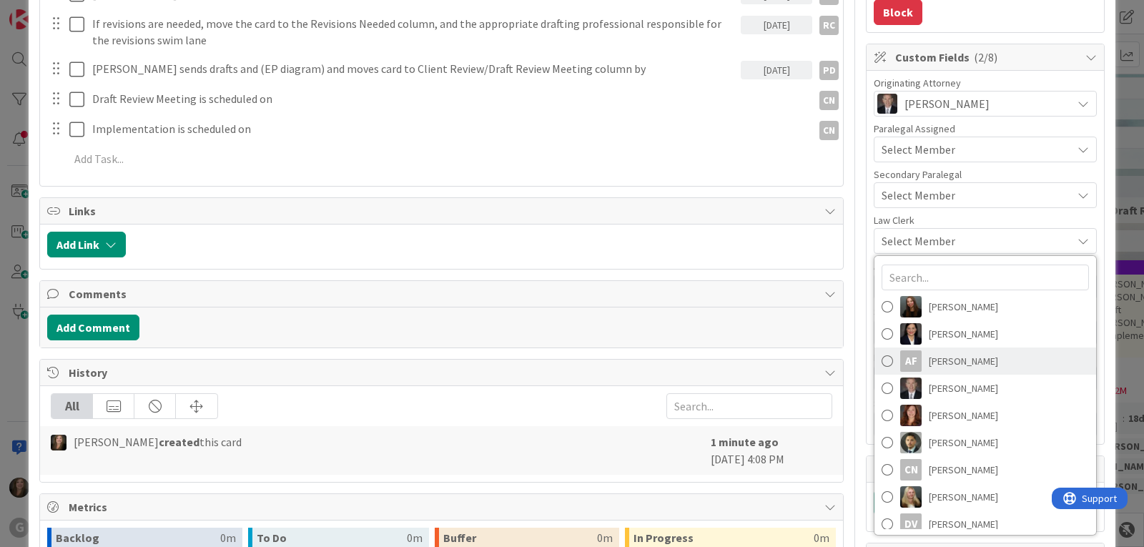
scroll to position [199, 0]
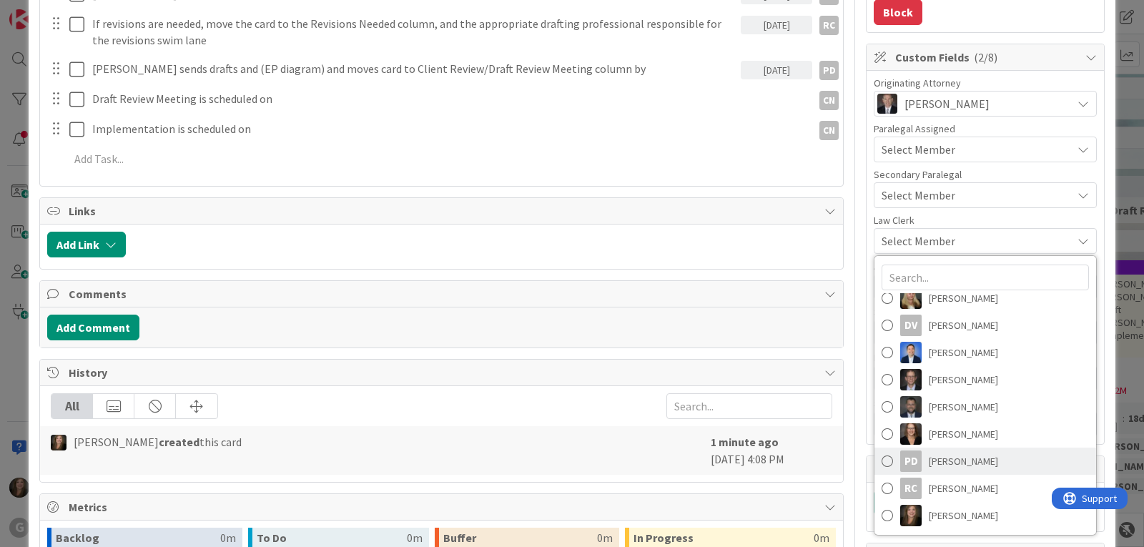
click at [930, 458] on span "[PERSON_NAME]" at bounding box center [963, 461] width 69 height 21
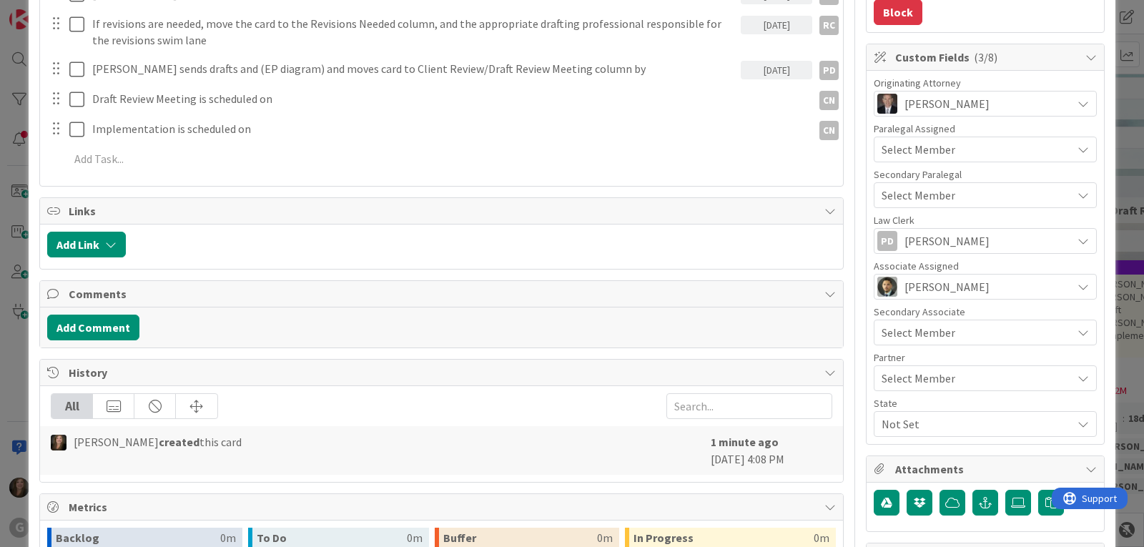
click at [915, 371] on span "Select Member" at bounding box center [919, 378] width 74 height 17
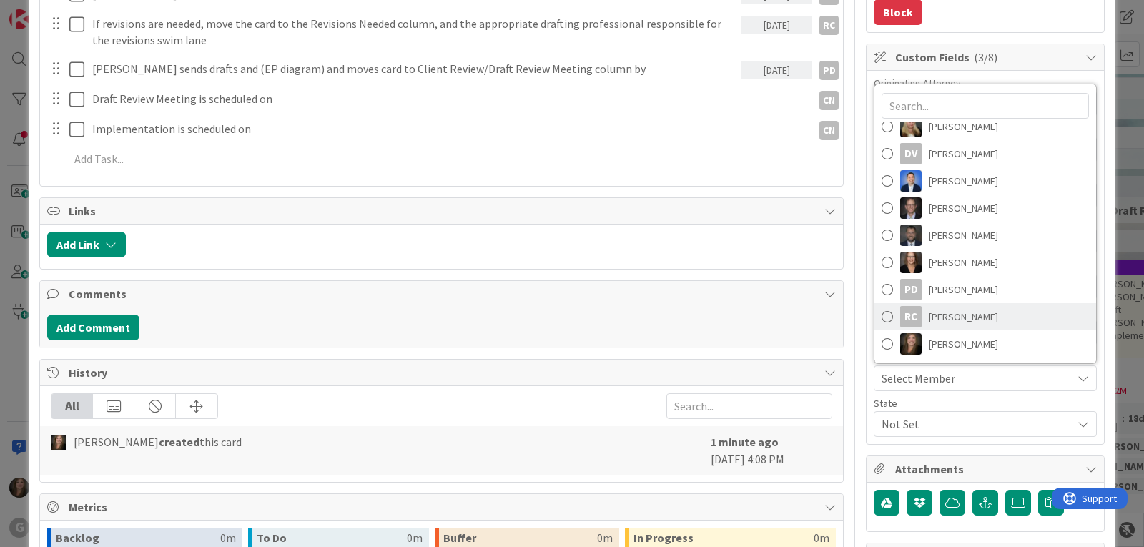
click at [934, 317] on span "[PERSON_NAME]" at bounding box center [963, 316] width 69 height 21
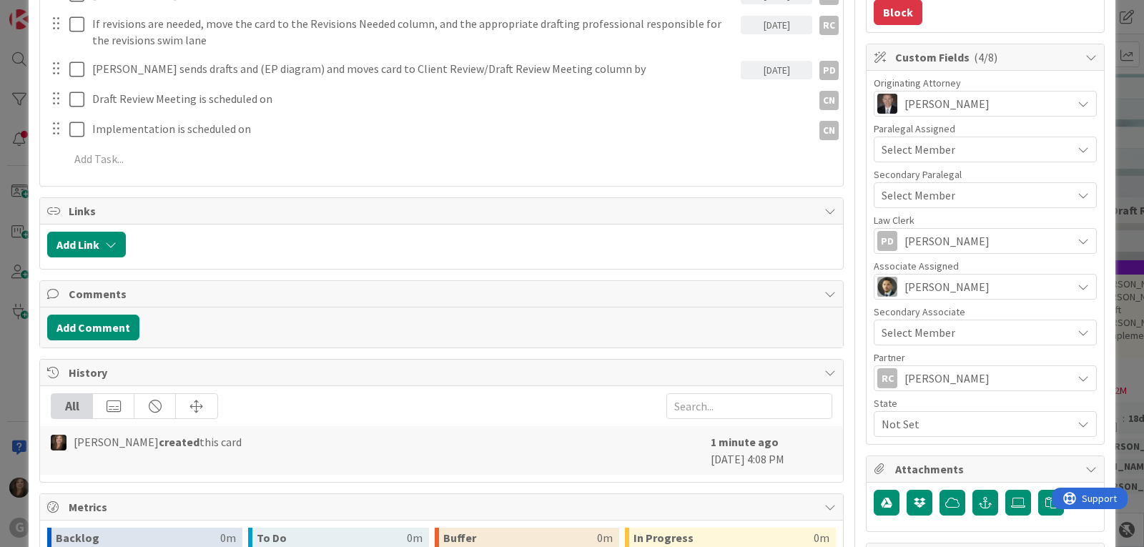
click at [923, 424] on span "Not Set" at bounding box center [977, 424] width 190 height 17
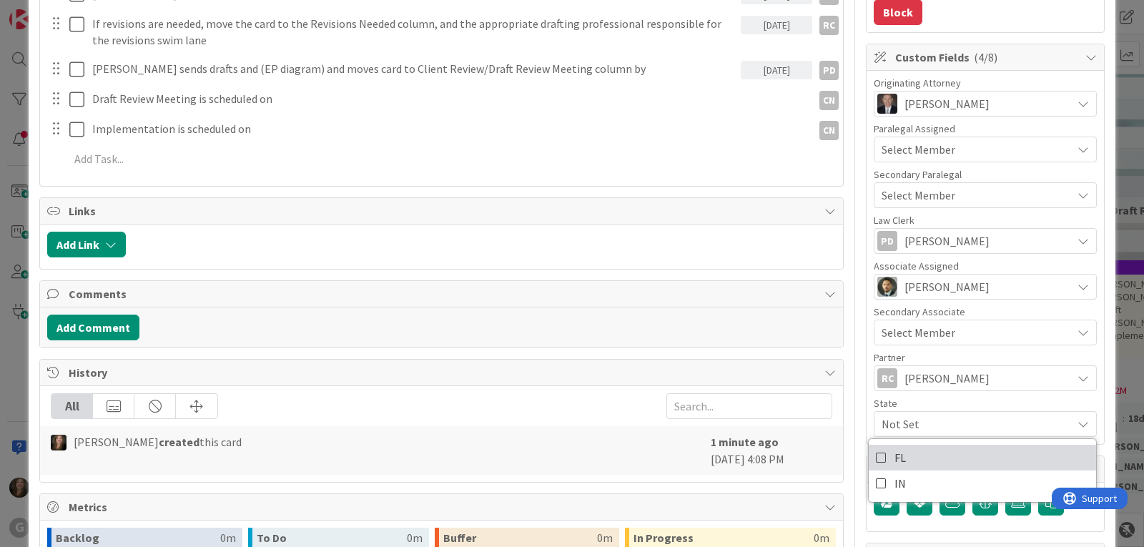
click at [924, 454] on link "FL" at bounding box center [982, 458] width 227 height 26
type textarea "x"
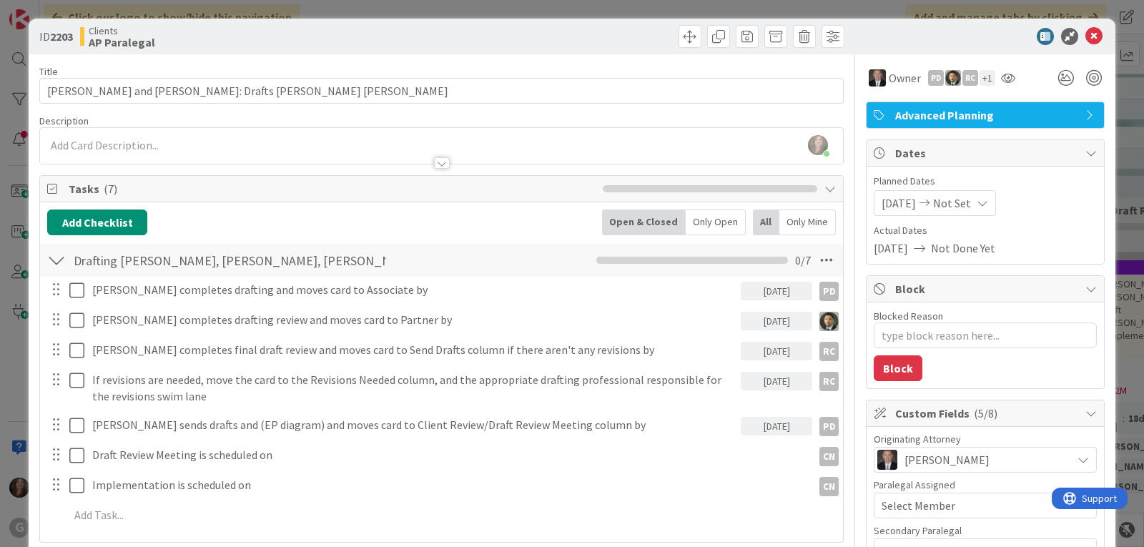
scroll to position [0, 0]
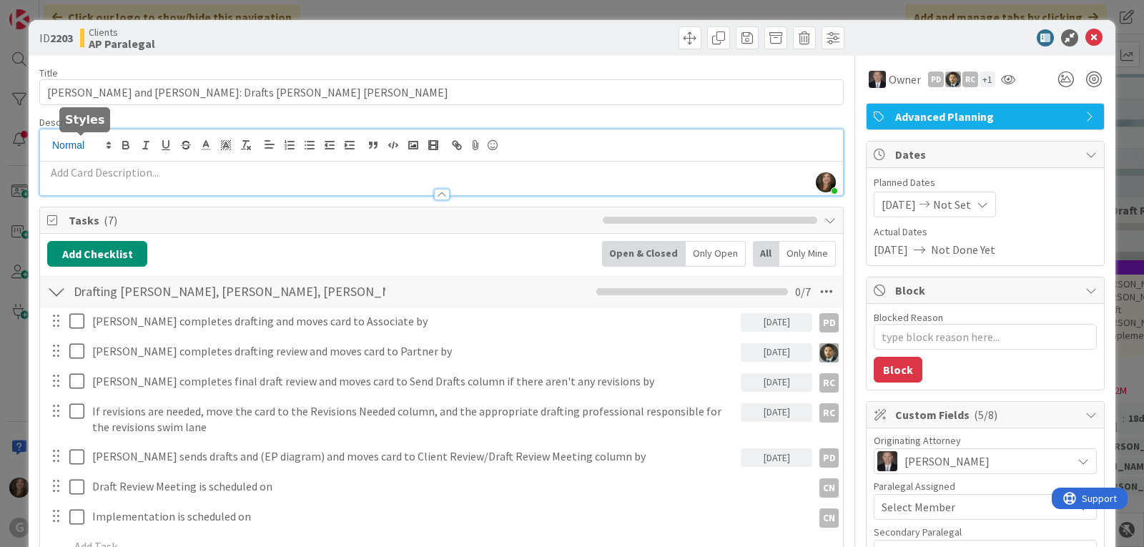
click at [99, 144] on div "[PERSON_NAME] joined 4 m ago" at bounding box center [441, 162] width 803 height 66
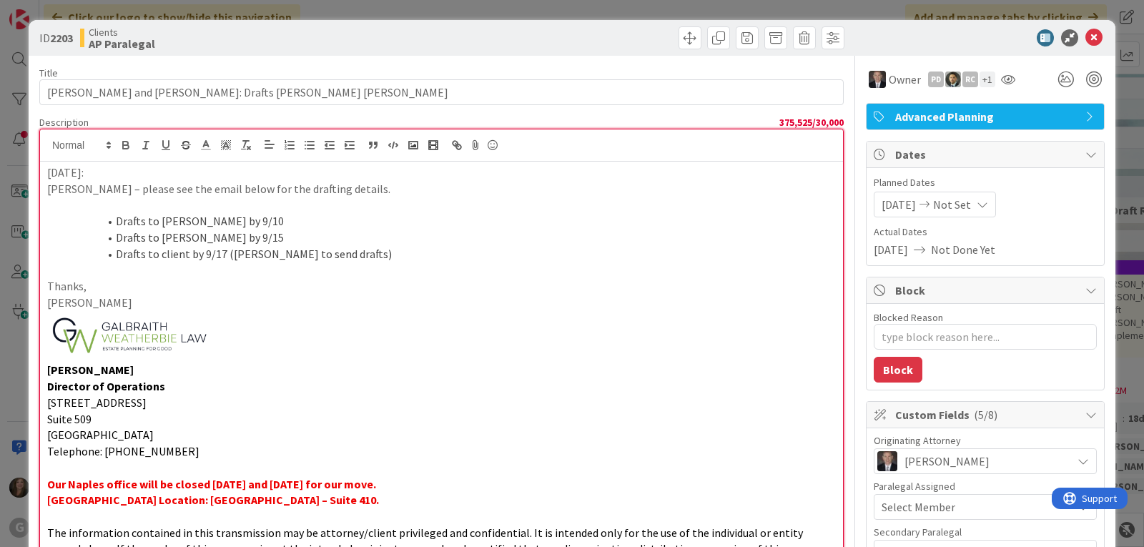
scroll to position [344, 0]
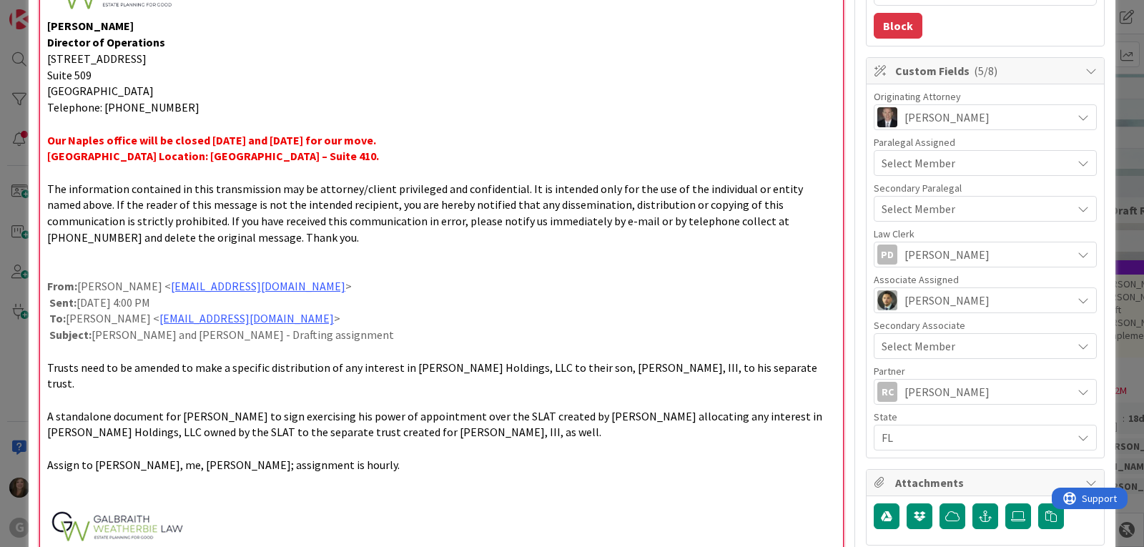
click at [213, 506] on p at bounding box center [441, 527] width 789 height 43
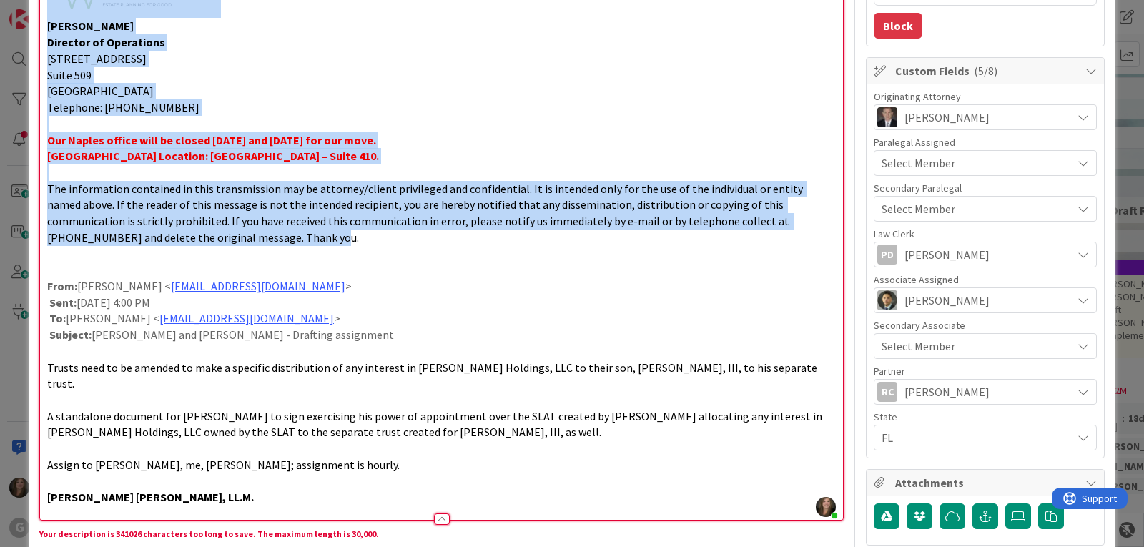
drag, startPoint x: 194, startPoint y: 242, endPoint x: 24, endPoint y: 16, distance: 283.0
click at [24, 16] on div "ID 2203 Clients AP Paralegal Title 51 / 128 [PERSON_NAME] and [PERSON_NAME]: Dr…" at bounding box center [572, 273] width 1144 height 547
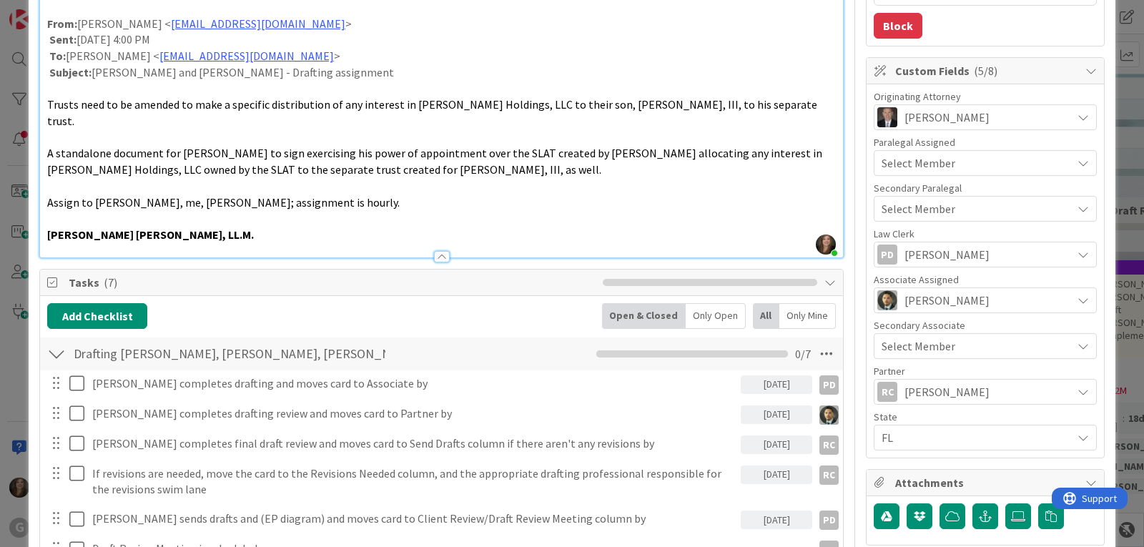
scroll to position [129, 0]
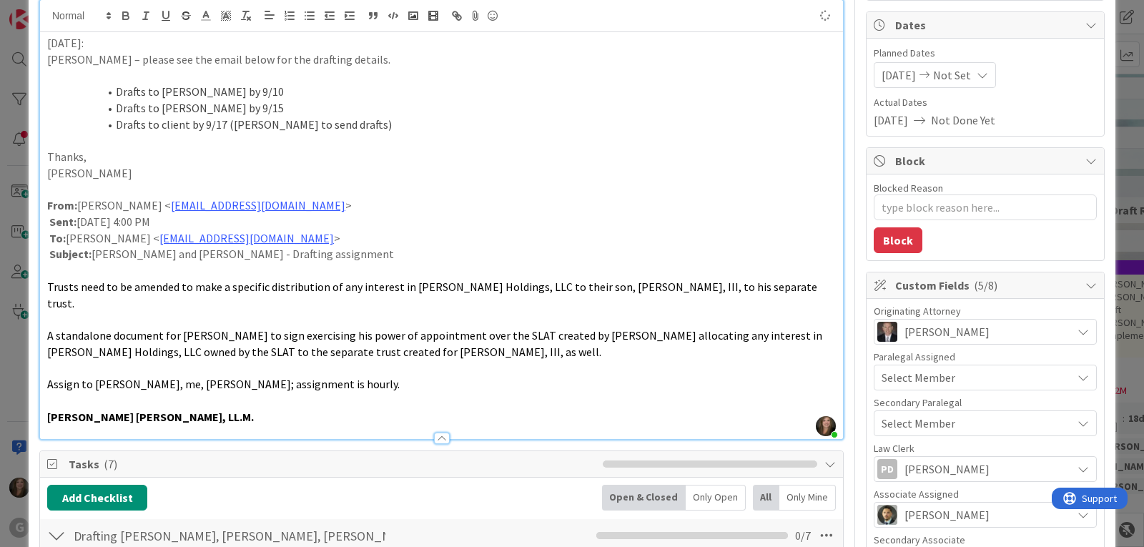
type textarea "x"
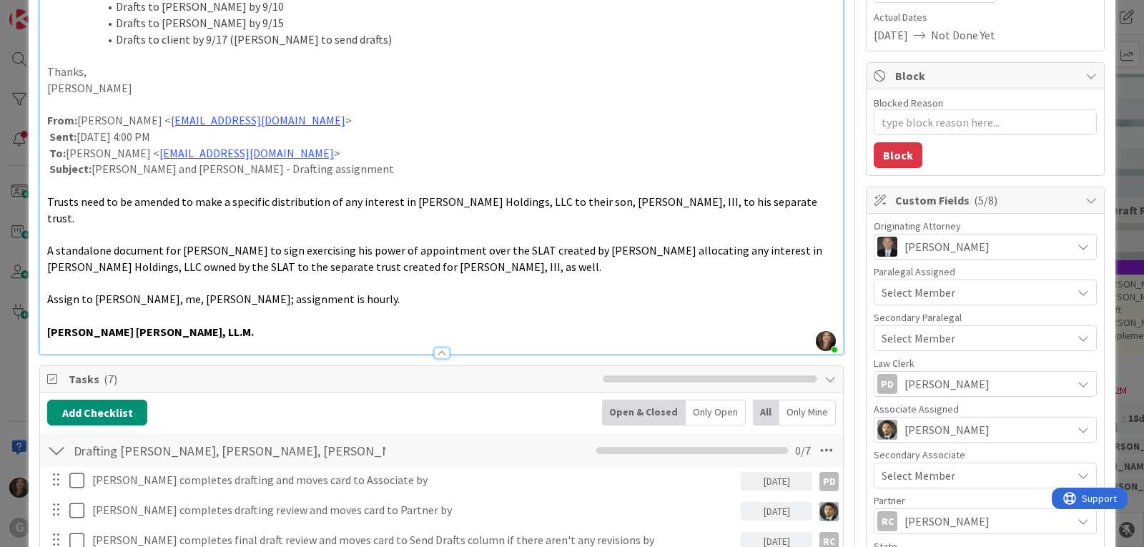
scroll to position [0, 0]
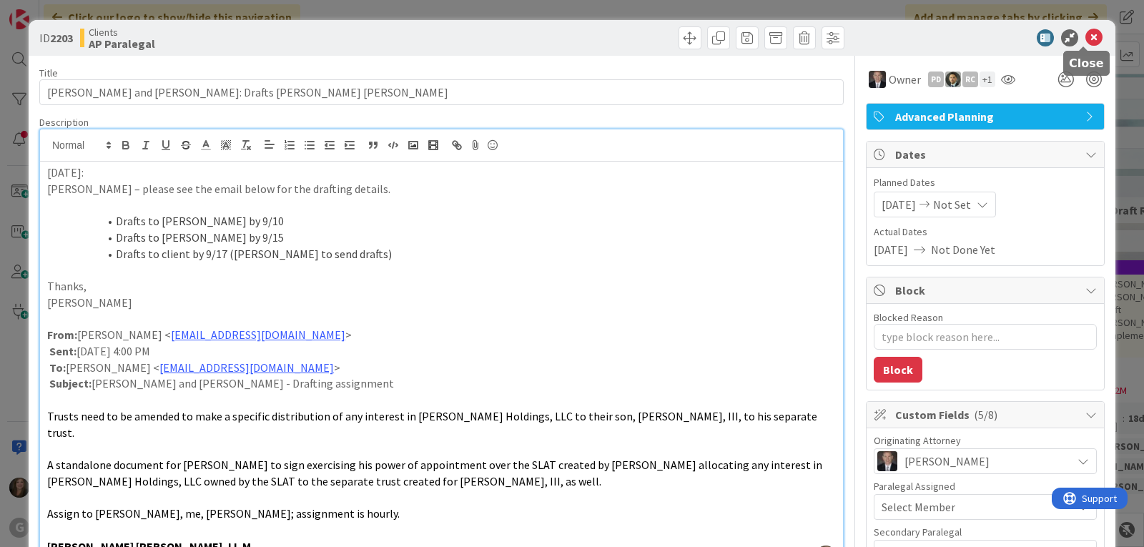
click at [1086, 37] on icon at bounding box center [1094, 37] width 17 height 17
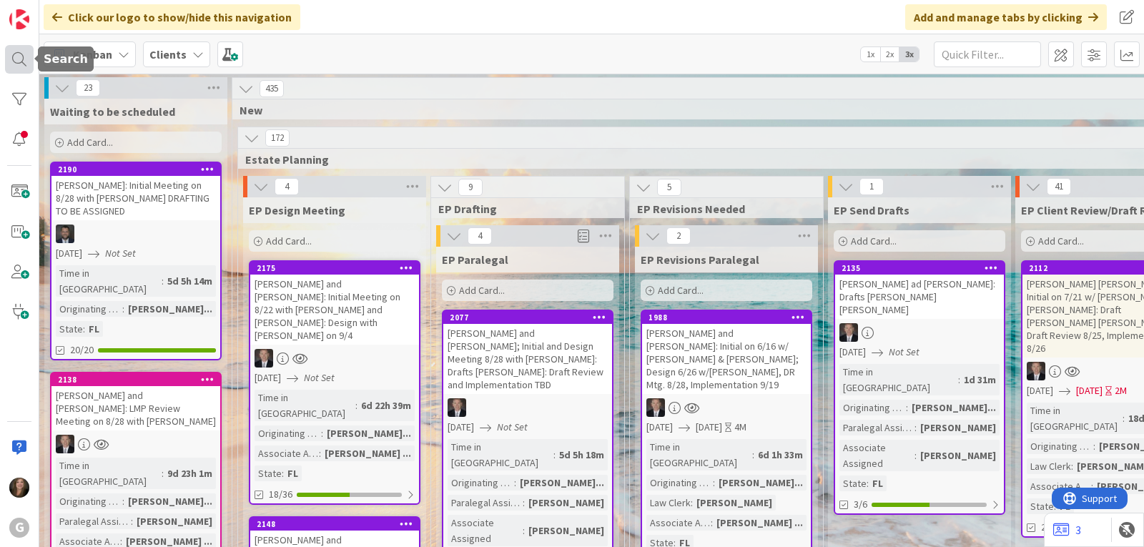
click at [26, 60] on div at bounding box center [19, 59] width 29 height 29
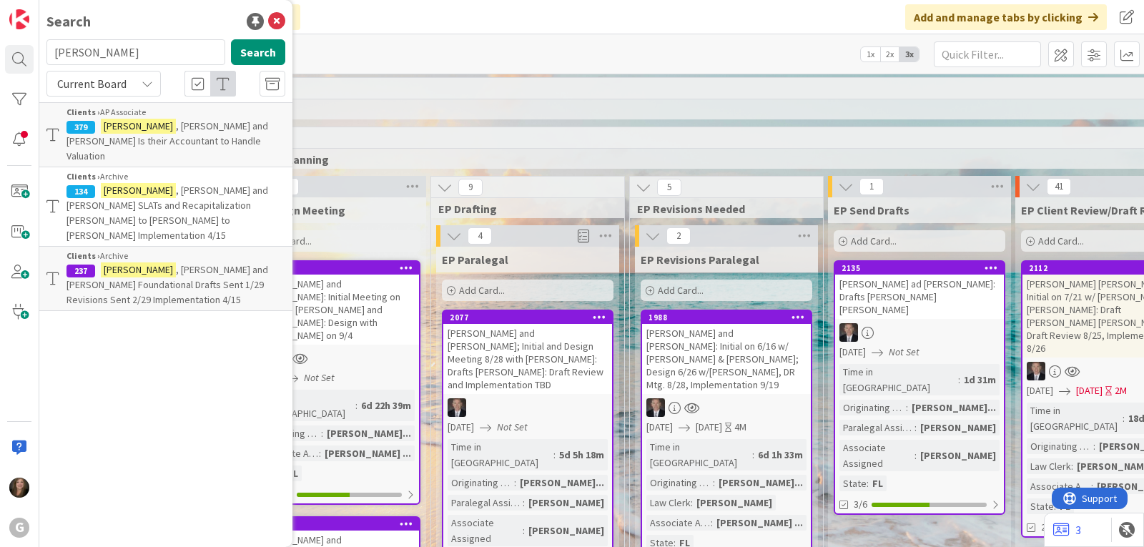
drag, startPoint x: 148, startPoint y: 50, endPoint x: 34, endPoint y: 65, distance: 115.4
click at [34, 65] on div "G Search [PERSON_NAME] Search Current Board Clients › AP Associate 379 [PERSON_…" at bounding box center [19, 273] width 39 height 547
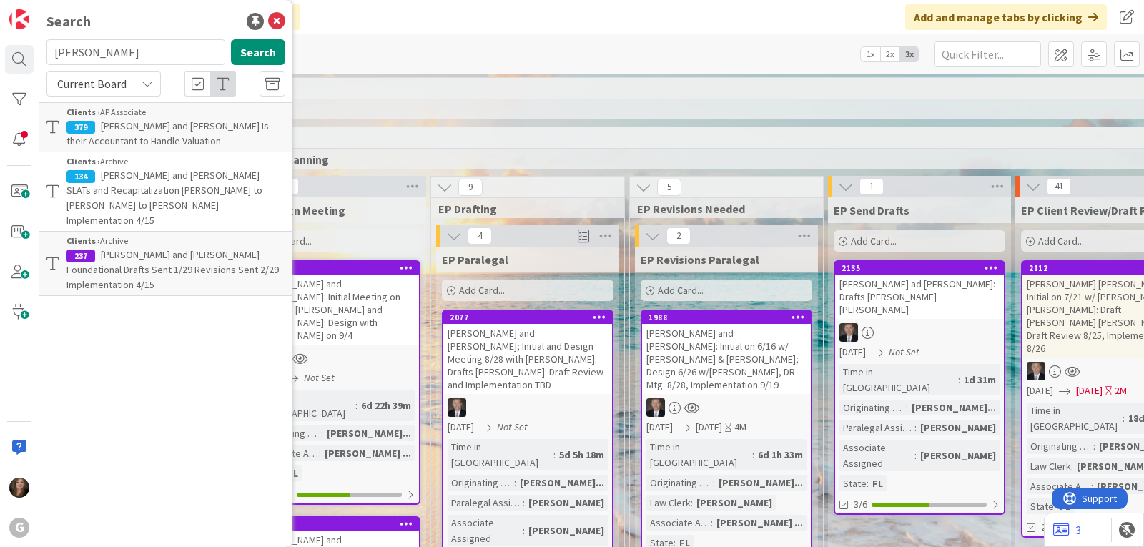
type input "[PERSON_NAME]"
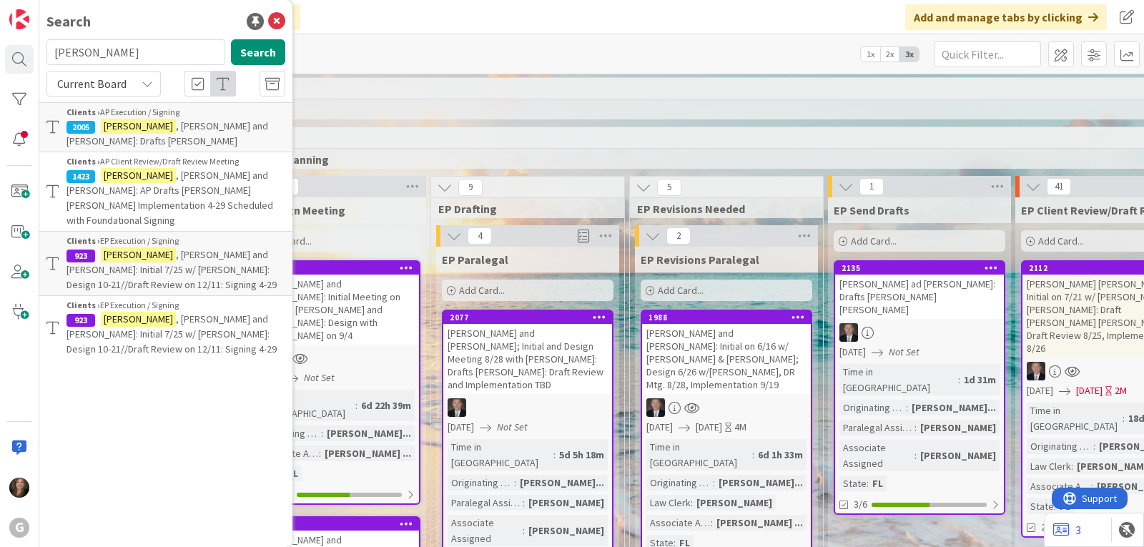
click at [189, 382] on div "Search [PERSON_NAME] Search Current Board Clients › AP Execution / Signing 2005…" at bounding box center [165, 273] width 253 height 547
click at [616, 19] on div "Click our logo to show/hide this navigation Add and manage tabs by clicking" at bounding box center [591, 17] width 1105 height 34
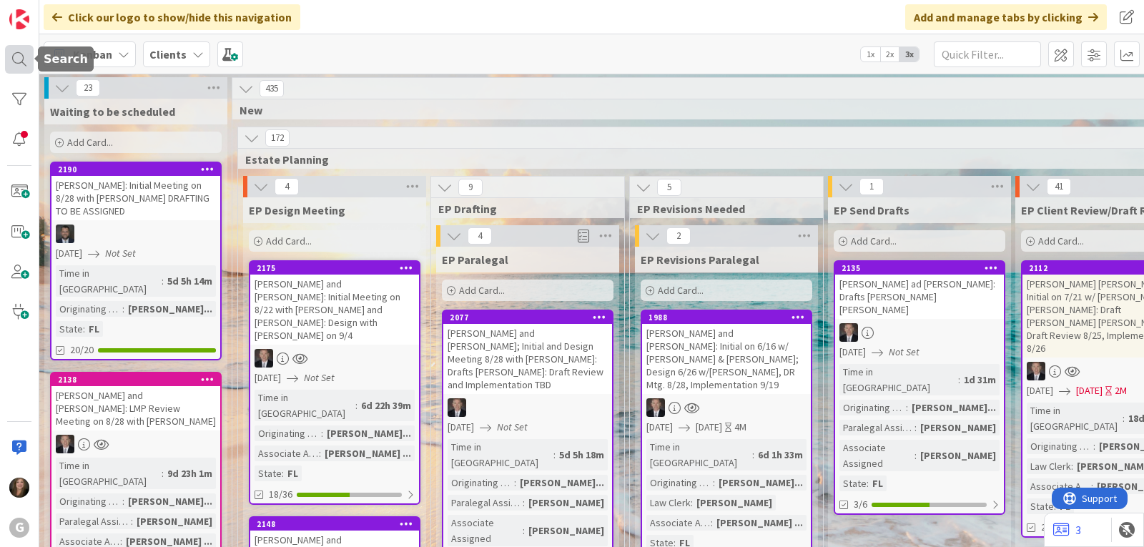
click at [25, 55] on div at bounding box center [19, 59] width 29 height 29
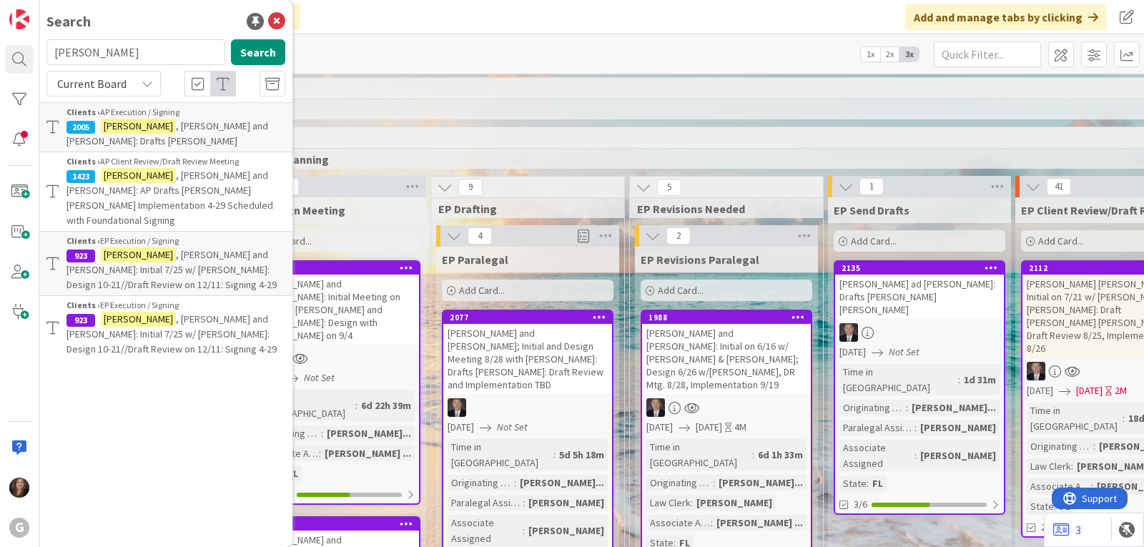
click at [156, 110] on div "Clients › AP Execution / Signing" at bounding box center [176, 112] width 219 height 13
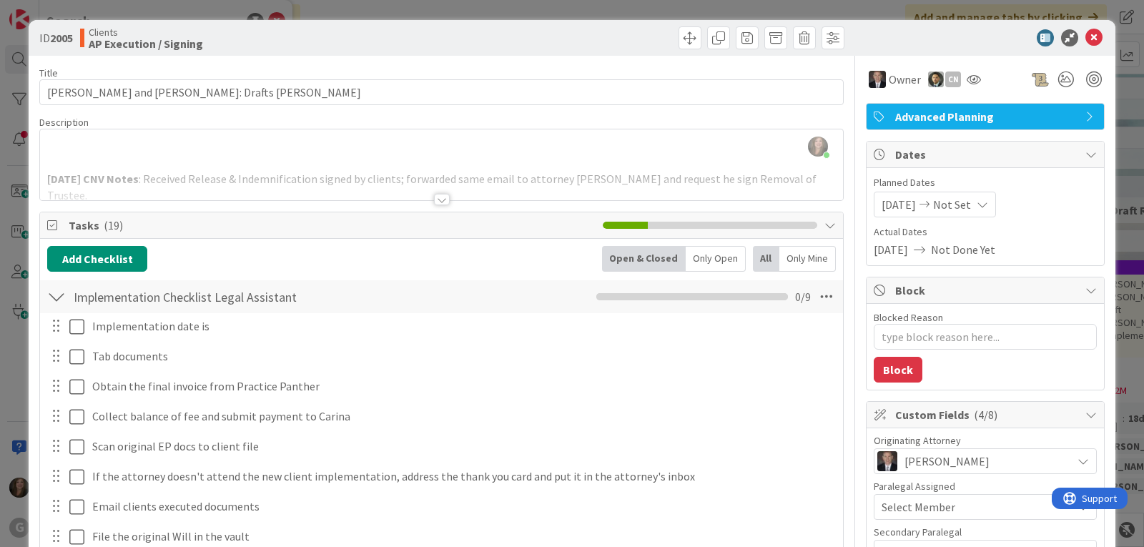
click at [436, 199] on div at bounding box center [442, 199] width 16 height 11
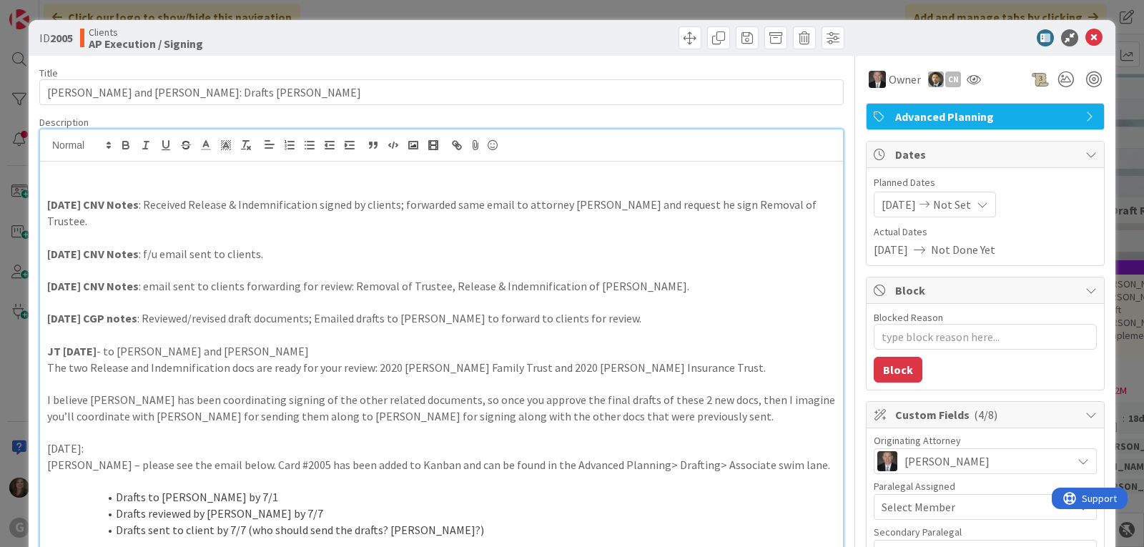
type textarea "x"
click at [1086, 36] on icon at bounding box center [1094, 37] width 17 height 17
